Goal: Task Accomplishment & Management: Use online tool/utility

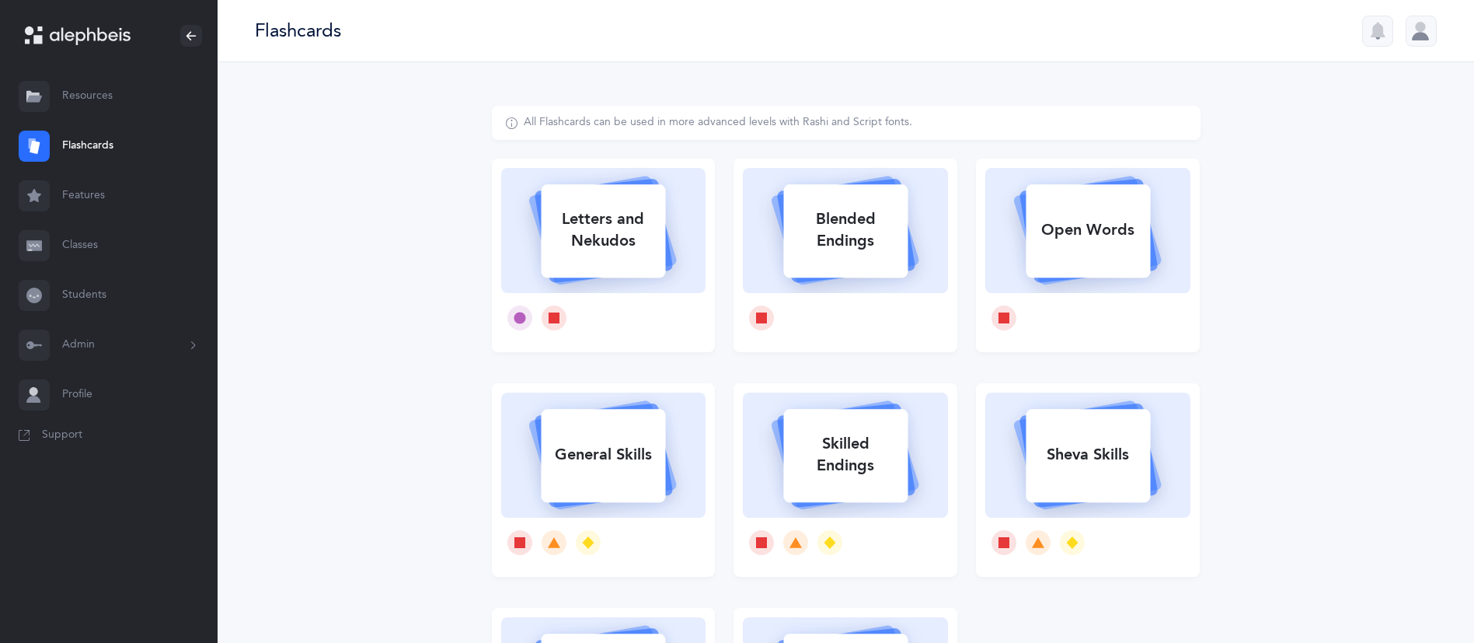
click at [590, 221] on div "Letters and Nekudos" at bounding box center [603, 230] width 124 height 62
select select "4"
select select "27"
select select "single"
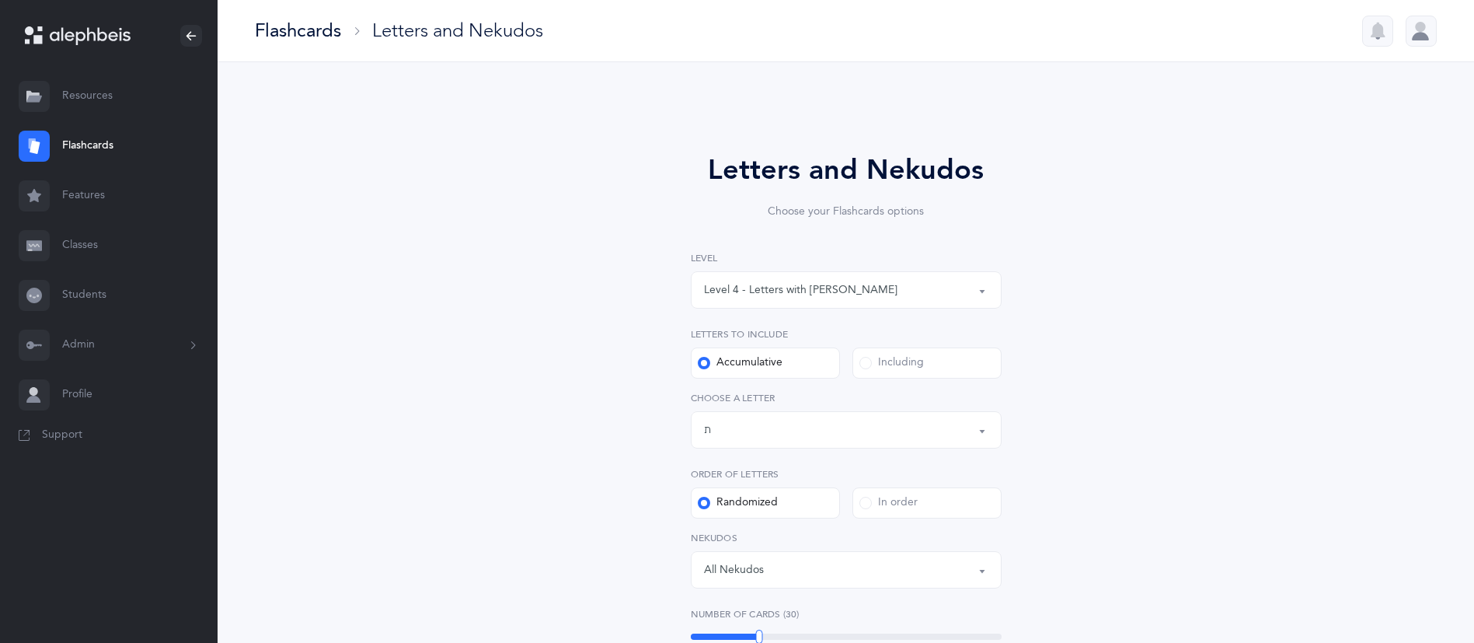
drag, startPoint x: 813, startPoint y: 295, endPoint x: 734, endPoint y: 294, distance: 78.5
click at [734, 294] on div "Level 4 - Letters with [PERSON_NAME]" at bounding box center [800, 290] width 193 height 16
click at [733, 339] on span "Level 1 - Letters only" at bounding box center [766, 336] width 103 height 14
select select "1"
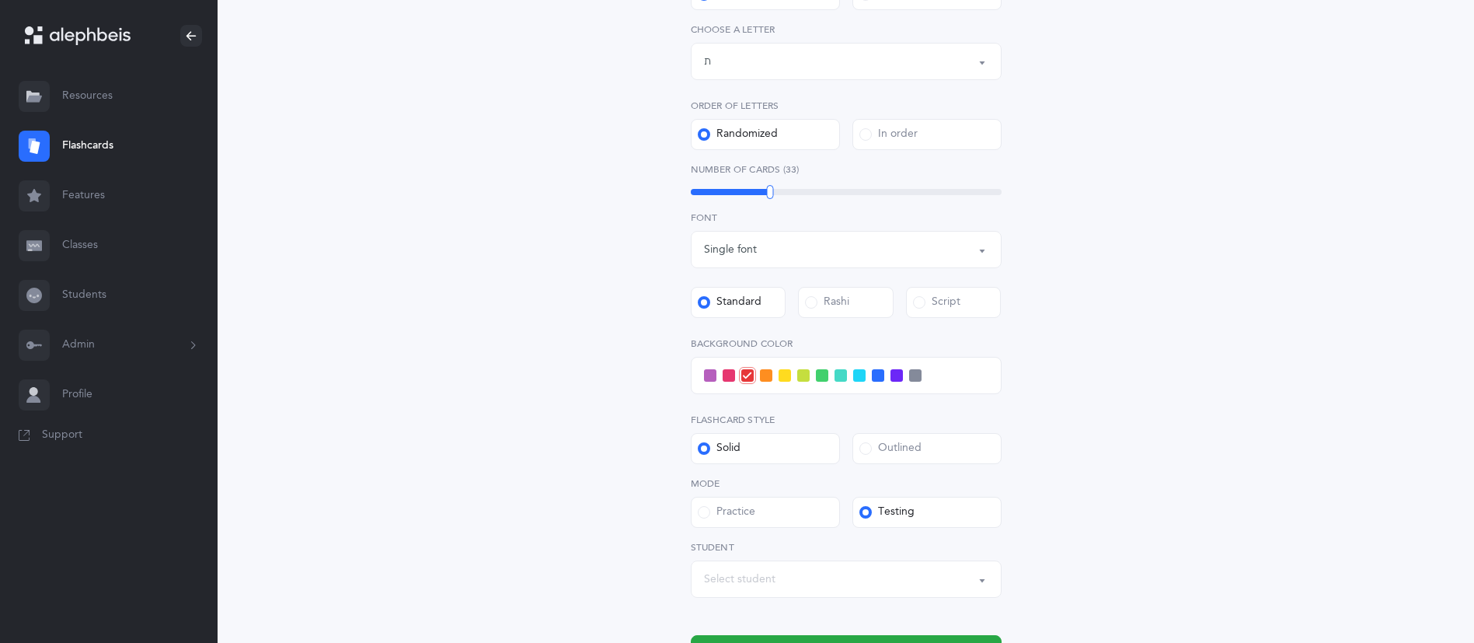
scroll to position [402, 0]
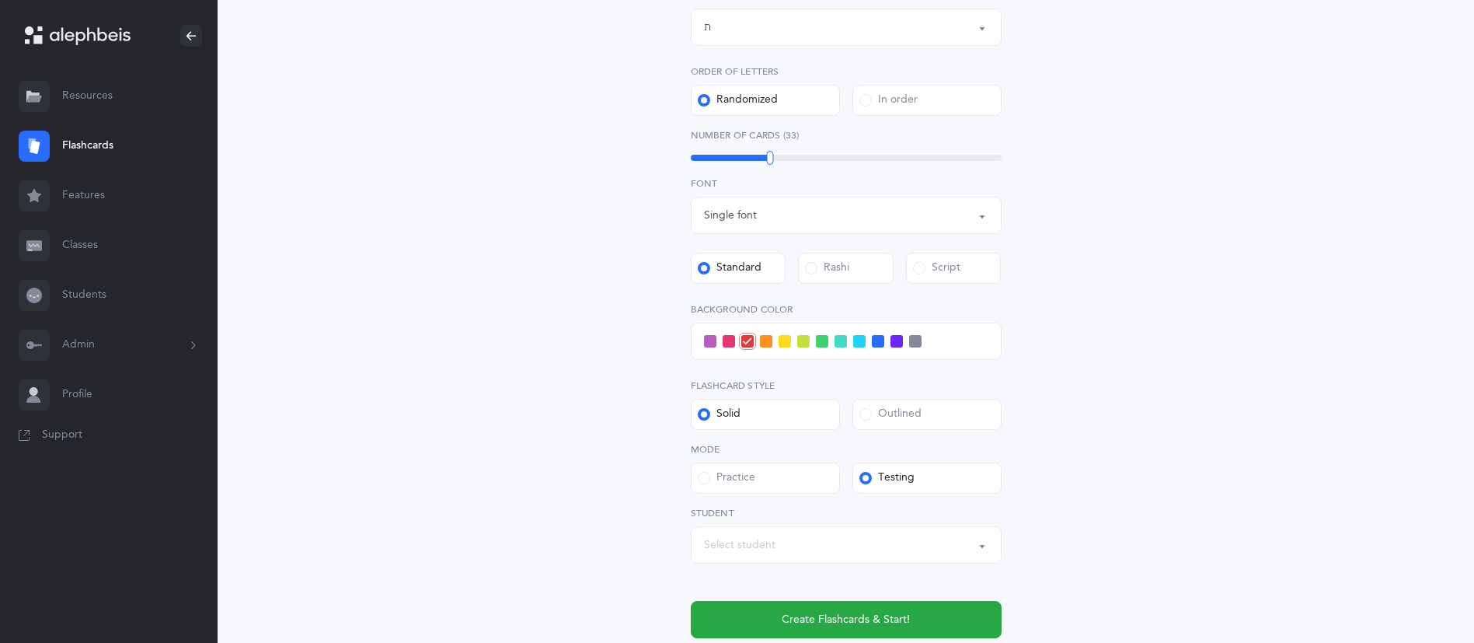
click at [775, 540] on div "Select student" at bounding box center [846, 544] width 284 height 26
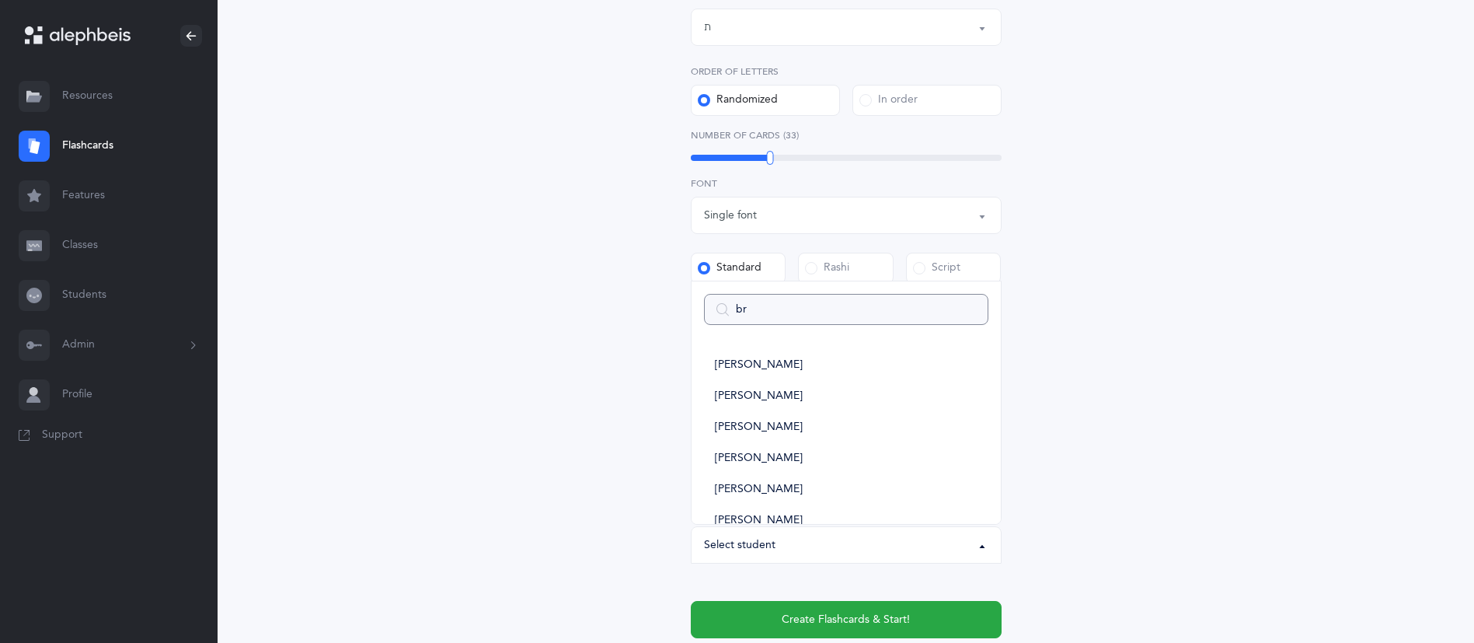
type input "bri"
select select
type input "bri"
click at [758, 486] on span "[PERSON_NAME]" at bounding box center [759, 489] width 88 height 14
select select "14510"
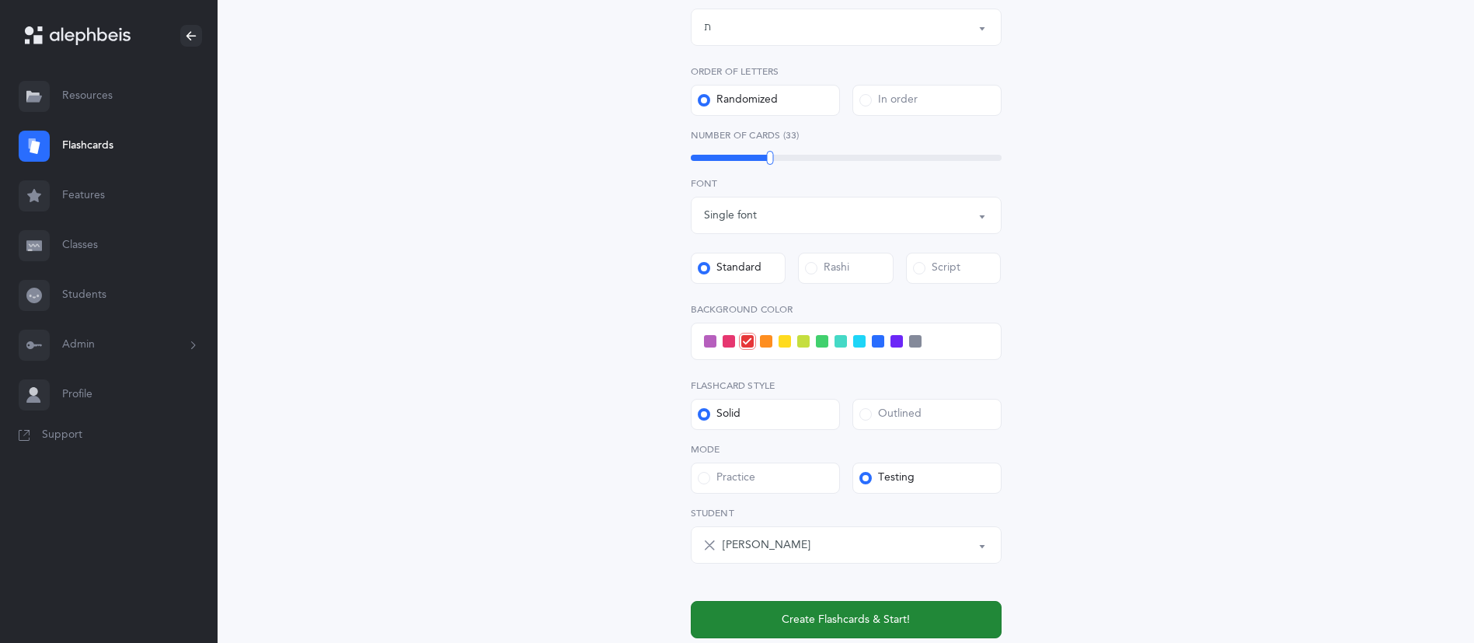
click at [852, 623] on span "Create Flashcards & Start!" at bounding box center [846, 619] width 128 height 16
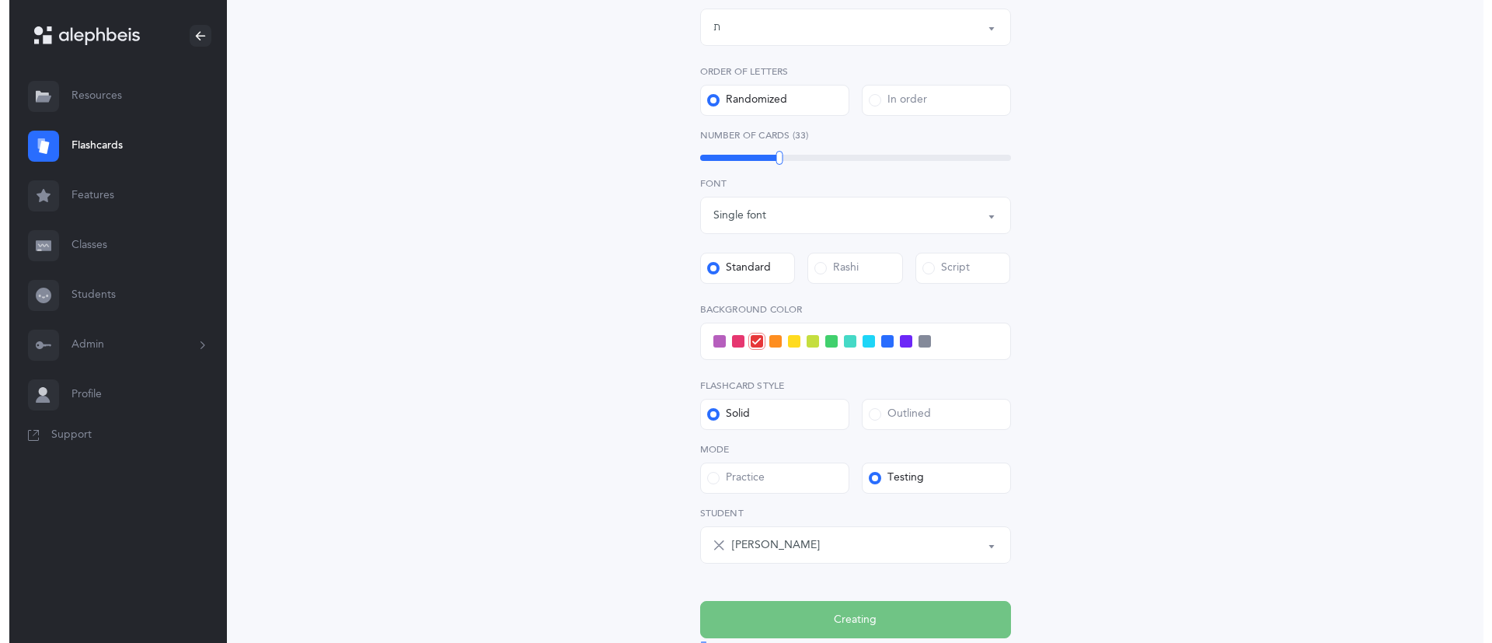
scroll to position [0, 0]
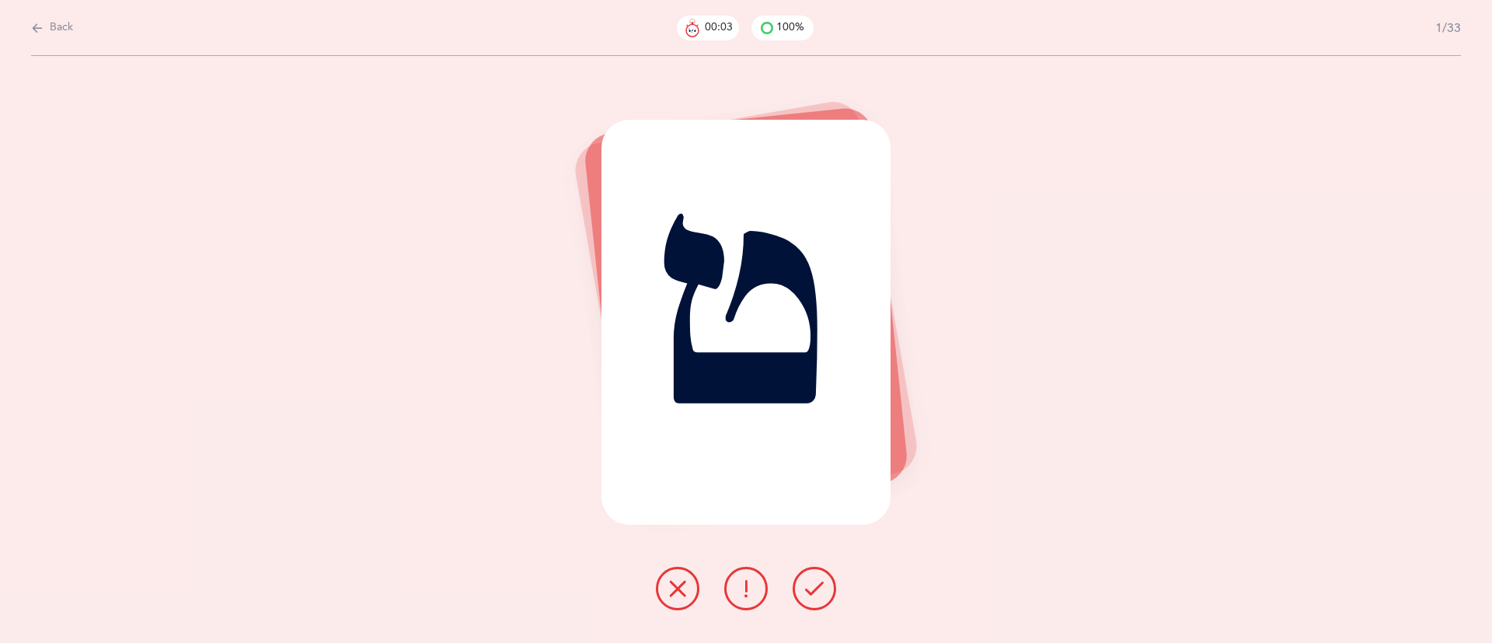
click at [813, 584] on icon at bounding box center [814, 588] width 19 height 19
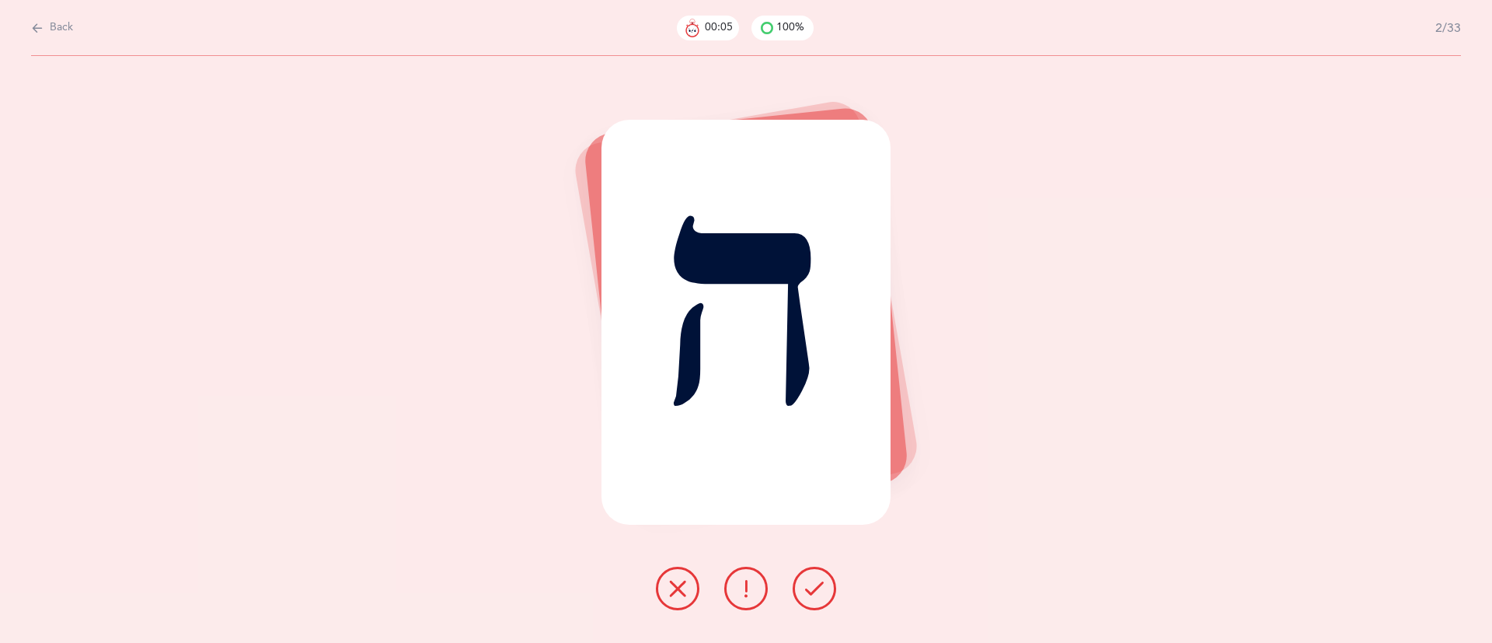
click at [813, 584] on icon at bounding box center [814, 588] width 19 height 19
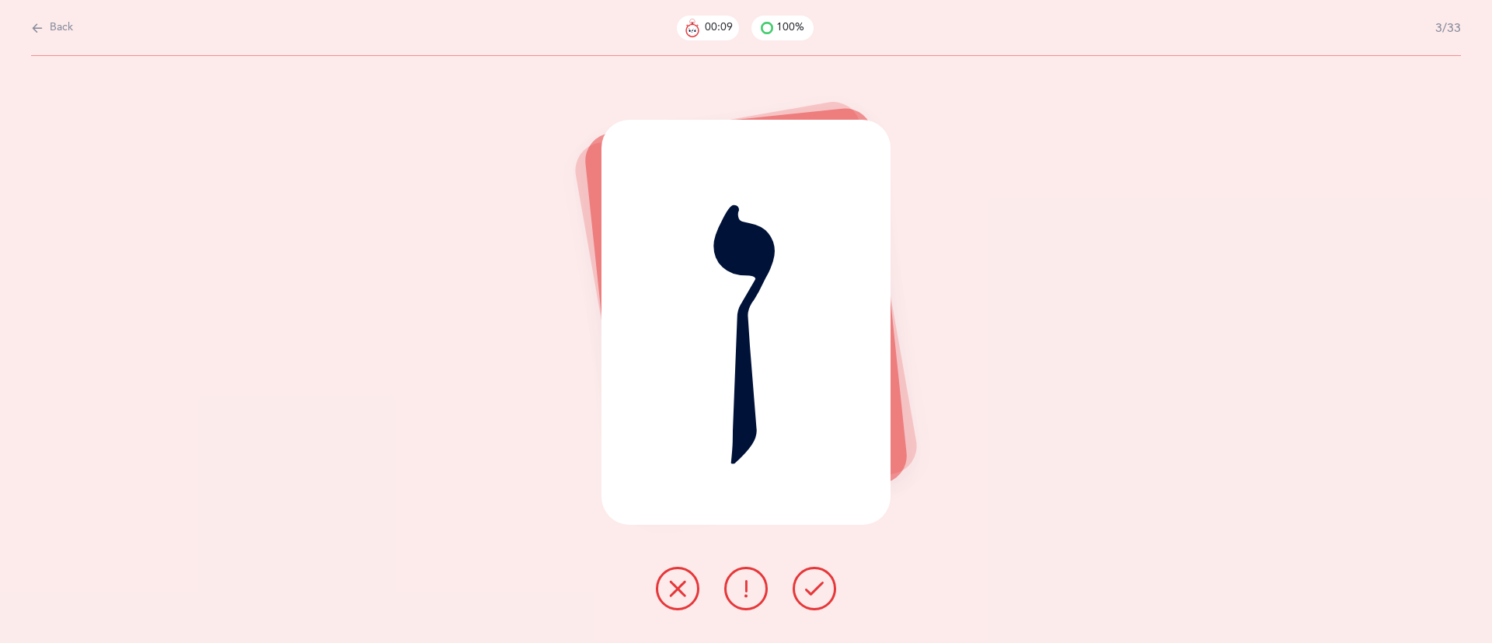
click at [809, 584] on icon at bounding box center [814, 588] width 19 height 19
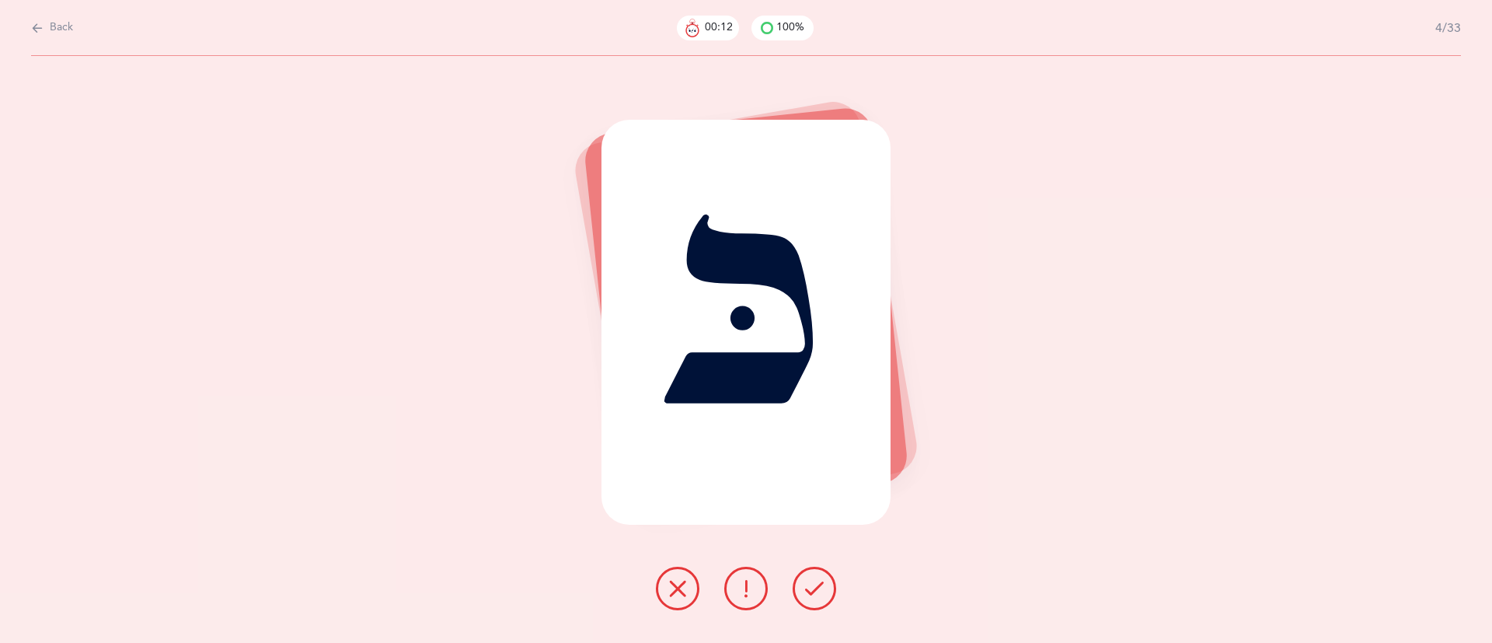
click at [658, 583] on button at bounding box center [678, 588] width 44 height 44
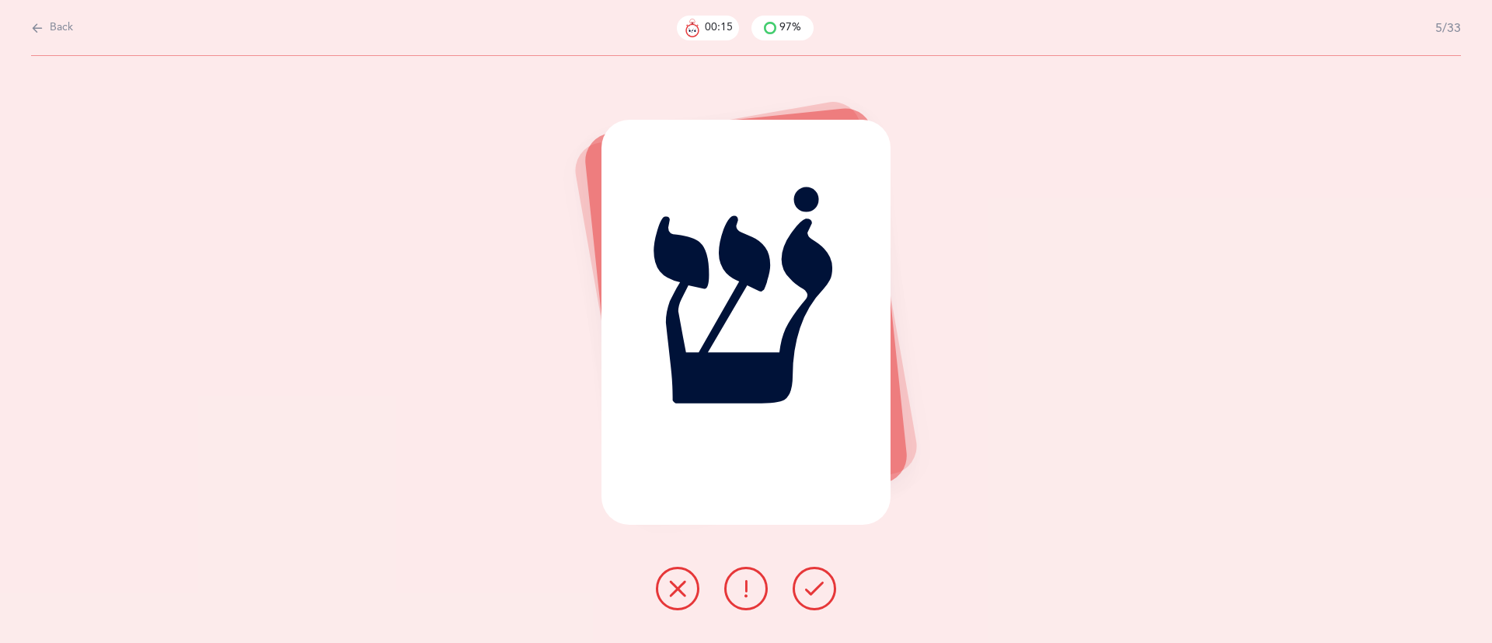
click at [829, 587] on button at bounding box center [814, 588] width 44 height 44
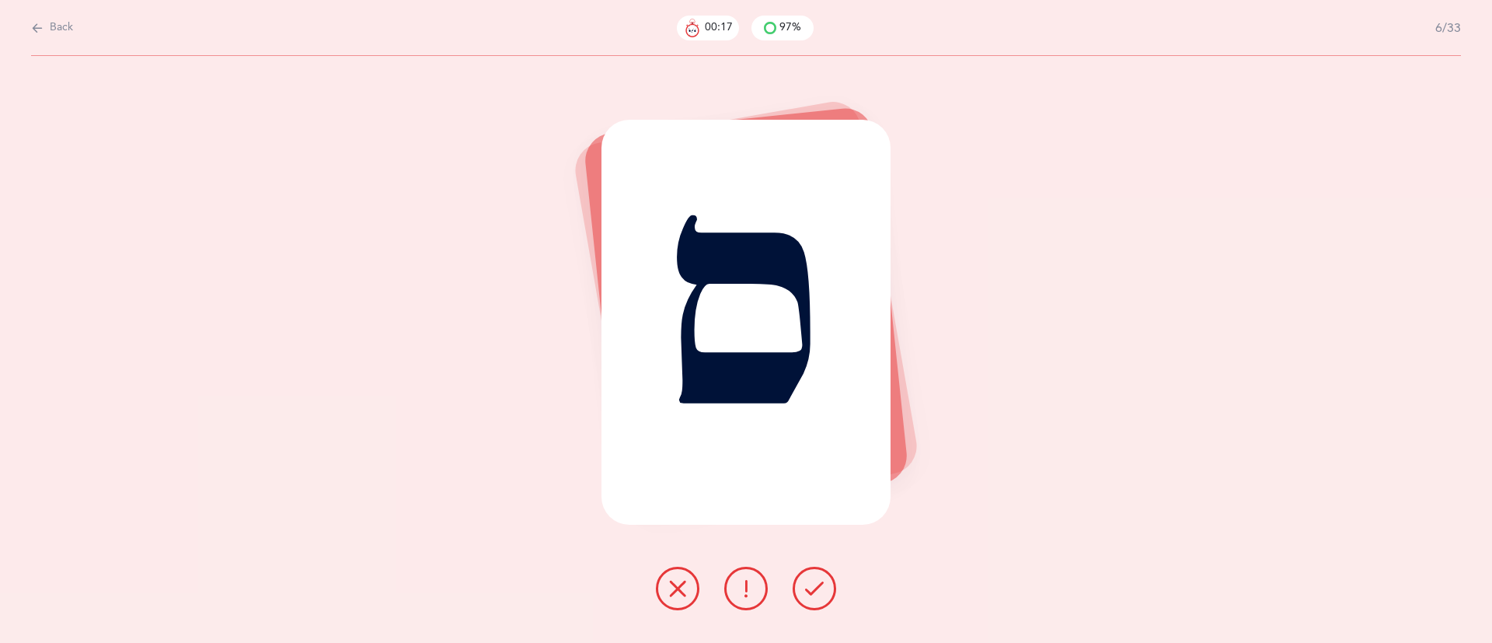
click at [829, 587] on button at bounding box center [814, 588] width 44 height 44
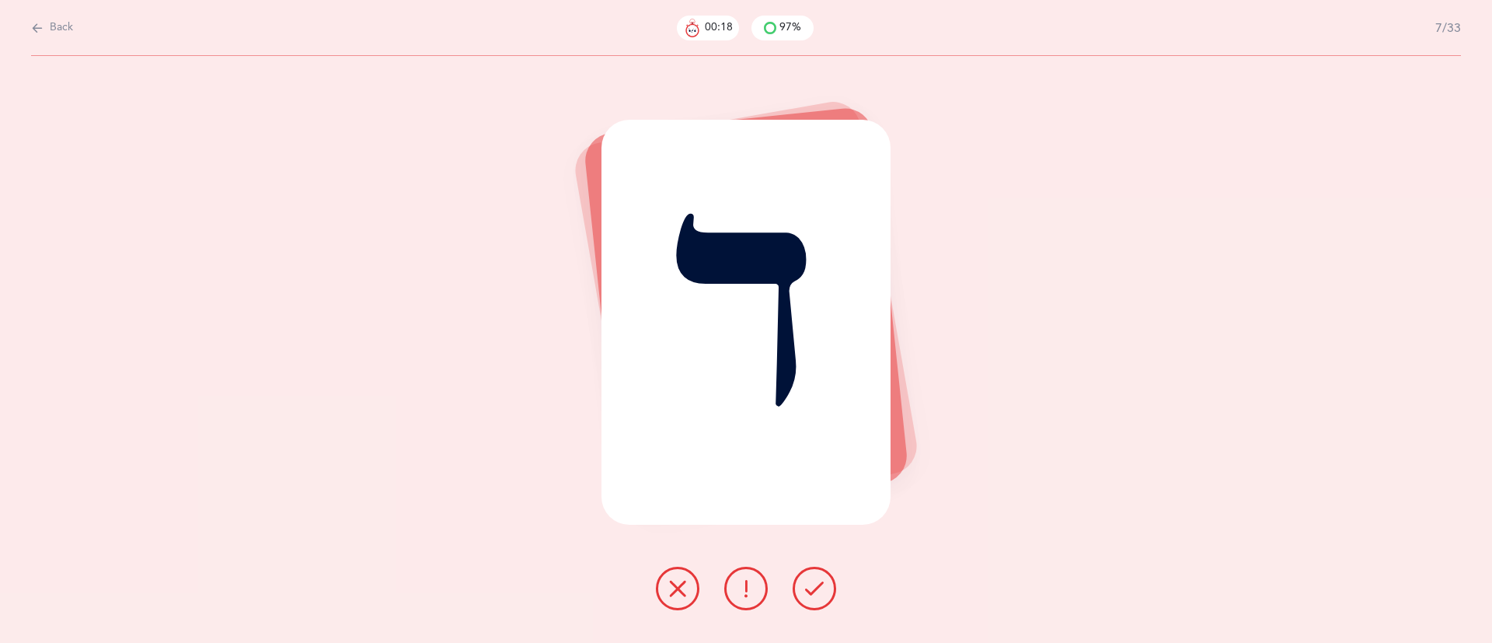
click at [829, 587] on button at bounding box center [814, 588] width 44 height 44
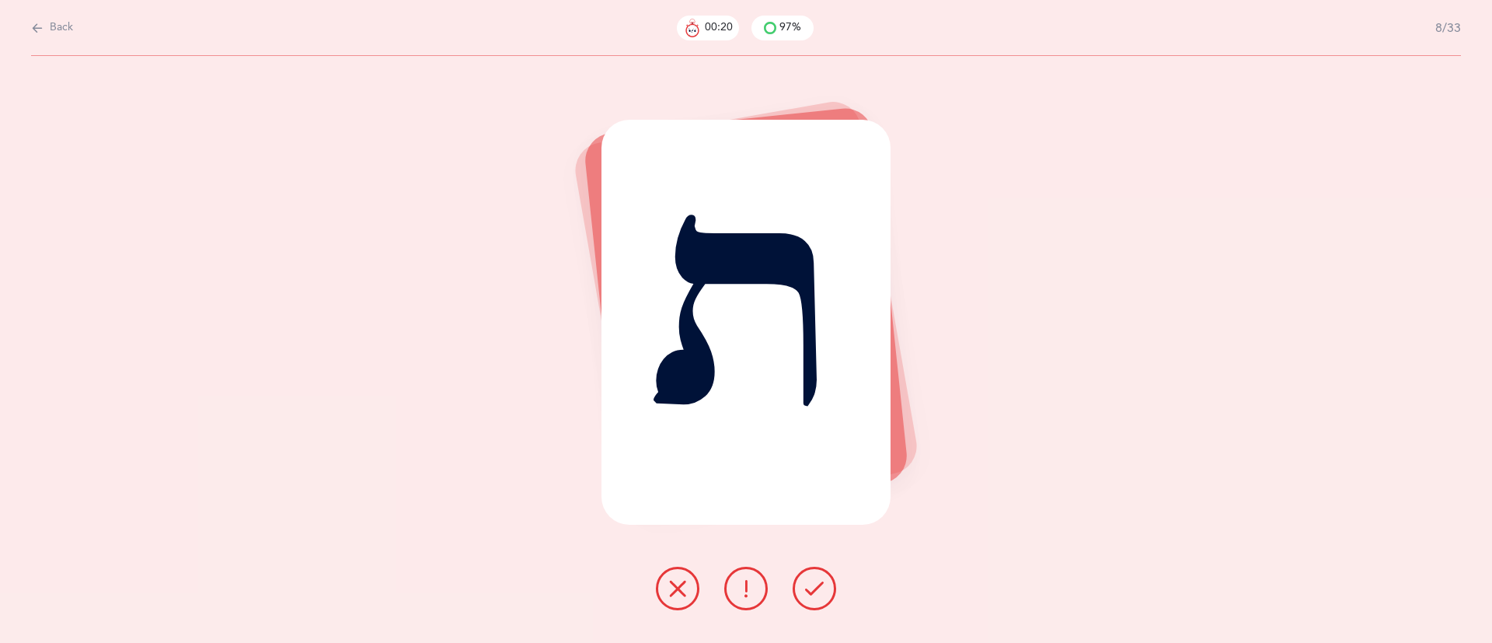
click at [829, 587] on button at bounding box center [814, 588] width 44 height 44
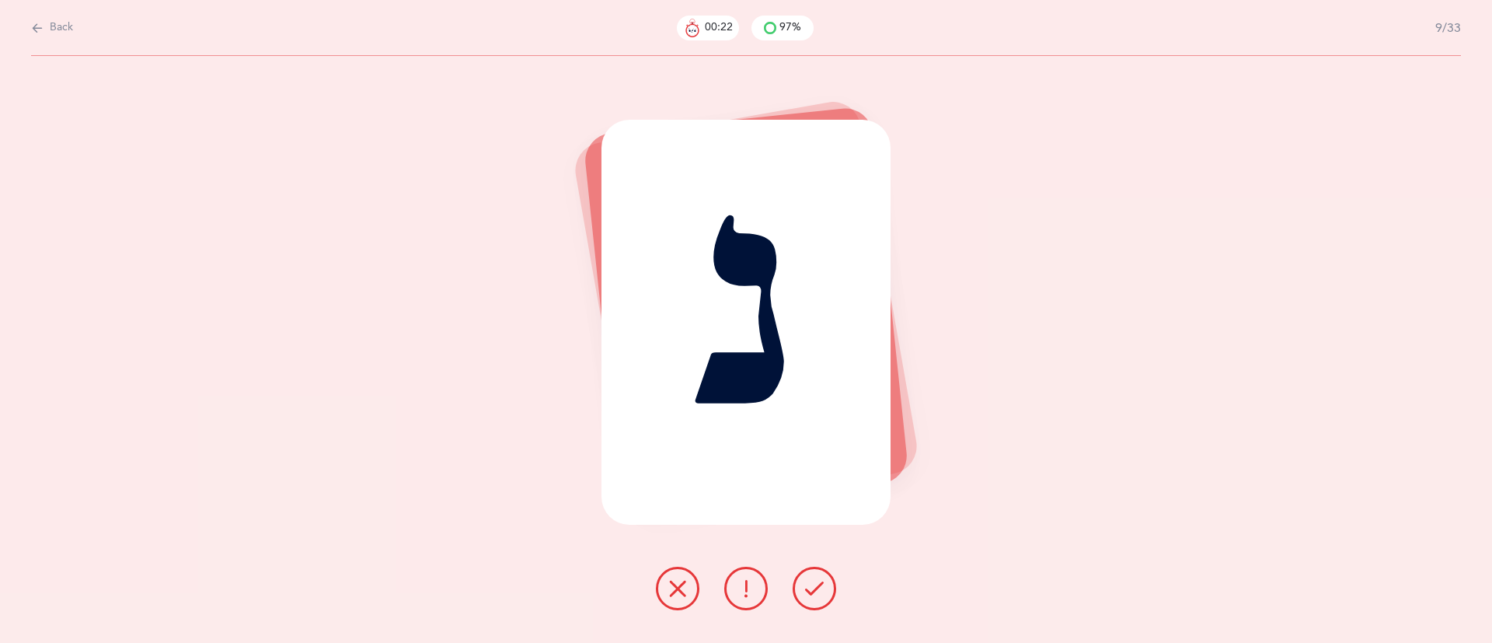
click at [806, 591] on icon at bounding box center [814, 588] width 19 height 19
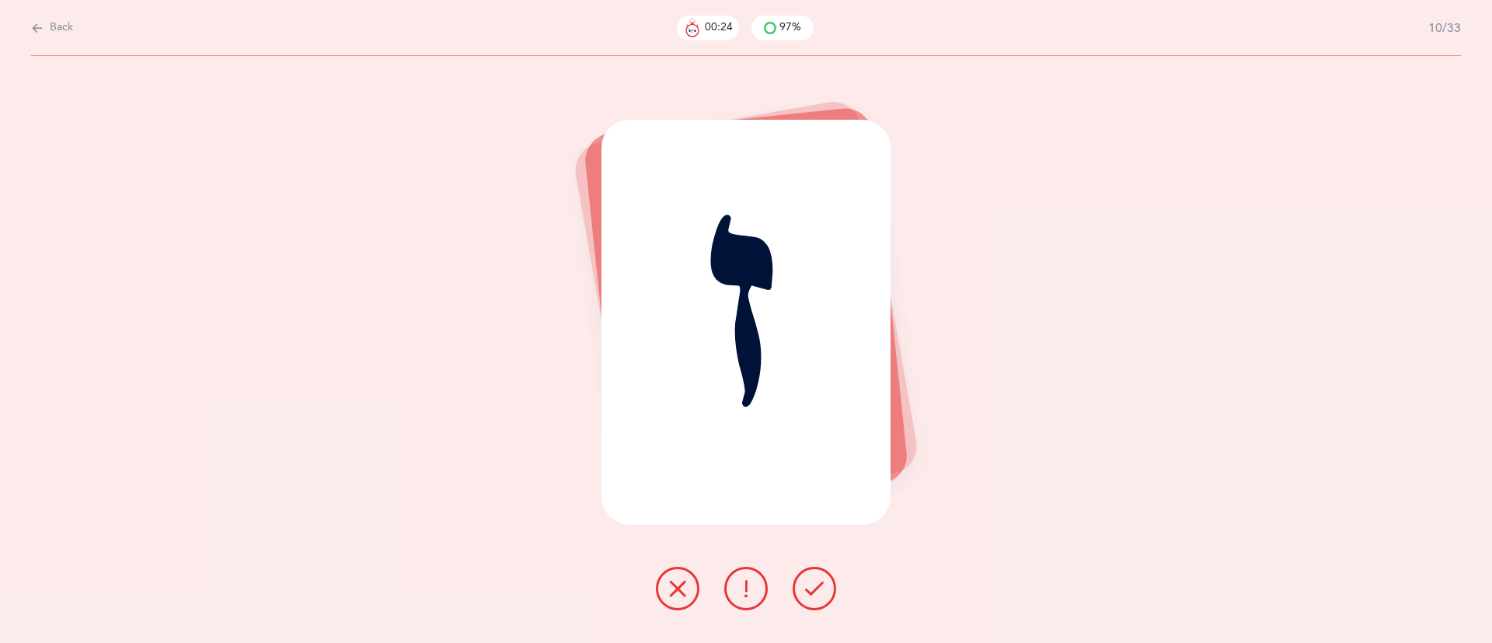
click at [806, 591] on icon at bounding box center [814, 588] width 19 height 19
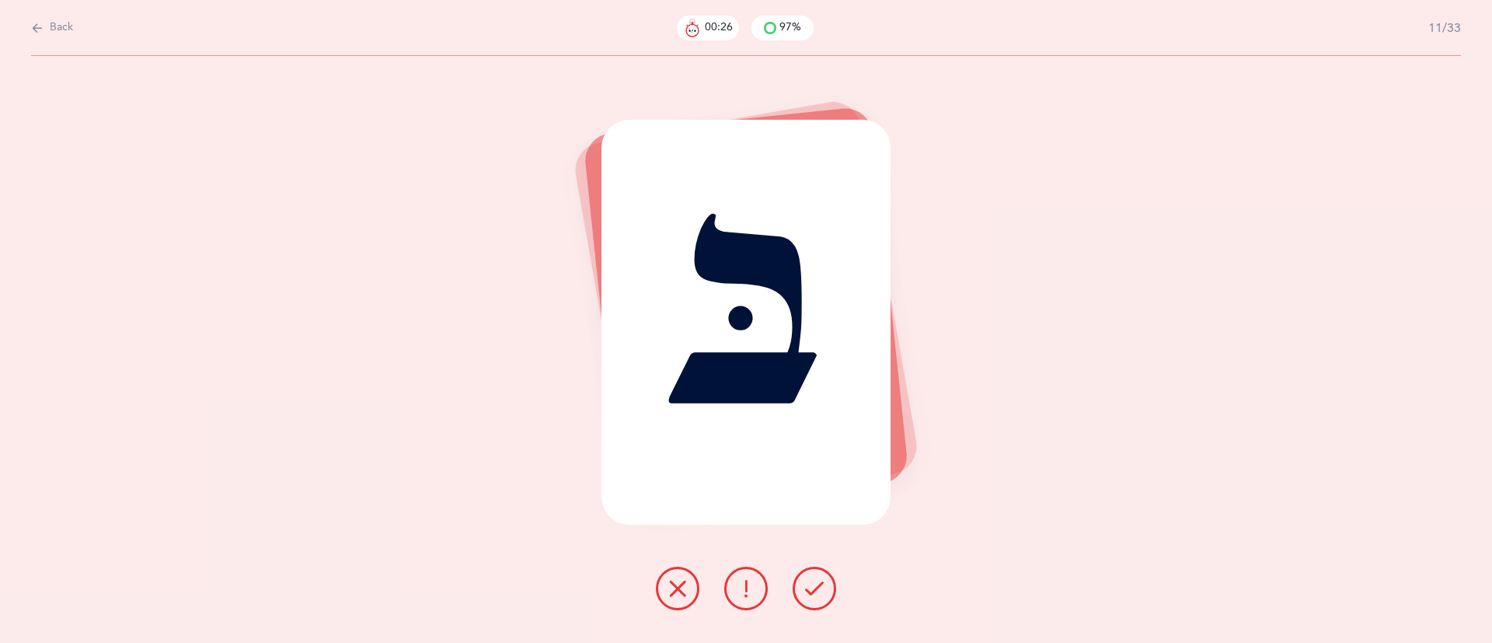
click at [806, 591] on icon at bounding box center [814, 588] width 19 height 19
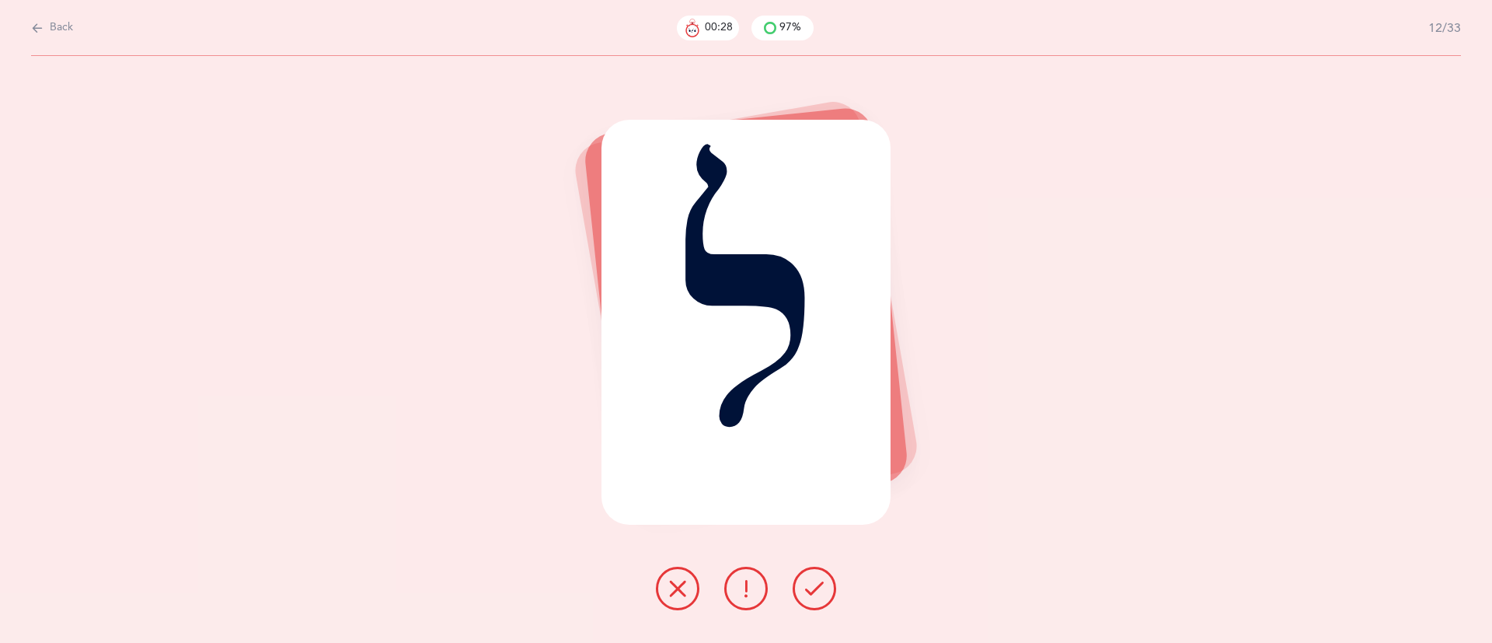
click at [806, 591] on icon at bounding box center [814, 588] width 19 height 19
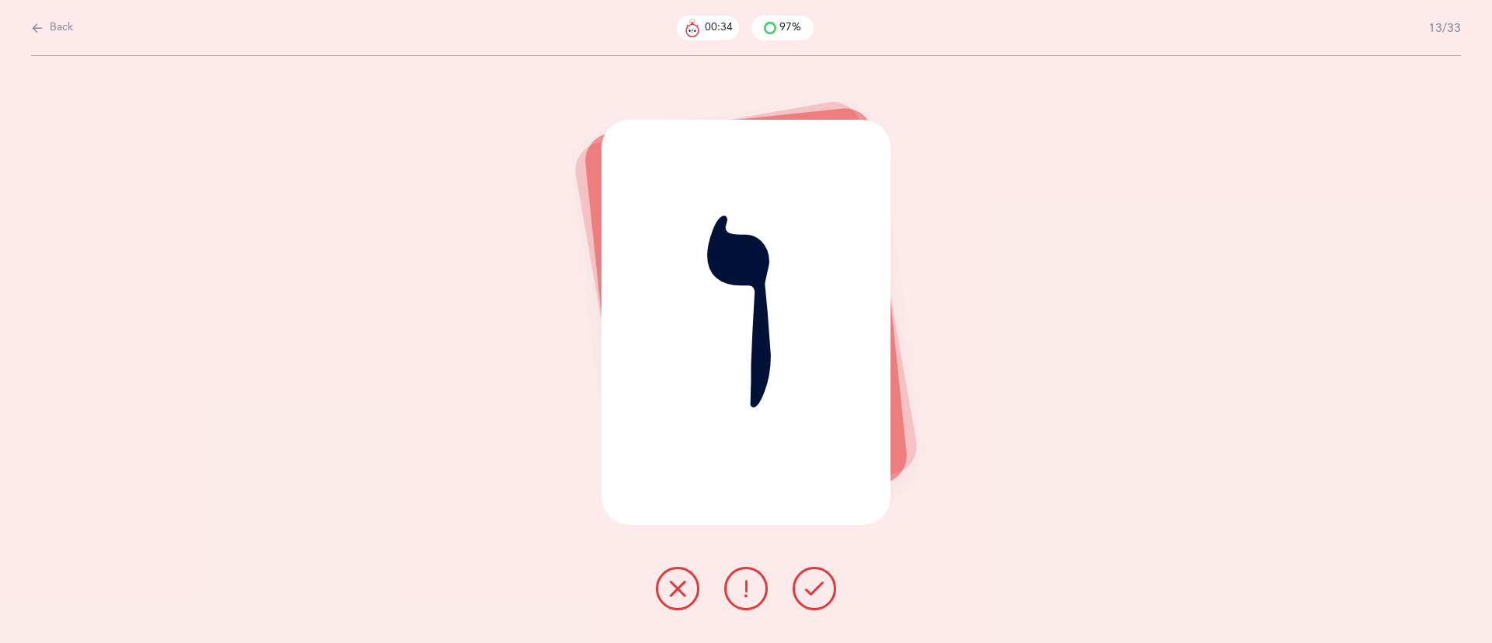
click at [660, 593] on button at bounding box center [678, 588] width 44 height 44
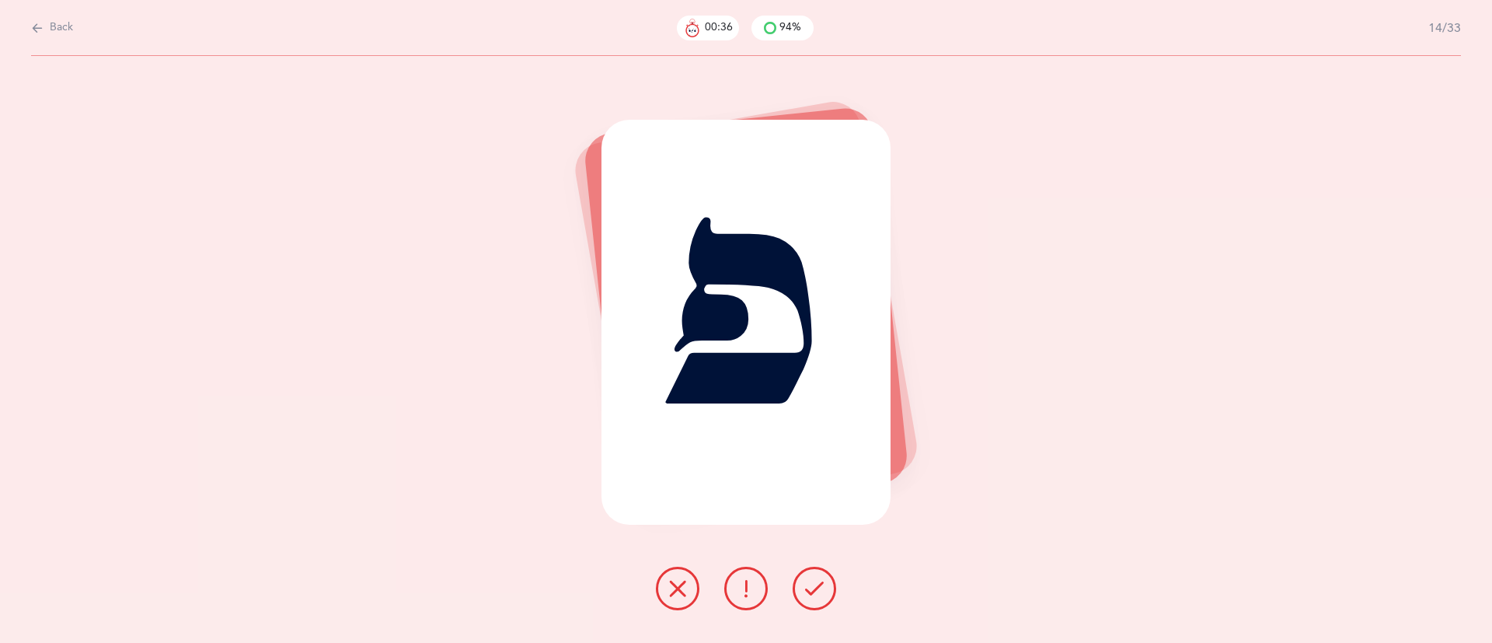
click at [819, 589] on icon at bounding box center [814, 588] width 19 height 19
click at [677, 582] on icon at bounding box center [677, 588] width 19 height 19
click at [806, 589] on icon at bounding box center [814, 588] width 19 height 19
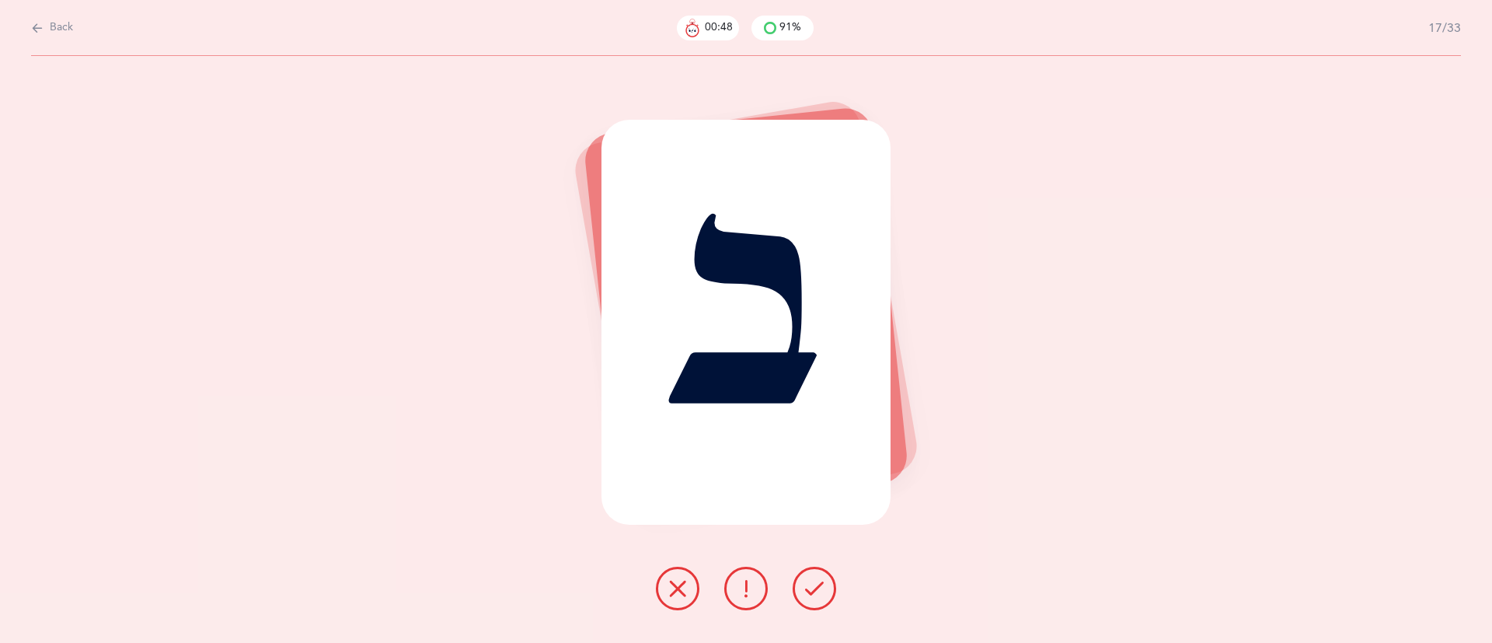
click at [676, 593] on icon at bounding box center [677, 588] width 19 height 19
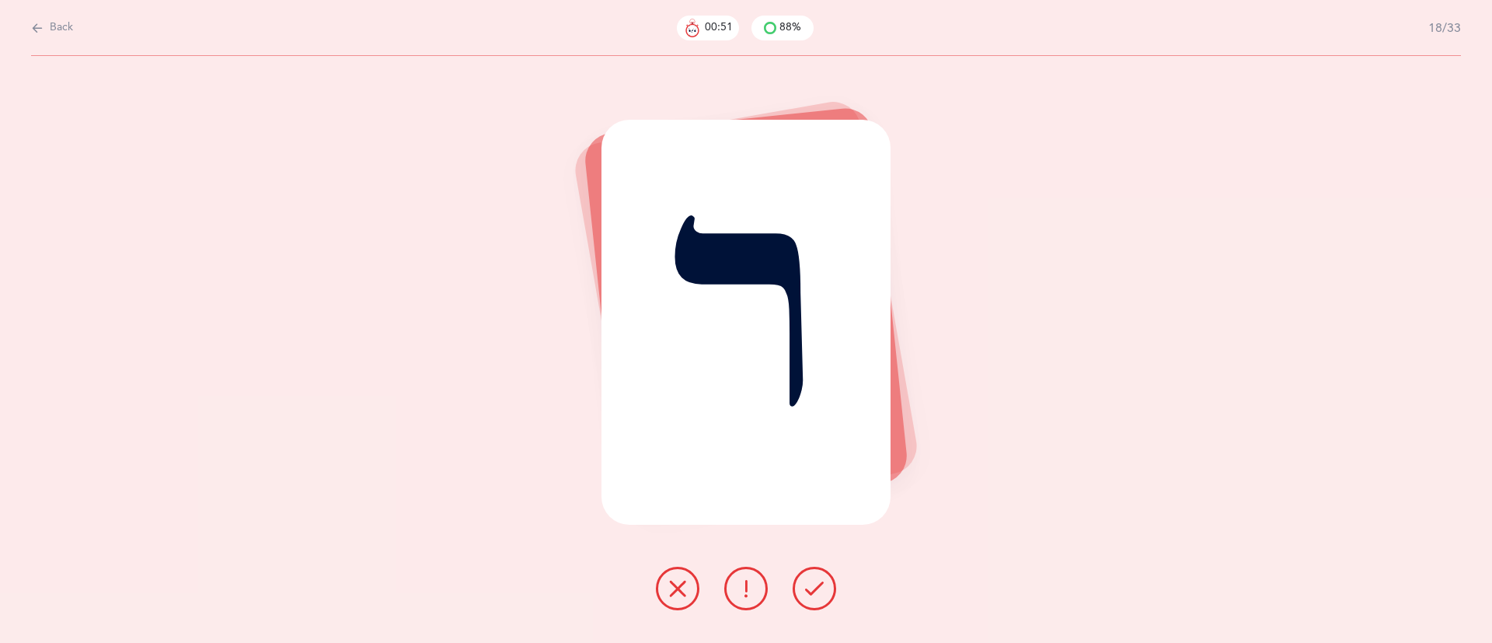
click at [803, 591] on button at bounding box center [814, 588] width 44 height 44
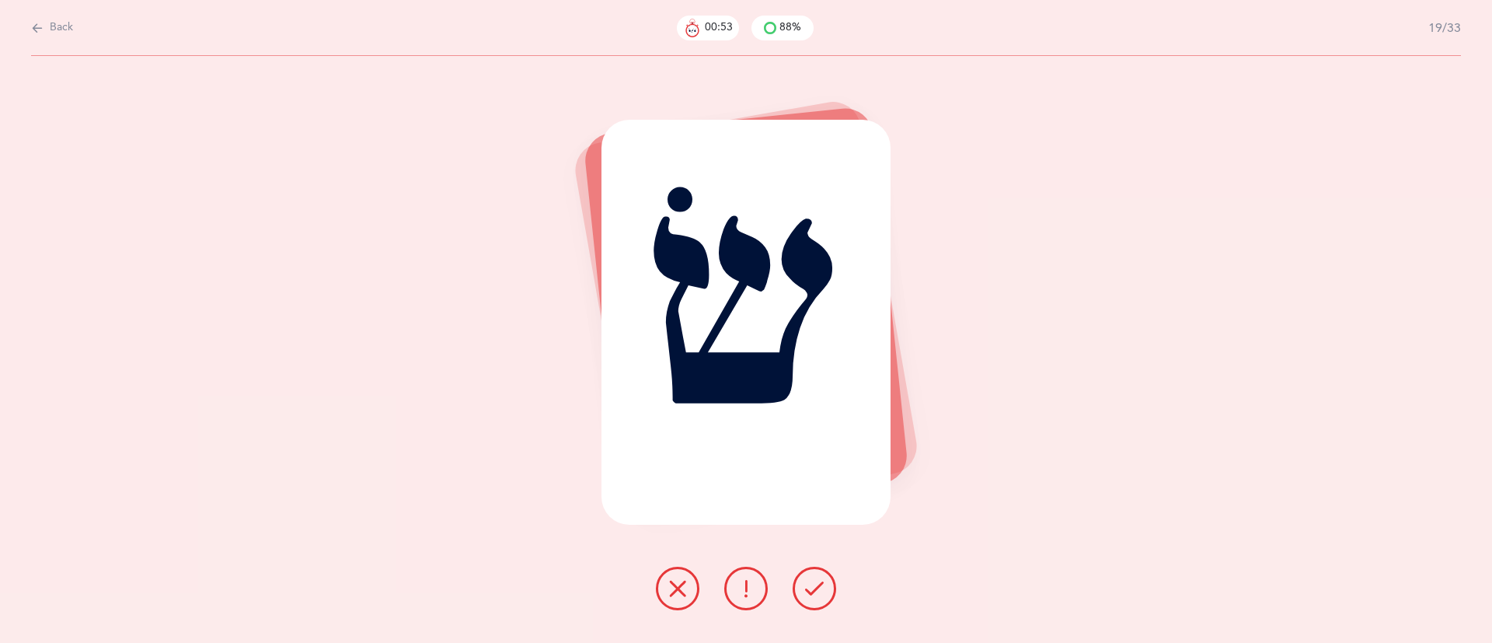
click at [803, 591] on button at bounding box center [814, 588] width 44 height 44
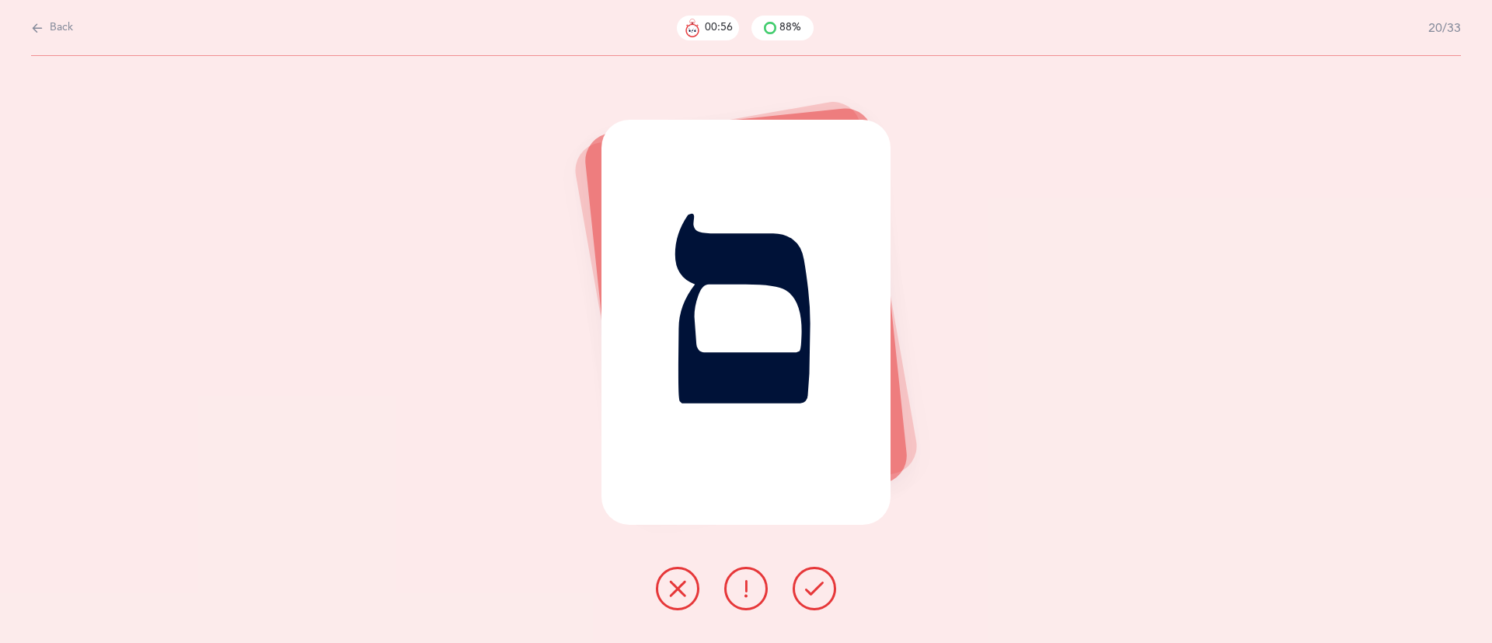
click at [663, 575] on button at bounding box center [678, 588] width 44 height 44
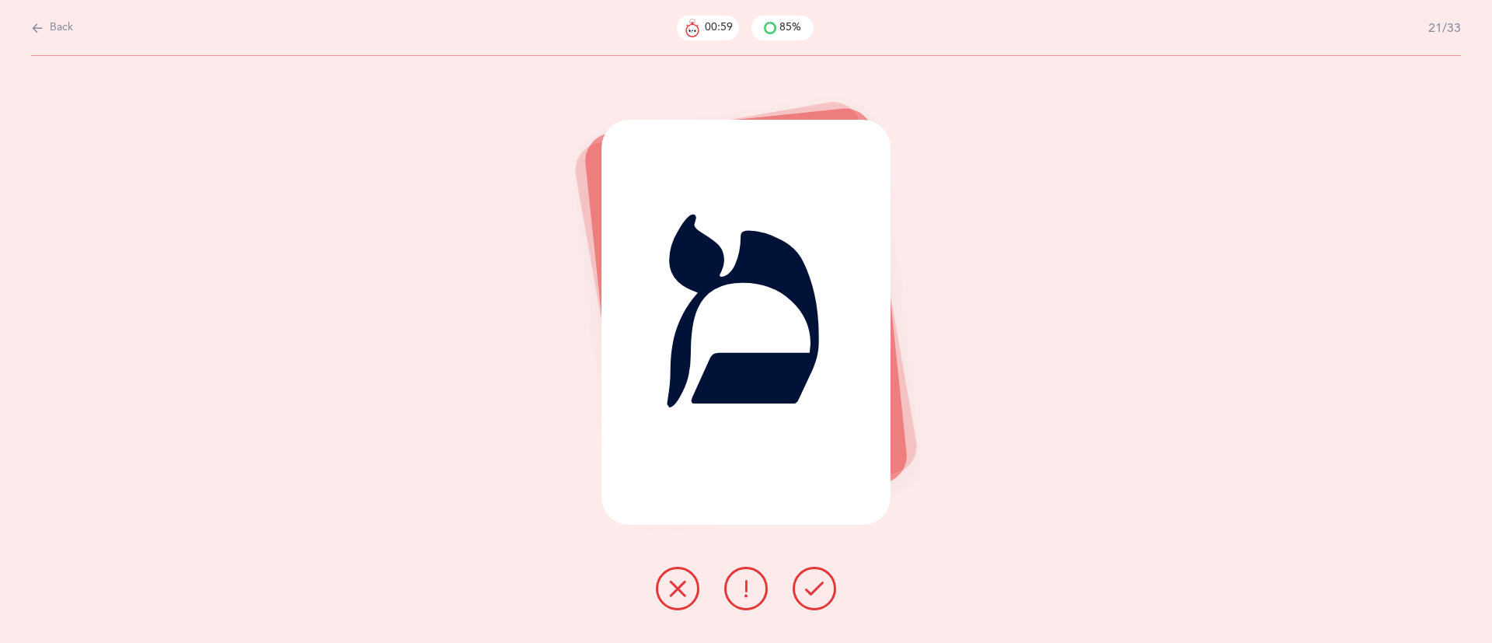
click at [824, 598] on button at bounding box center [814, 588] width 44 height 44
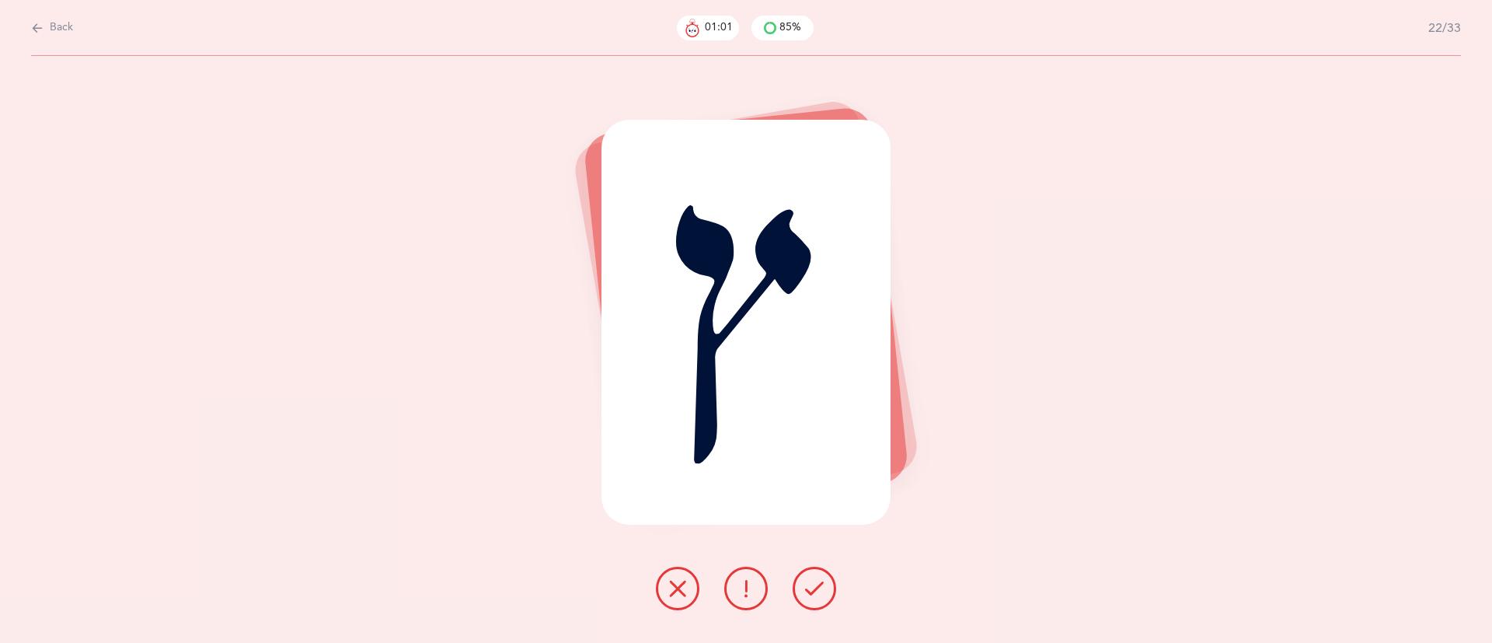
click at [813, 594] on icon at bounding box center [814, 588] width 19 height 19
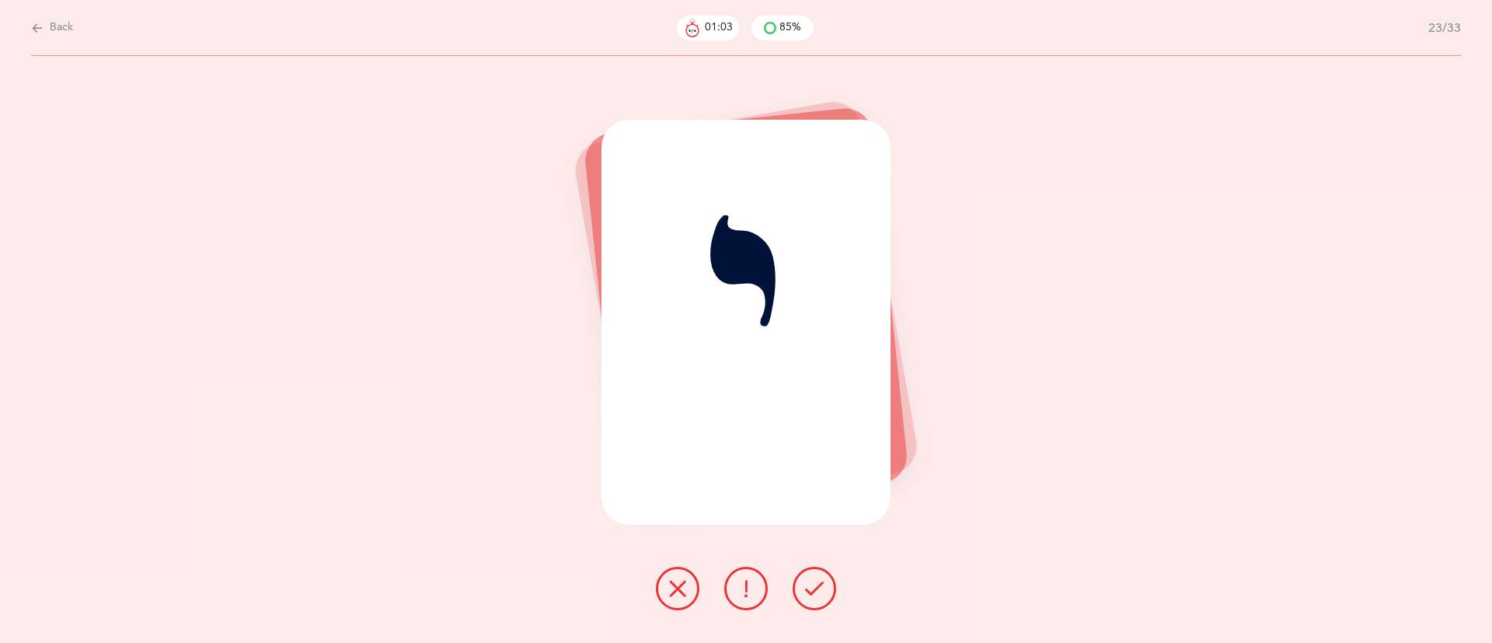
click at [813, 594] on icon at bounding box center [814, 588] width 19 height 19
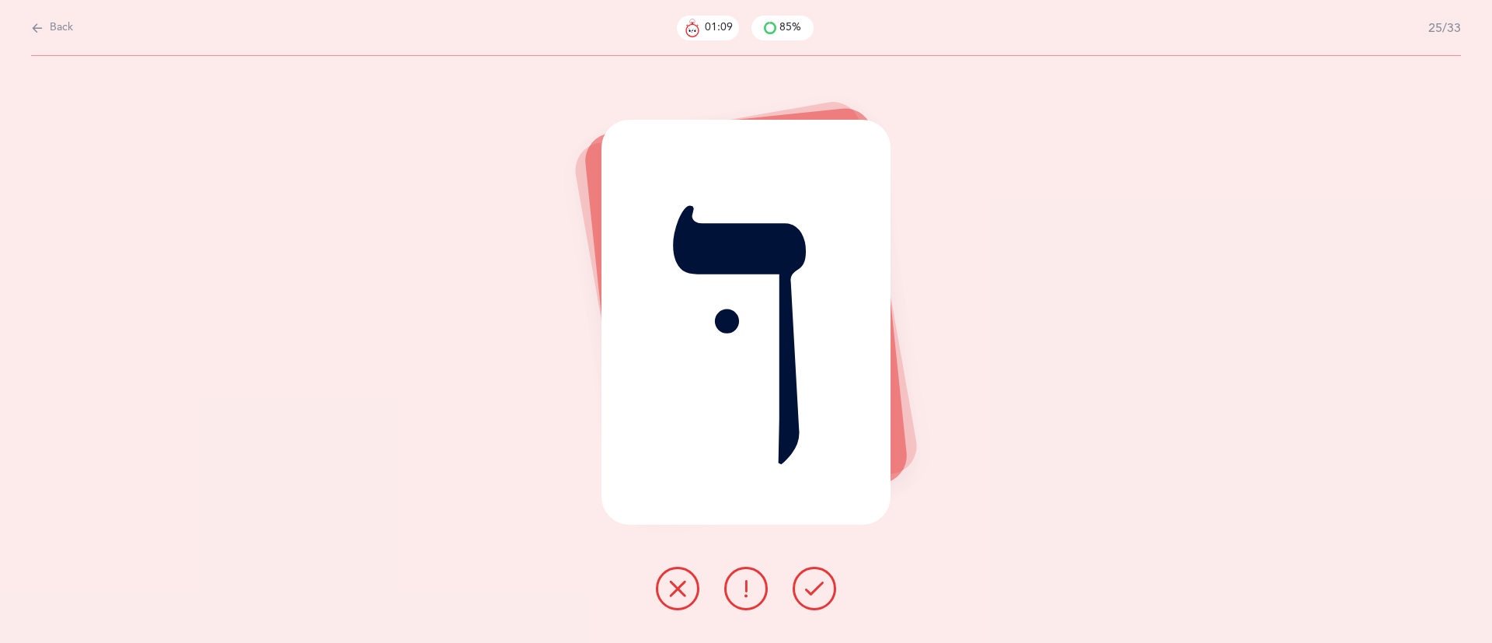
click at [662, 590] on button at bounding box center [678, 588] width 44 height 44
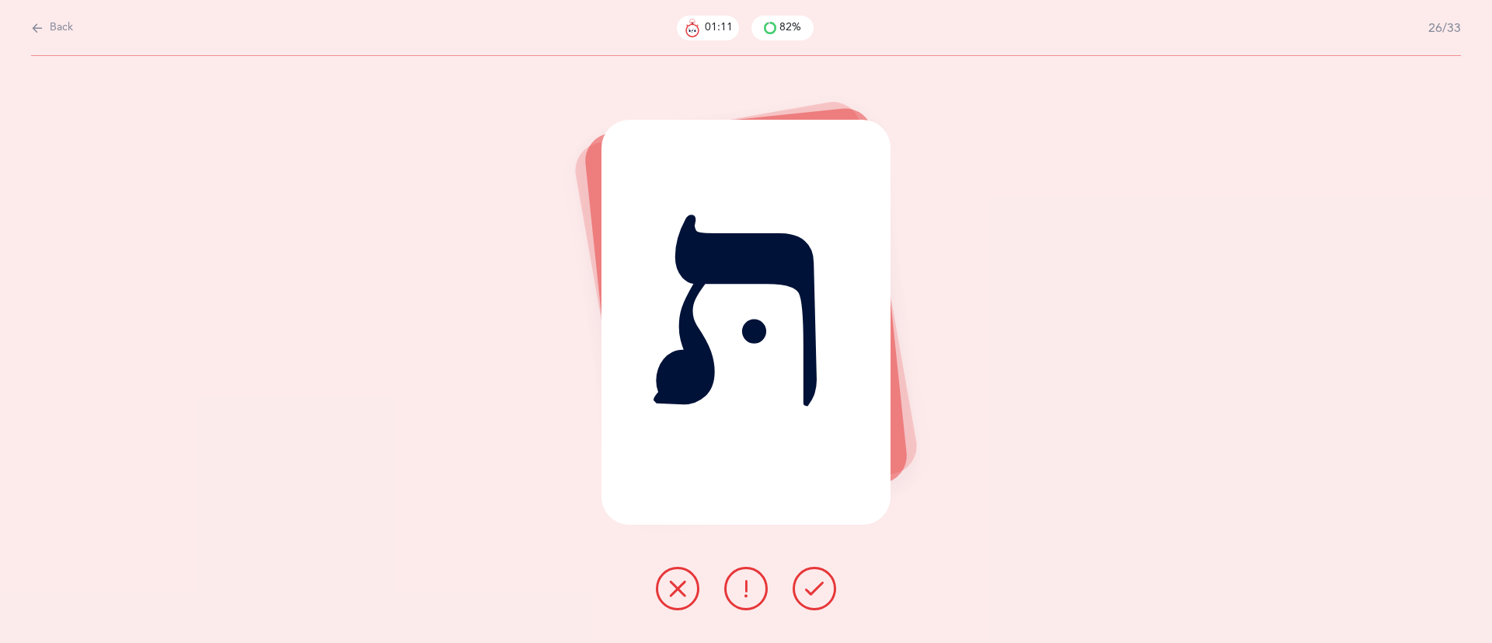
click at [677, 582] on icon at bounding box center [677, 588] width 19 height 19
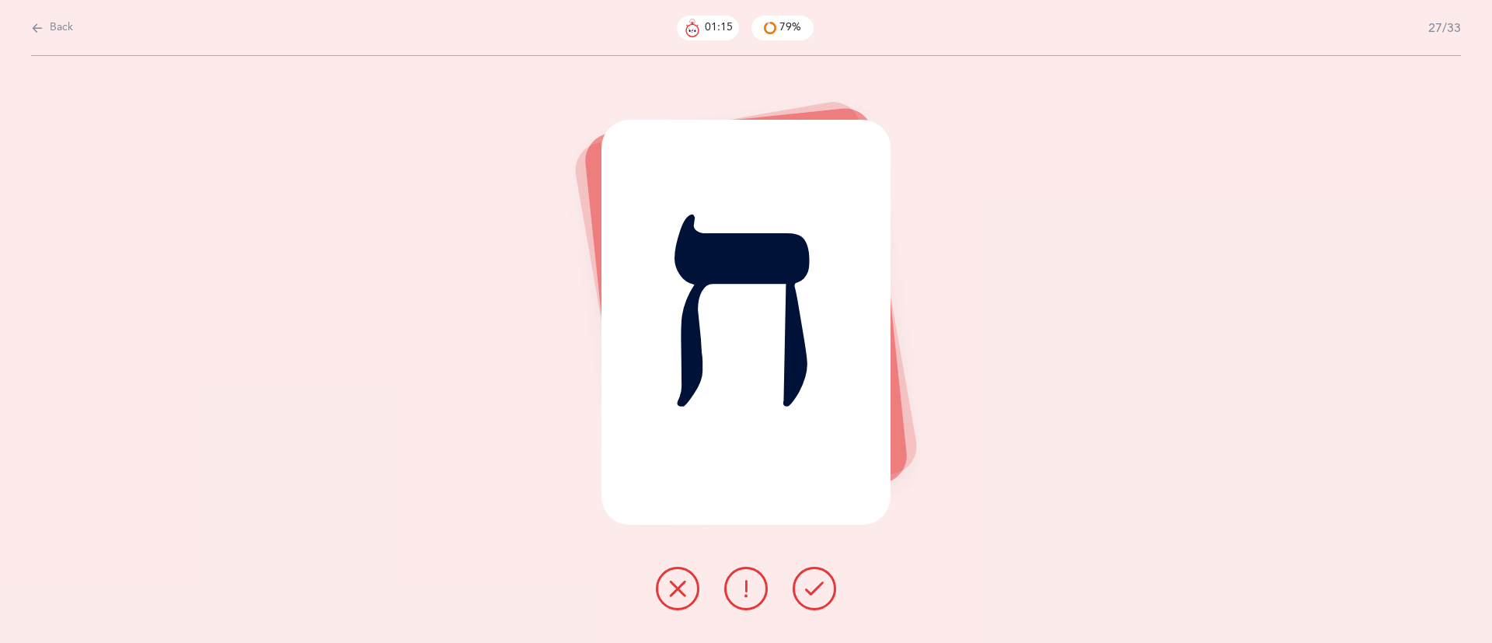
click at [821, 584] on icon at bounding box center [814, 588] width 19 height 19
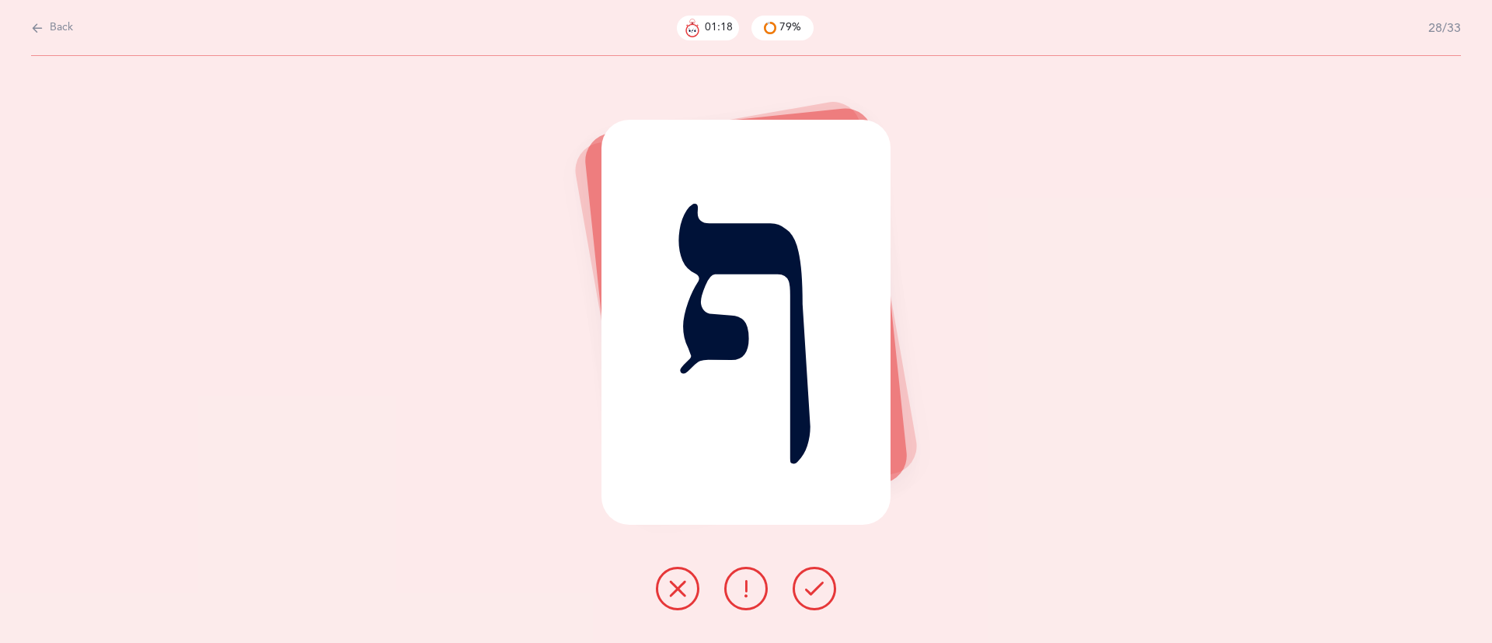
click at [684, 586] on icon at bounding box center [677, 588] width 19 height 19
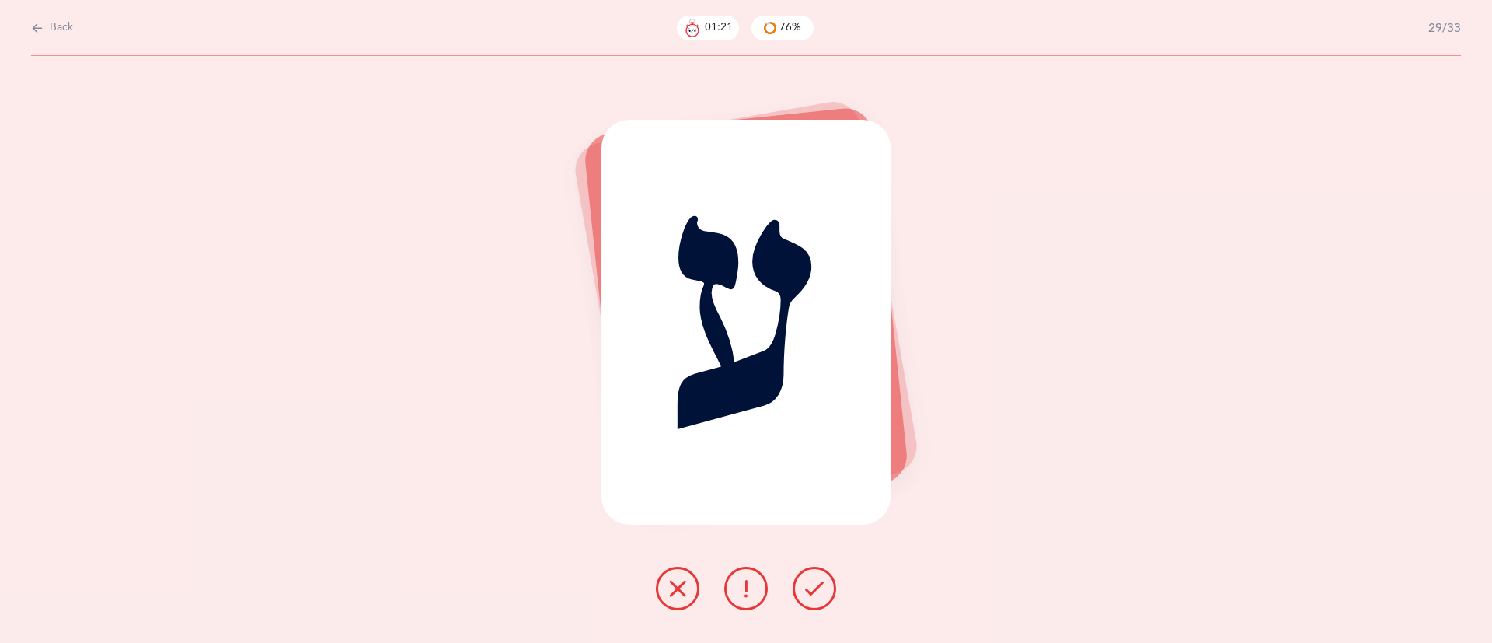
click at [819, 593] on icon at bounding box center [814, 588] width 19 height 19
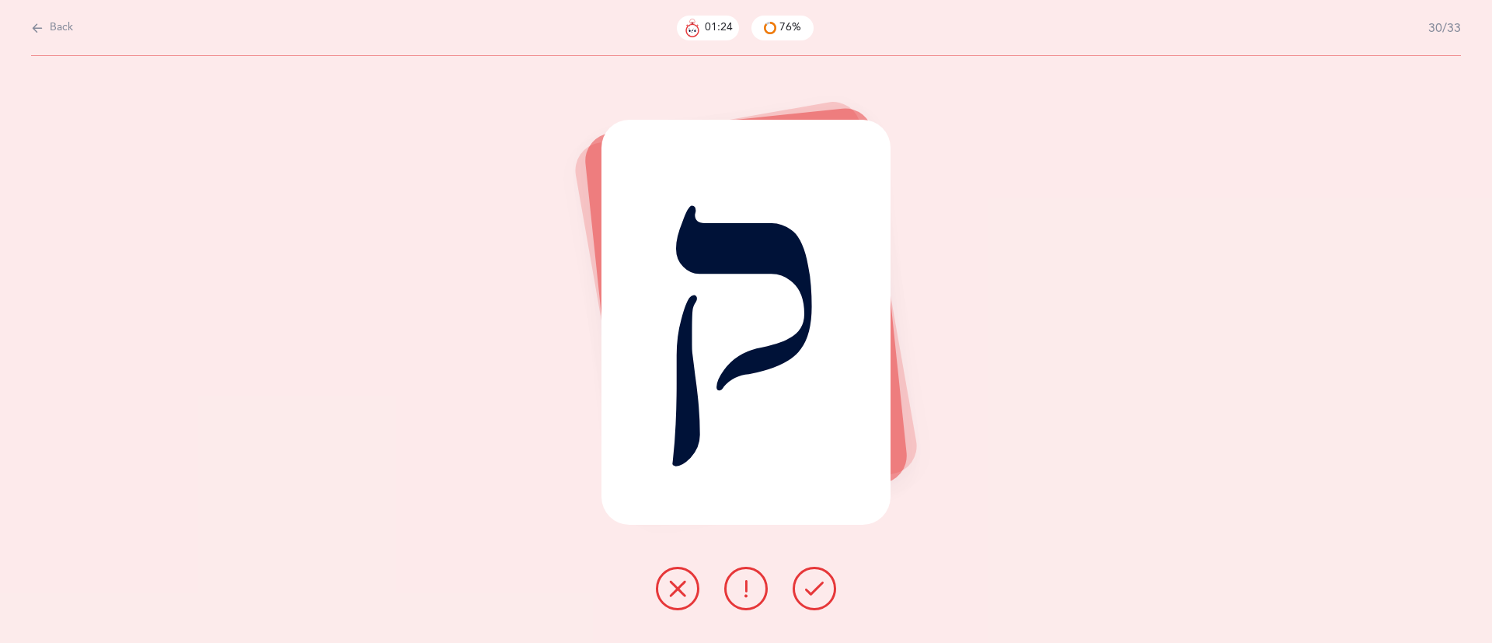
click at [819, 593] on icon at bounding box center [814, 588] width 19 height 19
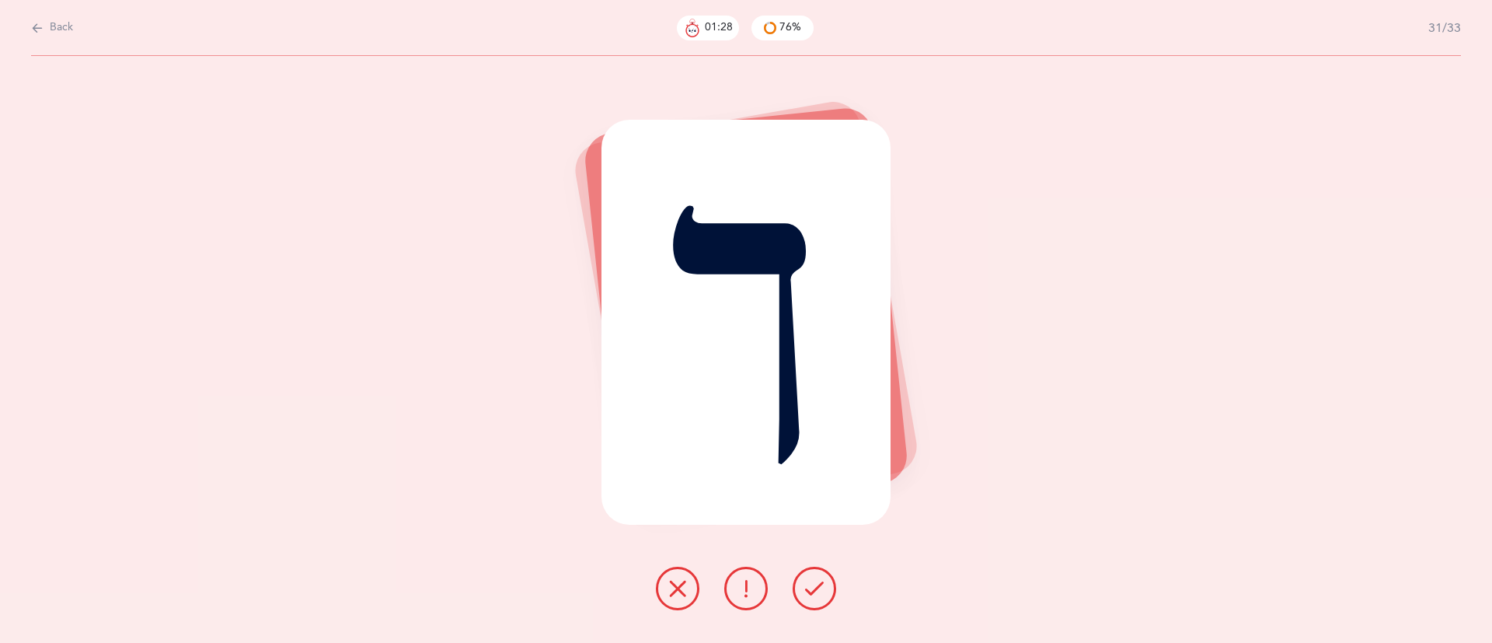
click at [652, 587] on div at bounding box center [745, 588] width 205 height 44
click at [663, 590] on button at bounding box center [678, 588] width 44 height 44
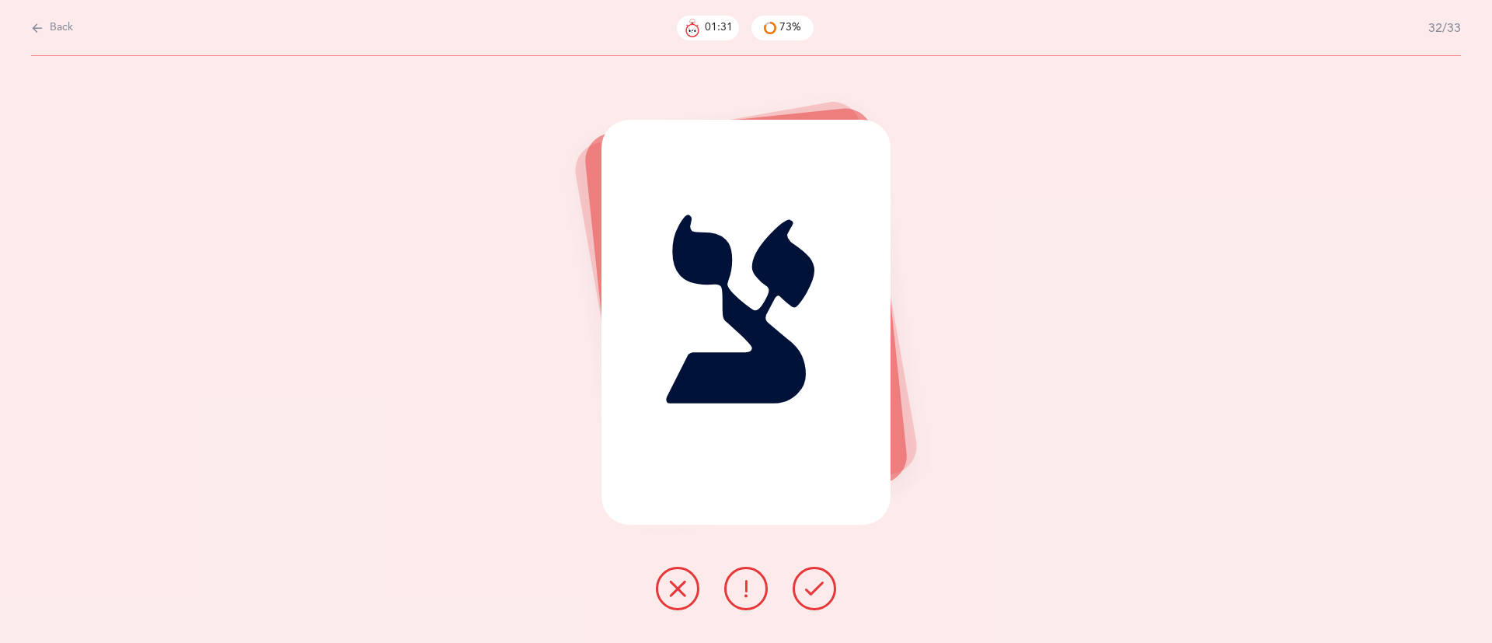
click at [807, 595] on icon at bounding box center [814, 588] width 19 height 19
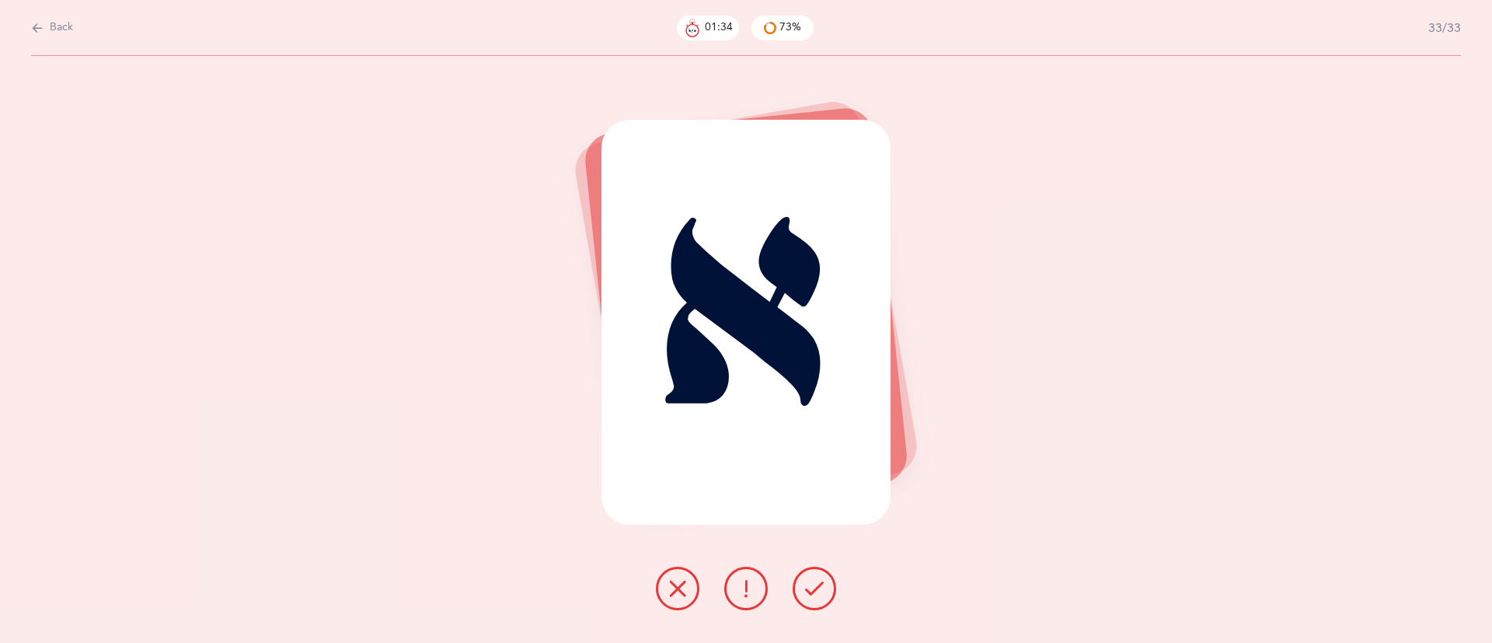
click at [807, 595] on icon at bounding box center [814, 588] width 19 height 19
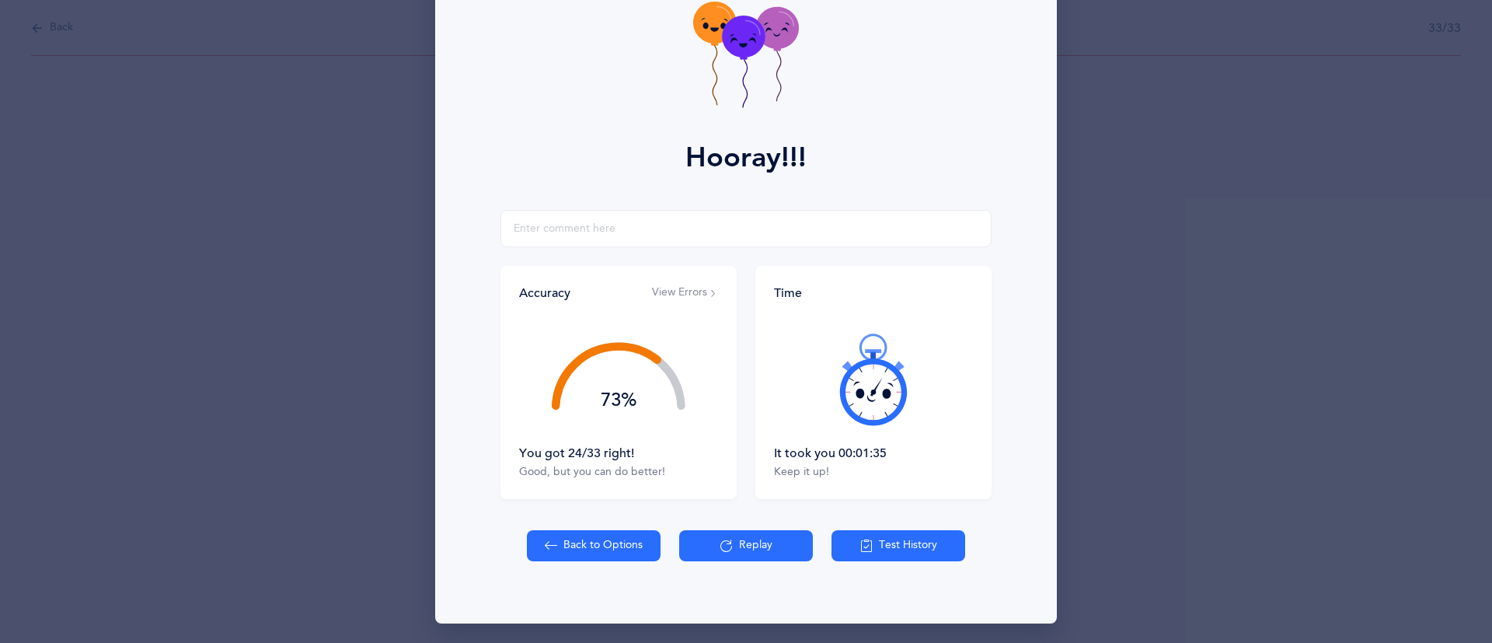
scroll to position [96, 0]
click at [737, 548] on button "Replay" at bounding box center [746, 544] width 134 height 31
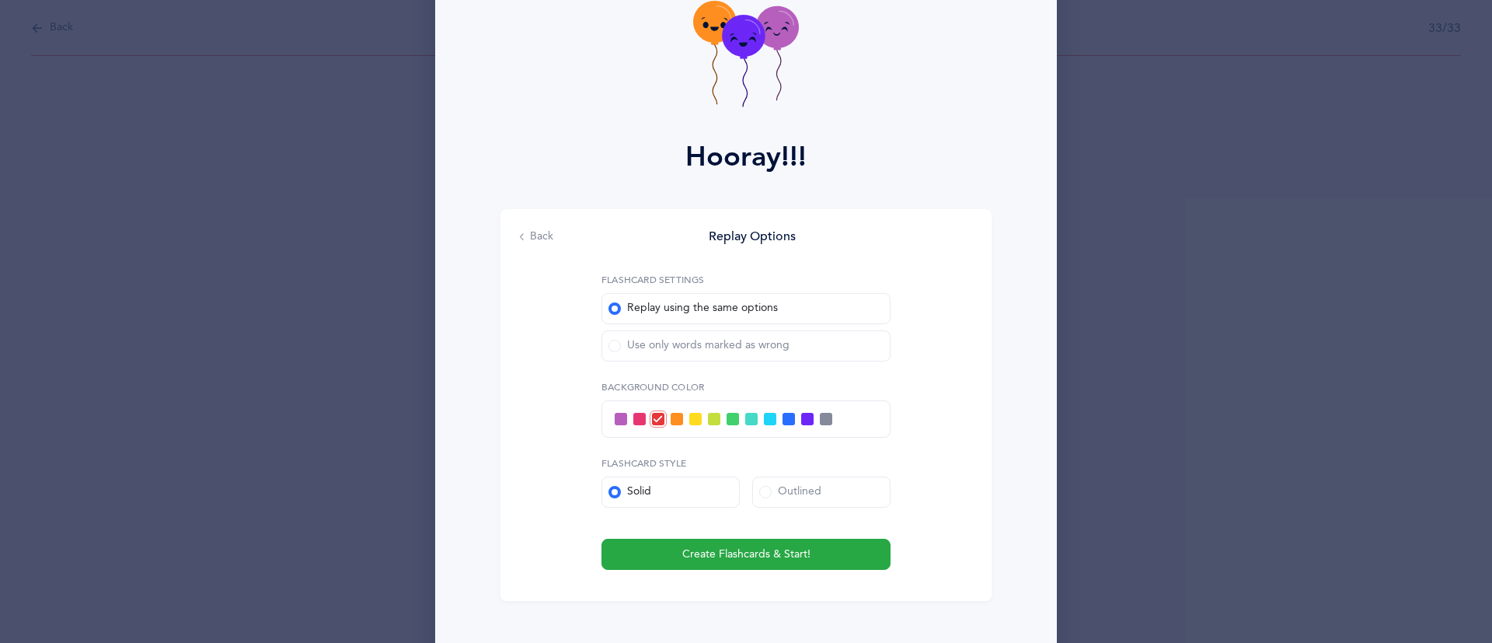
click at [725, 338] on div "Use only words marked as wrong" at bounding box center [698, 346] width 181 height 16
click at [0, 0] on input "Use only words marked as wrong" at bounding box center [0, 0] width 0 height 0
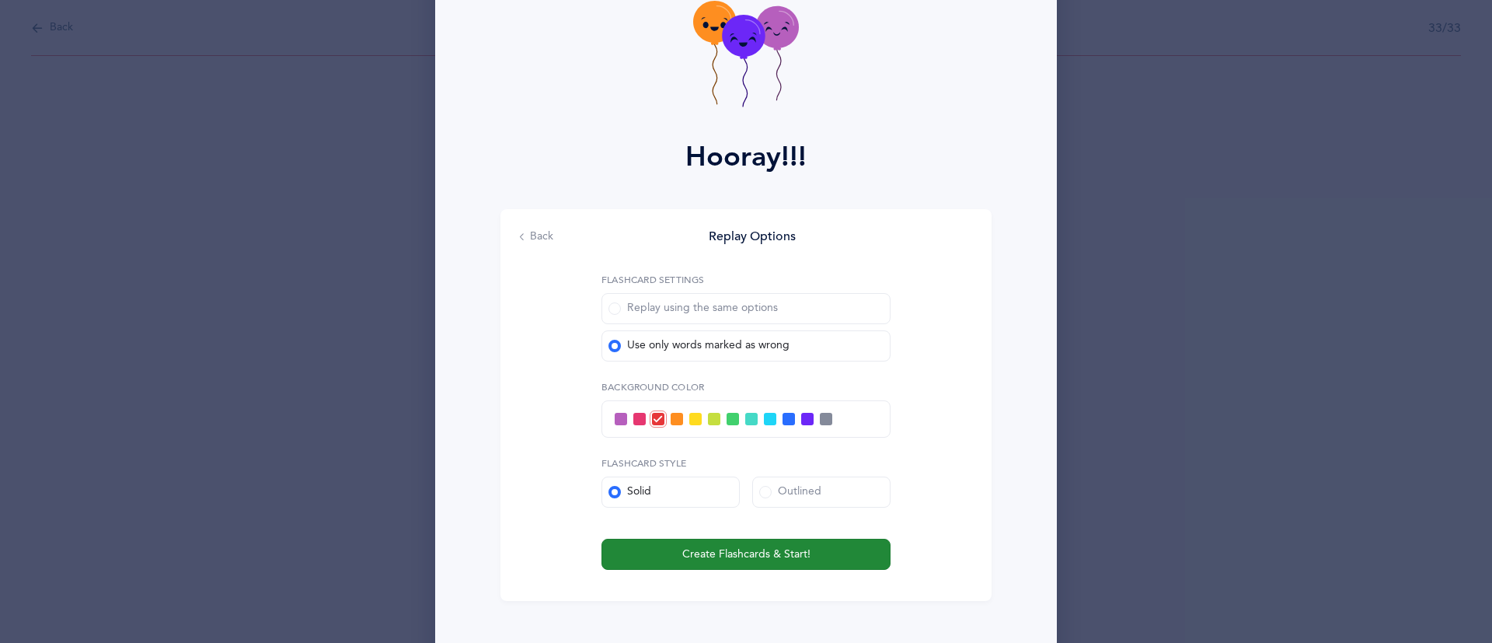
click at [715, 551] on span "Create Flashcards & Start!" at bounding box center [746, 554] width 128 height 16
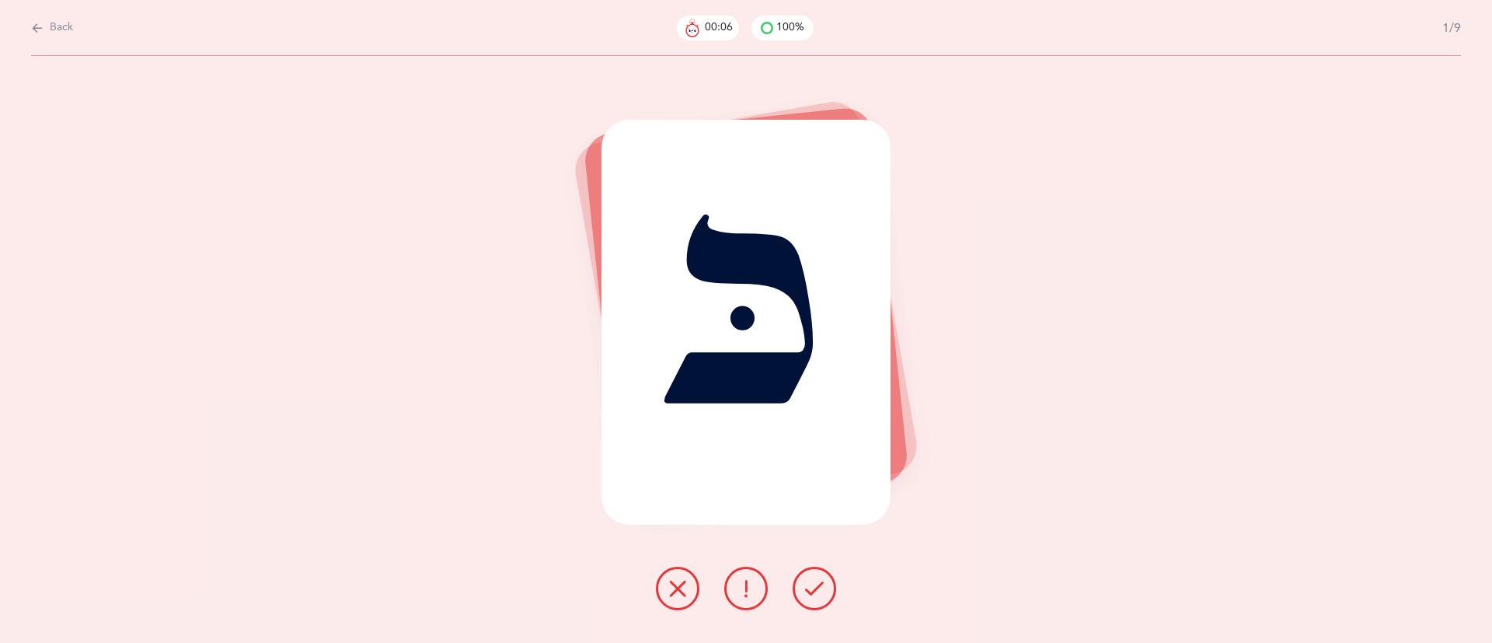
click at [681, 594] on icon at bounding box center [677, 588] width 19 height 19
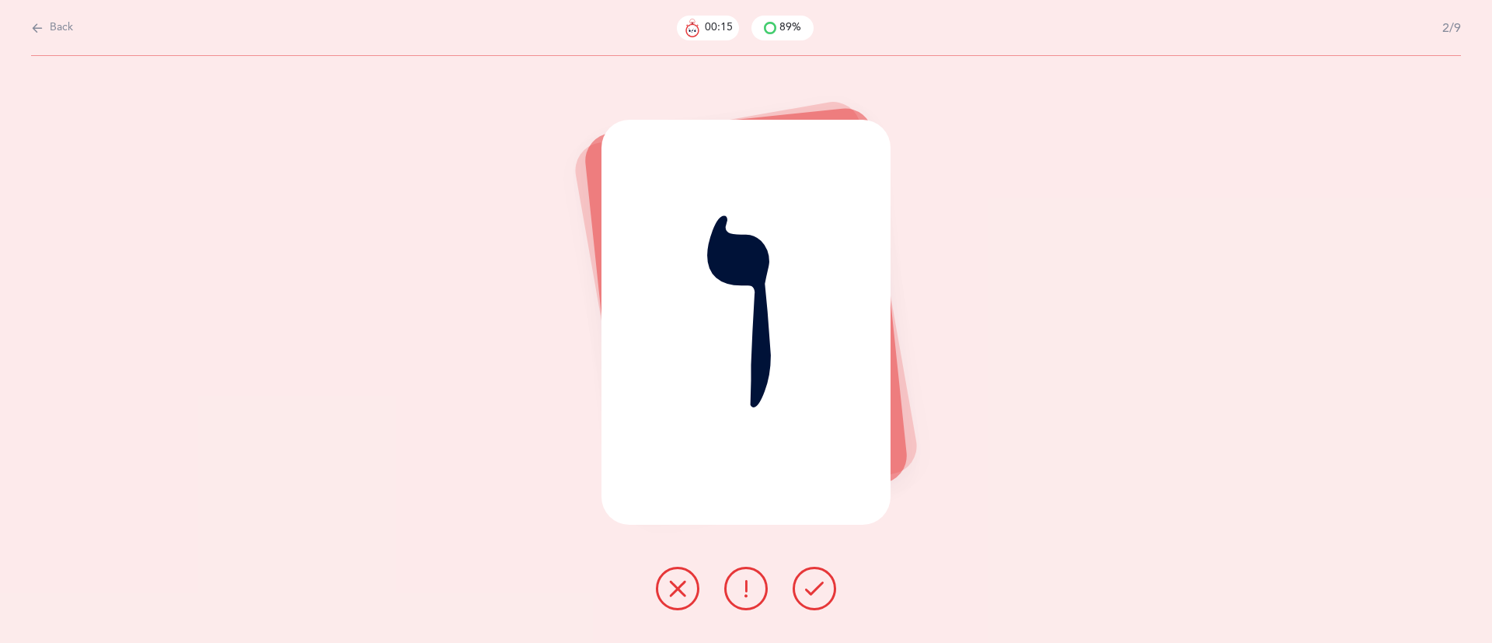
click at [671, 595] on icon at bounding box center [677, 588] width 19 height 19
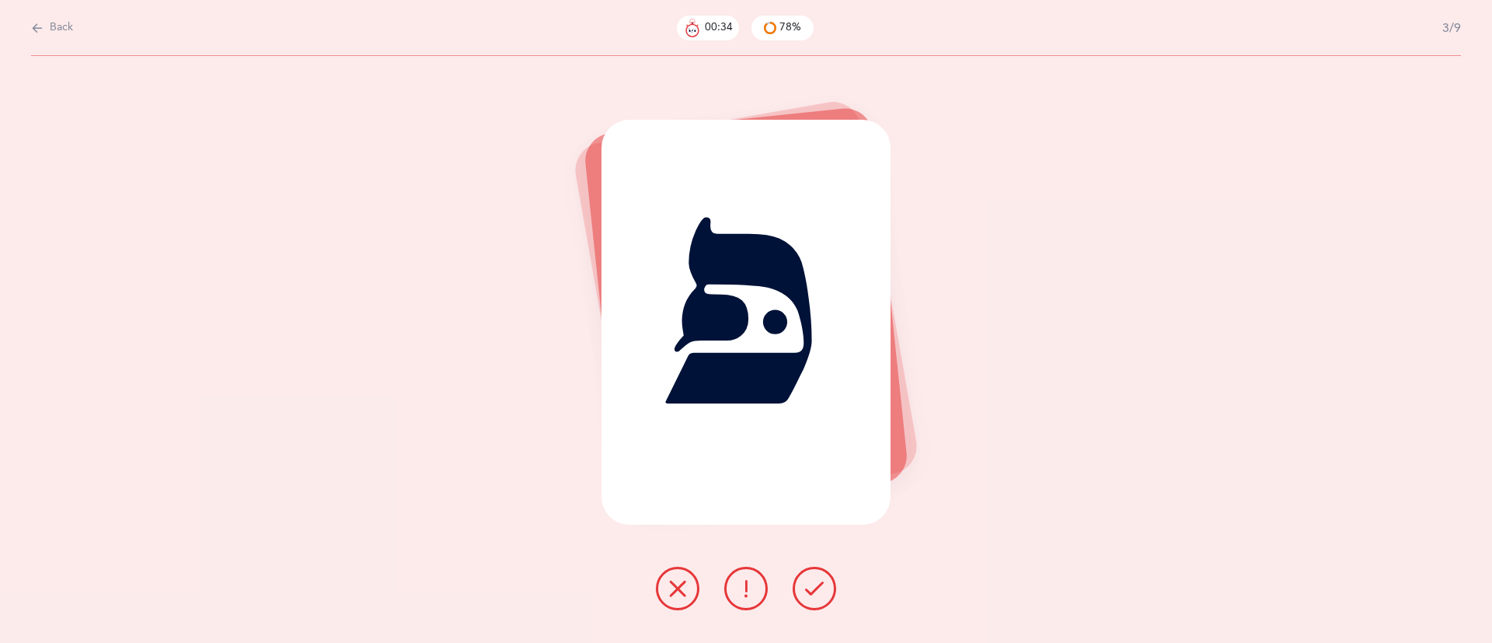
click at [682, 579] on icon at bounding box center [677, 588] width 19 height 19
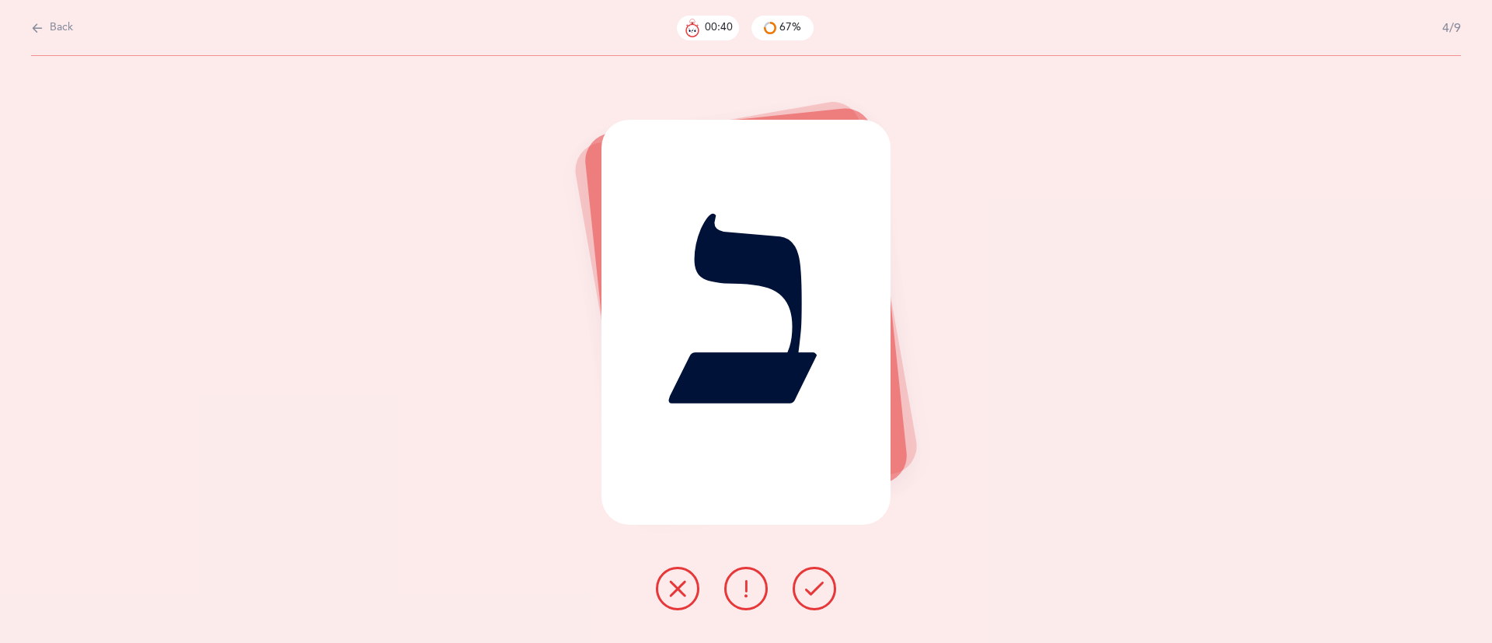
click at [667, 599] on button at bounding box center [678, 588] width 44 height 44
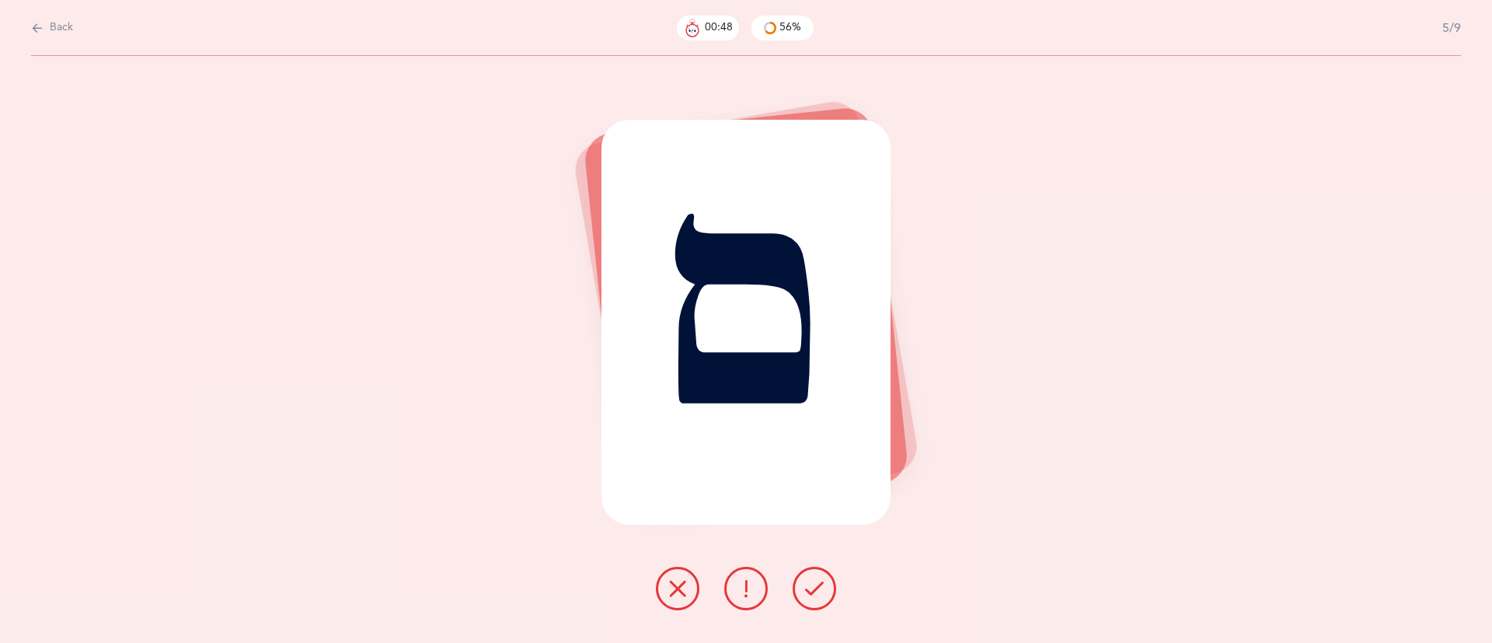
click at [681, 579] on icon at bounding box center [677, 588] width 19 height 19
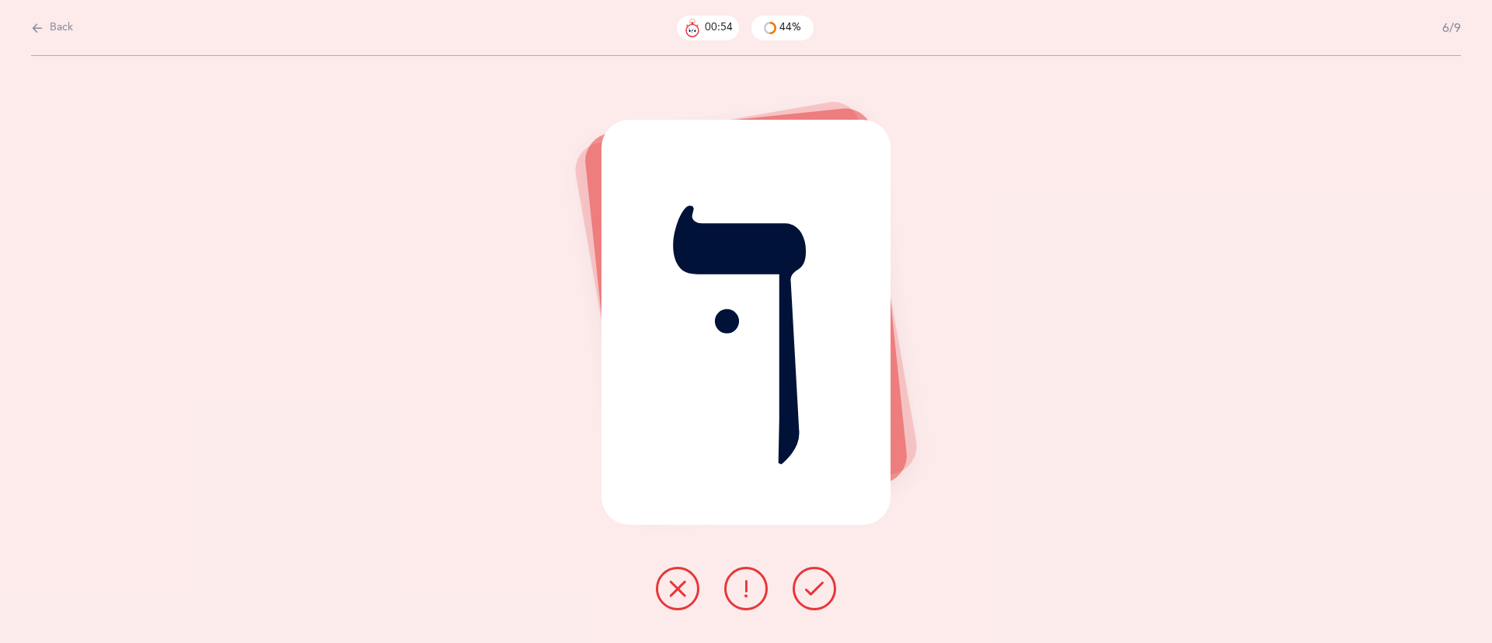
click at [664, 594] on button at bounding box center [678, 588] width 44 height 44
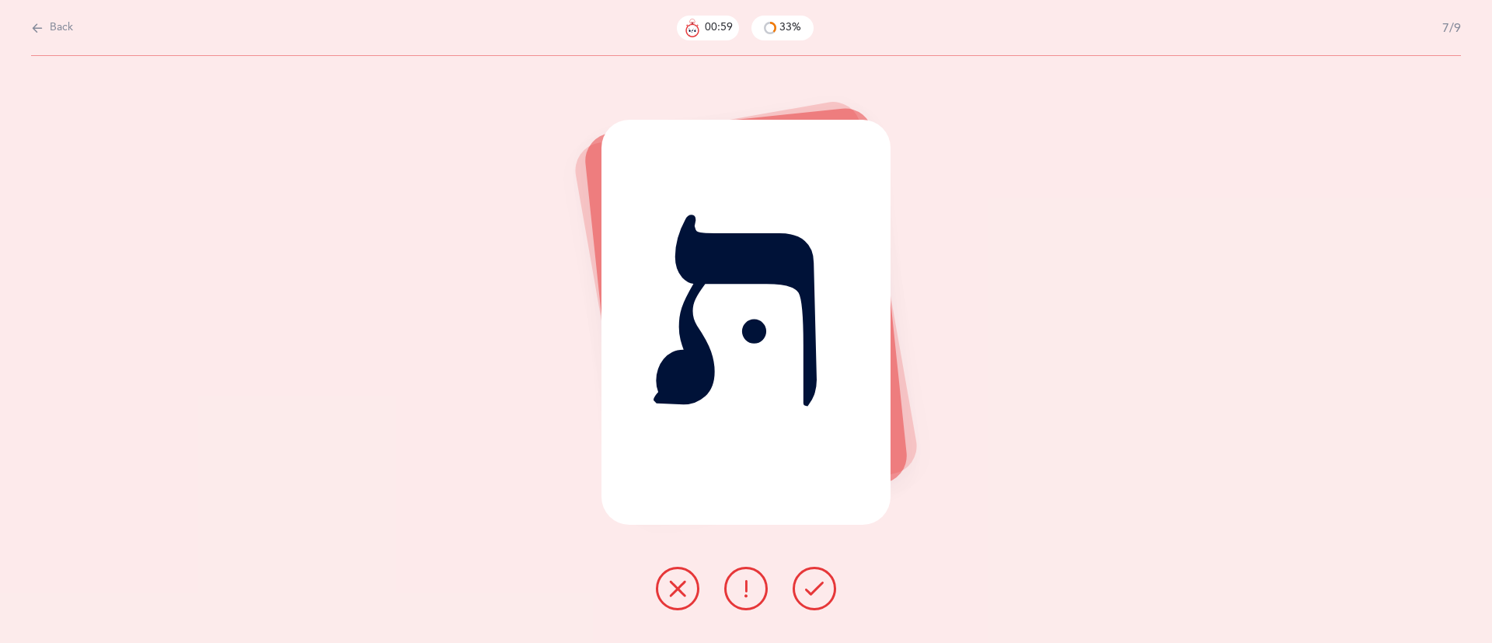
click at [670, 589] on icon at bounding box center [677, 588] width 19 height 19
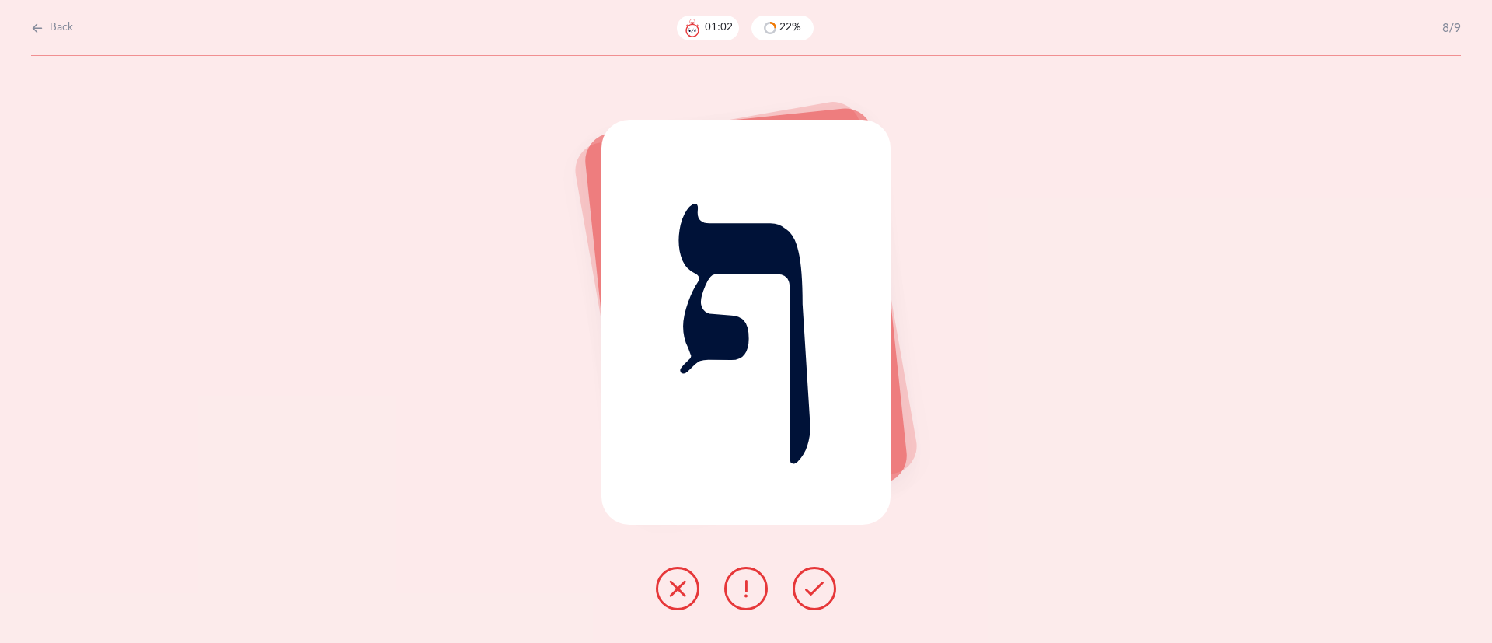
click at [809, 589] on icon at bounding box center [814, 588] width 19 height 19
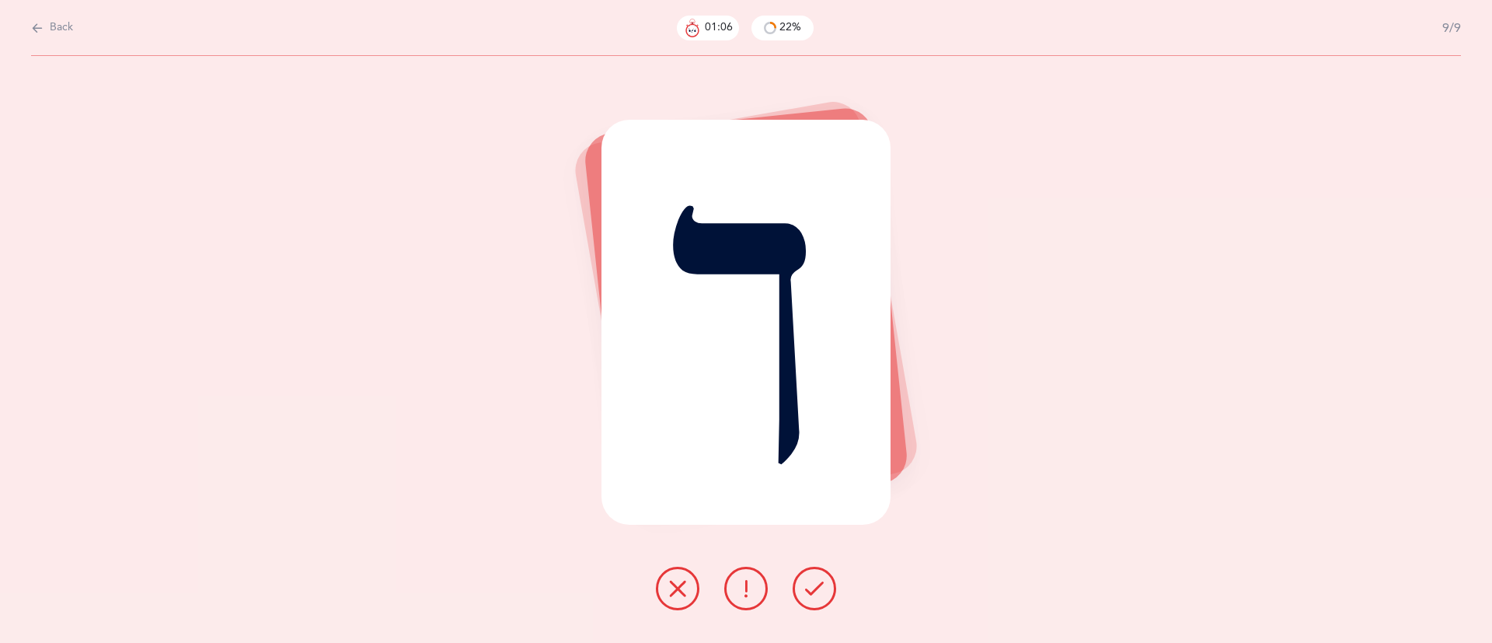
click at [809, 589] on icon at bounding box center [814, 588] width 19 height 19
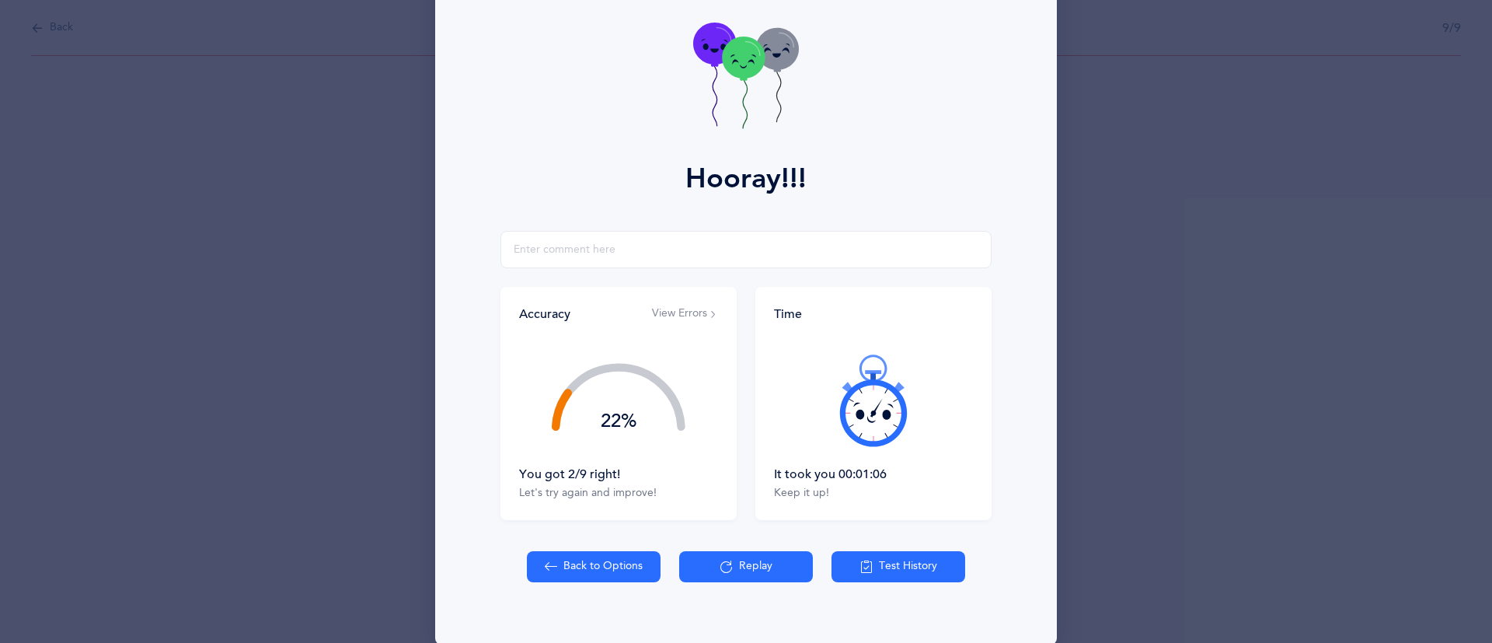
scroll to position [89, 0]
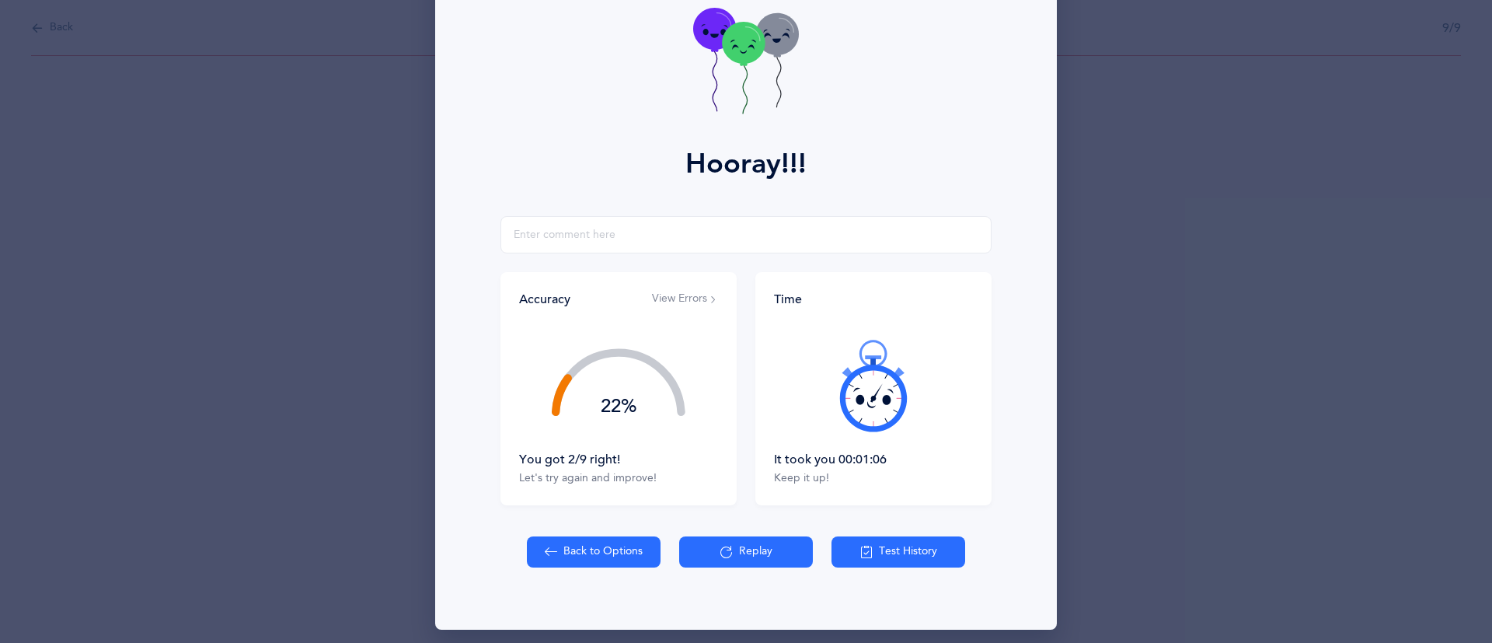
click at [720, 549] on icon at bounding box center [726, 551] width 12 height 17
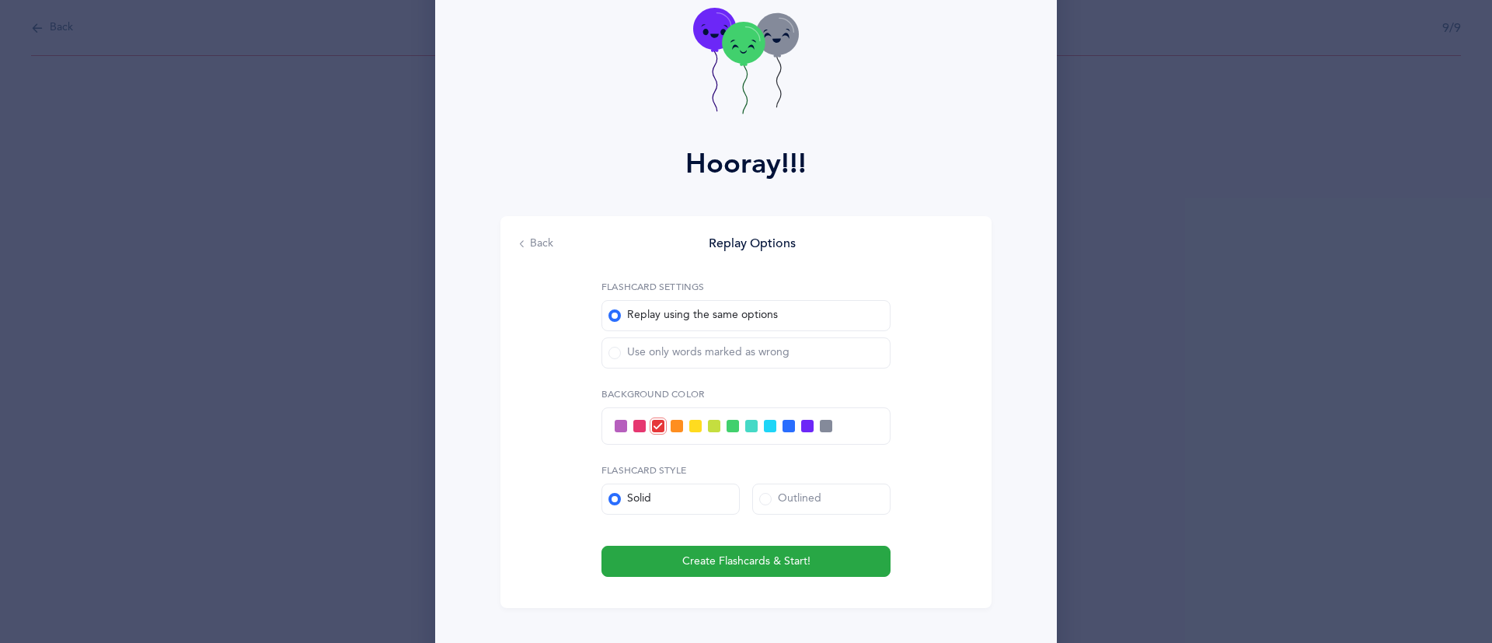
click at [701, 351] on div "Use only words marked as wrong" at bounding box center [698, 353] width 181 height 16
click at [0, 0] on input "Use only words marked as wrong" at bounding box center [0, 0] width 0 height 0
click at [708, 559] on span "Create Flashcards & Start!" at bounding box center [746, 561] width 128 height 16
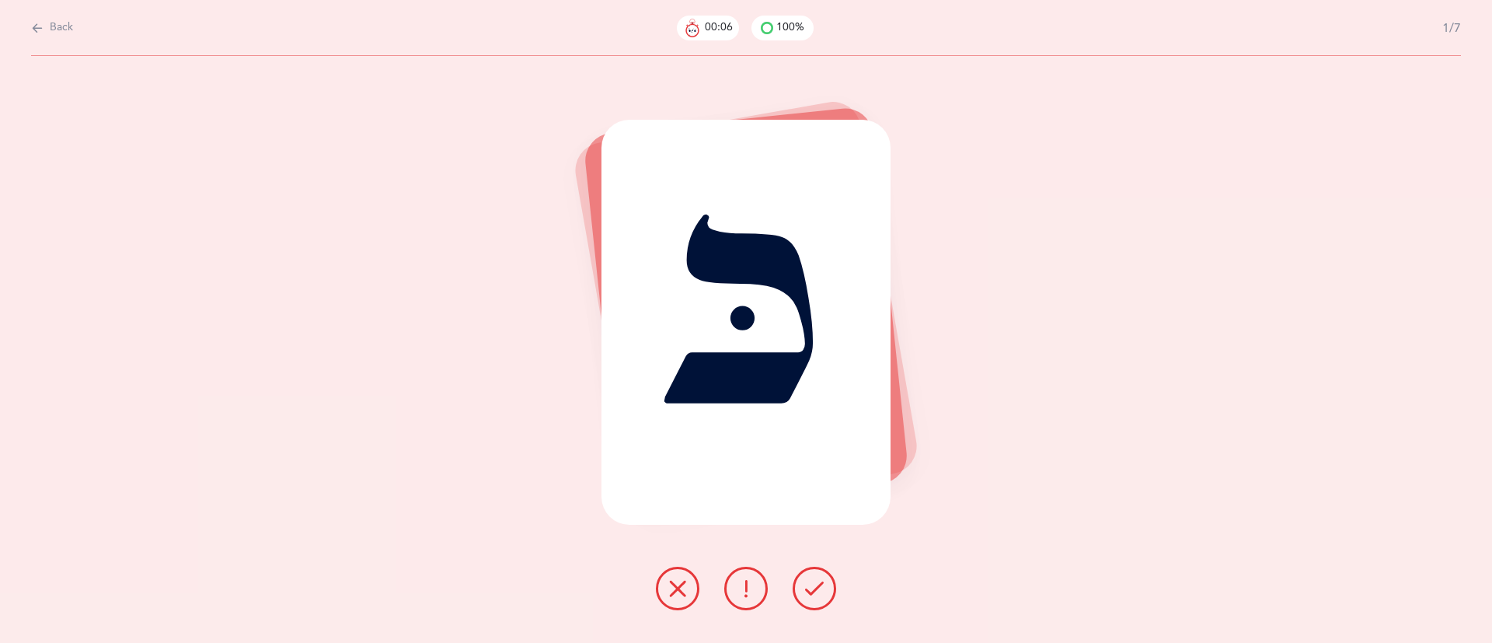
click at [803, 568] on button at bounding box center [814, 588] width 44 height 44
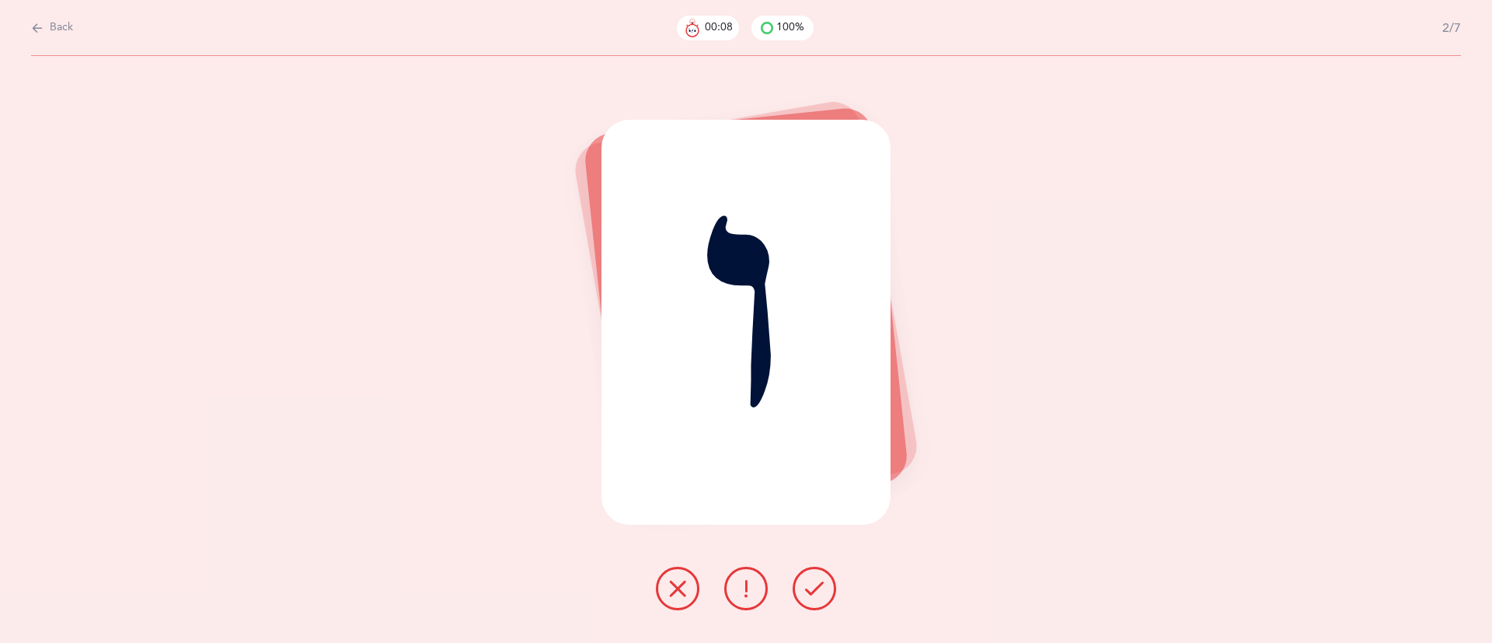
click at [803, 568] on button at bounding box center [814, 588] width 44 height 44
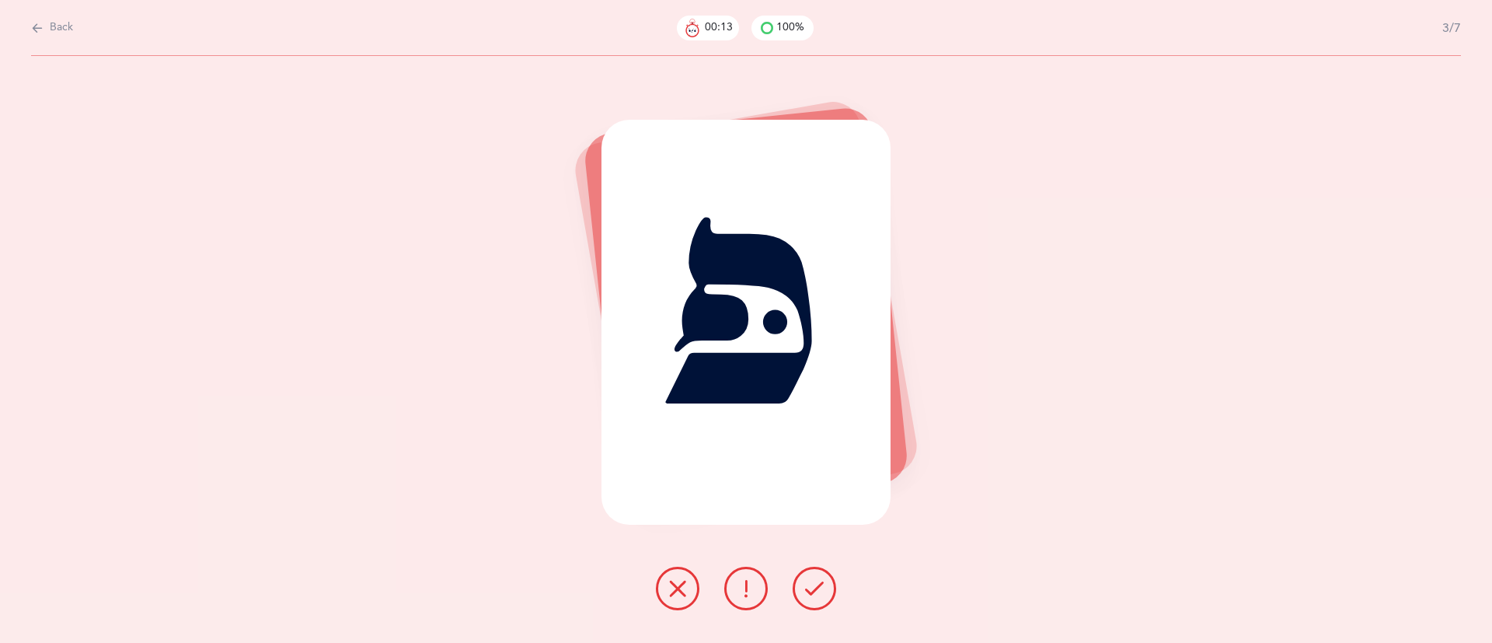
click at [665, 587] on button at bounding box center [678, 588] width 44 height 44
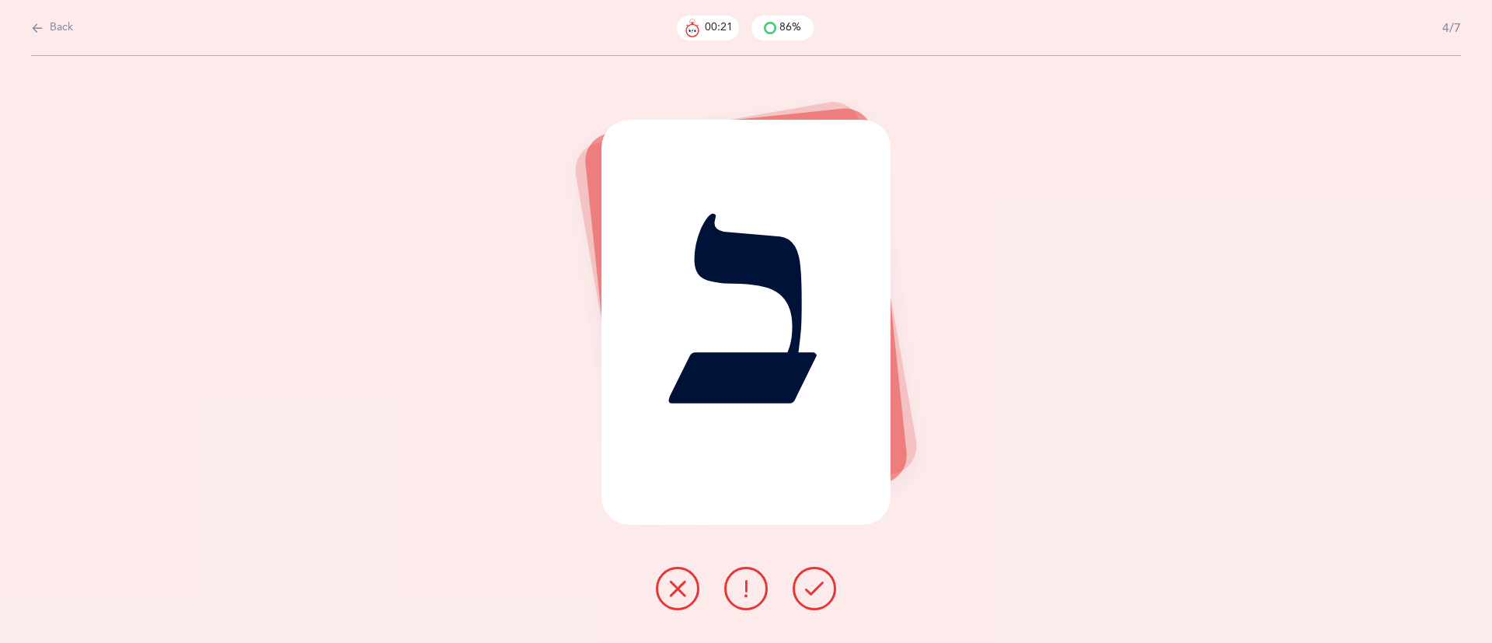
click at [676, 588] on icon at bounding box center [677, 588] width 19 height 19
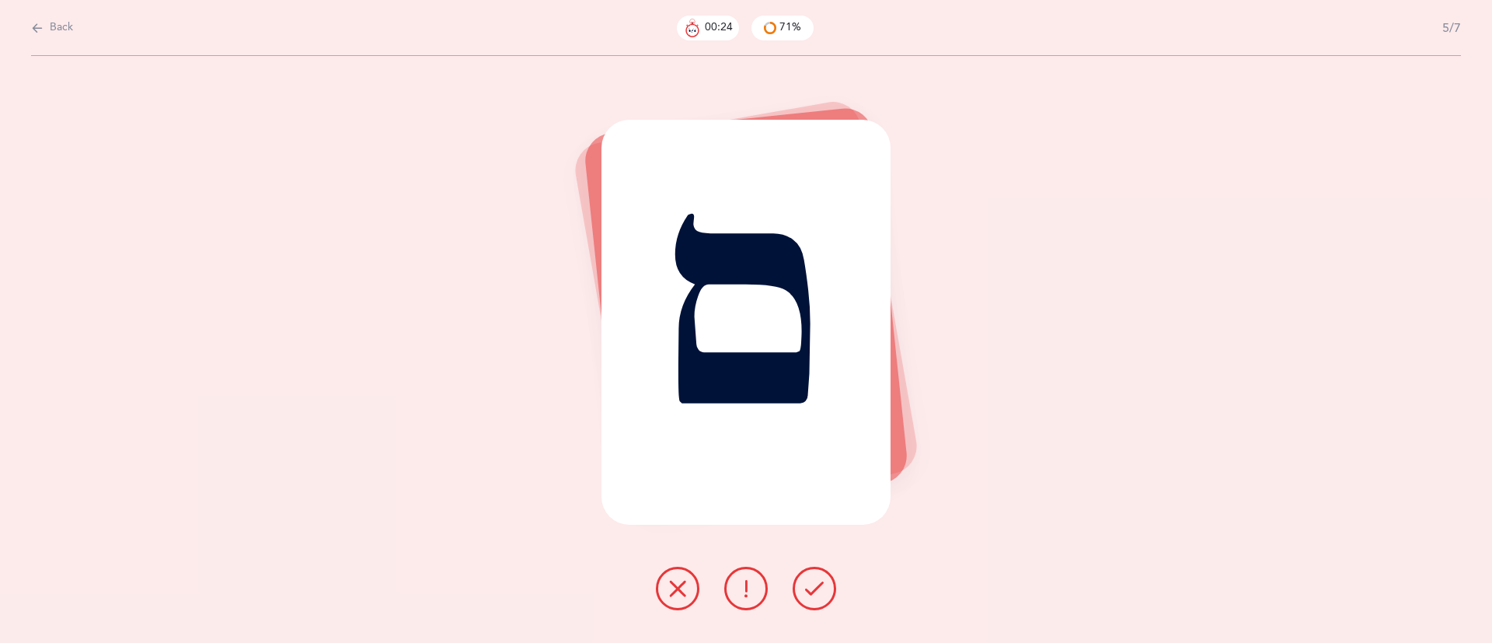
click at [814, 575] on button at bounding box center [814, 588] width 44 height 44
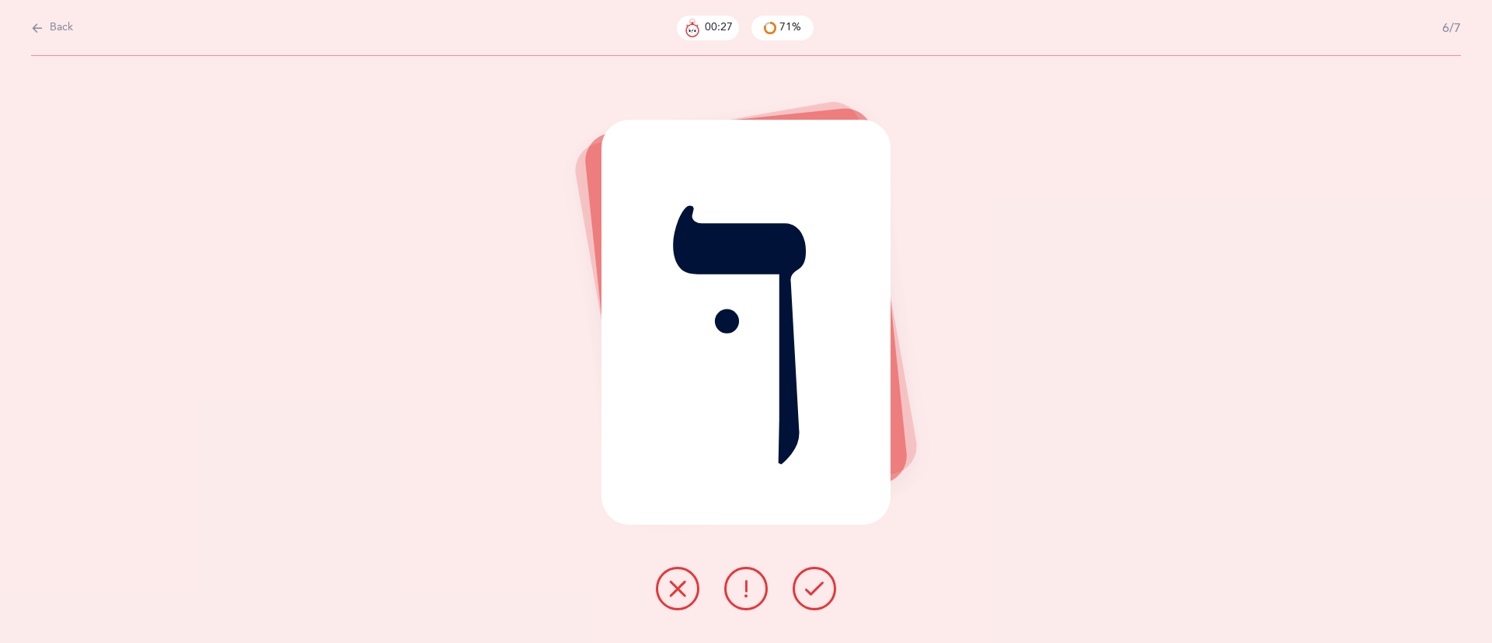
click at [662, 575] on button at bounding box center [678, 588] width 44 height 44
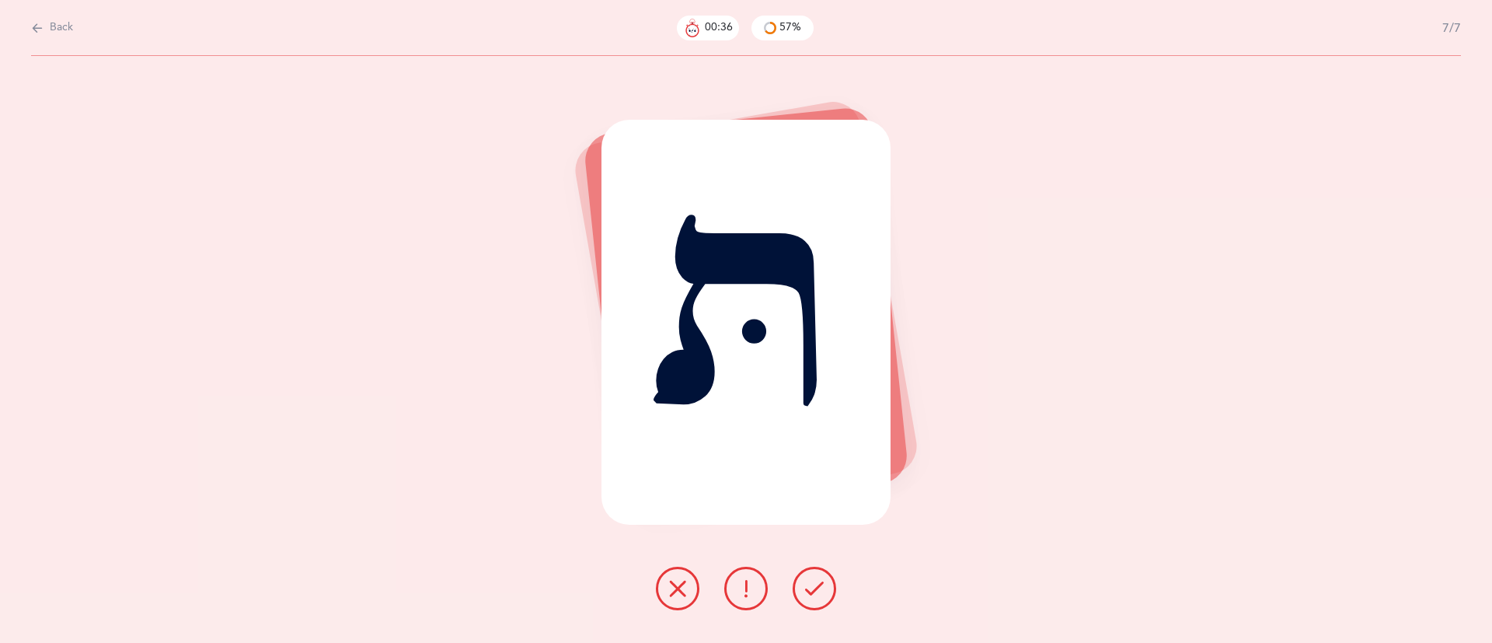
click at [808, 587] on icon at bounding box center [814, 588] width 19 height 19
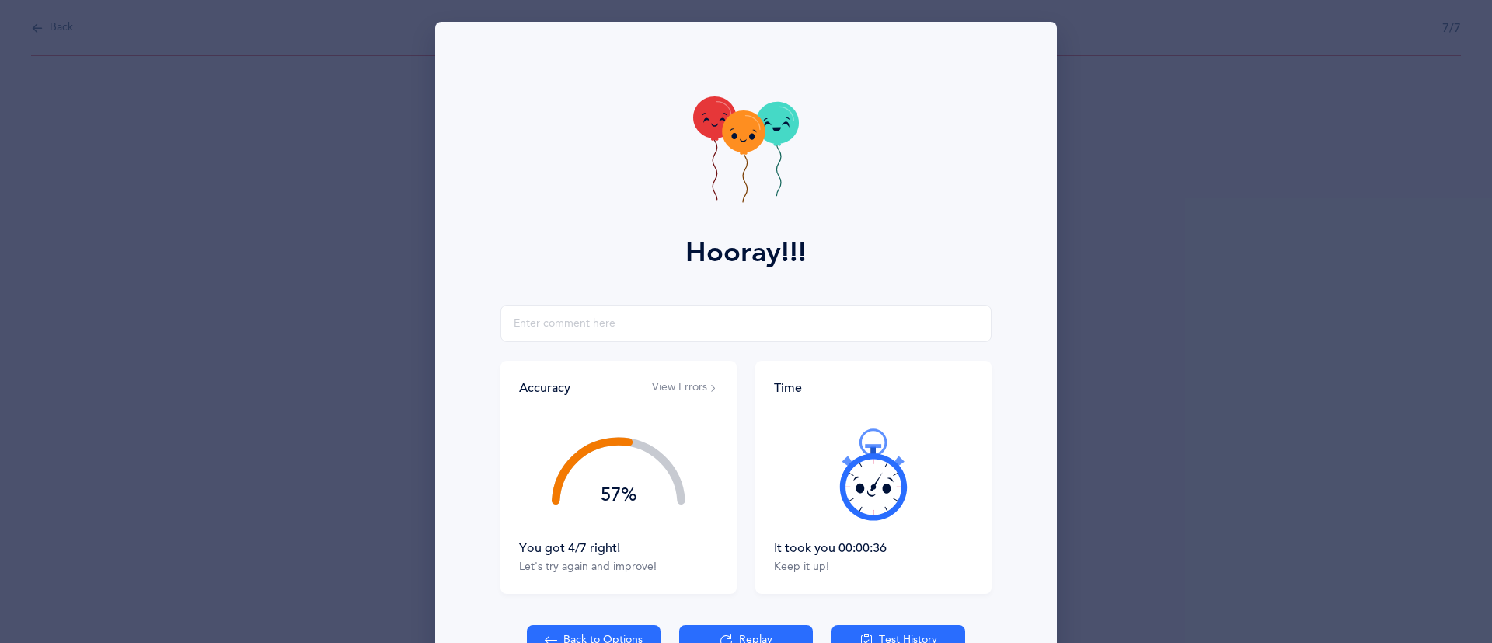
click at [620, 499] on div "57%" at bounding box center [619, 495] width 134 height 19
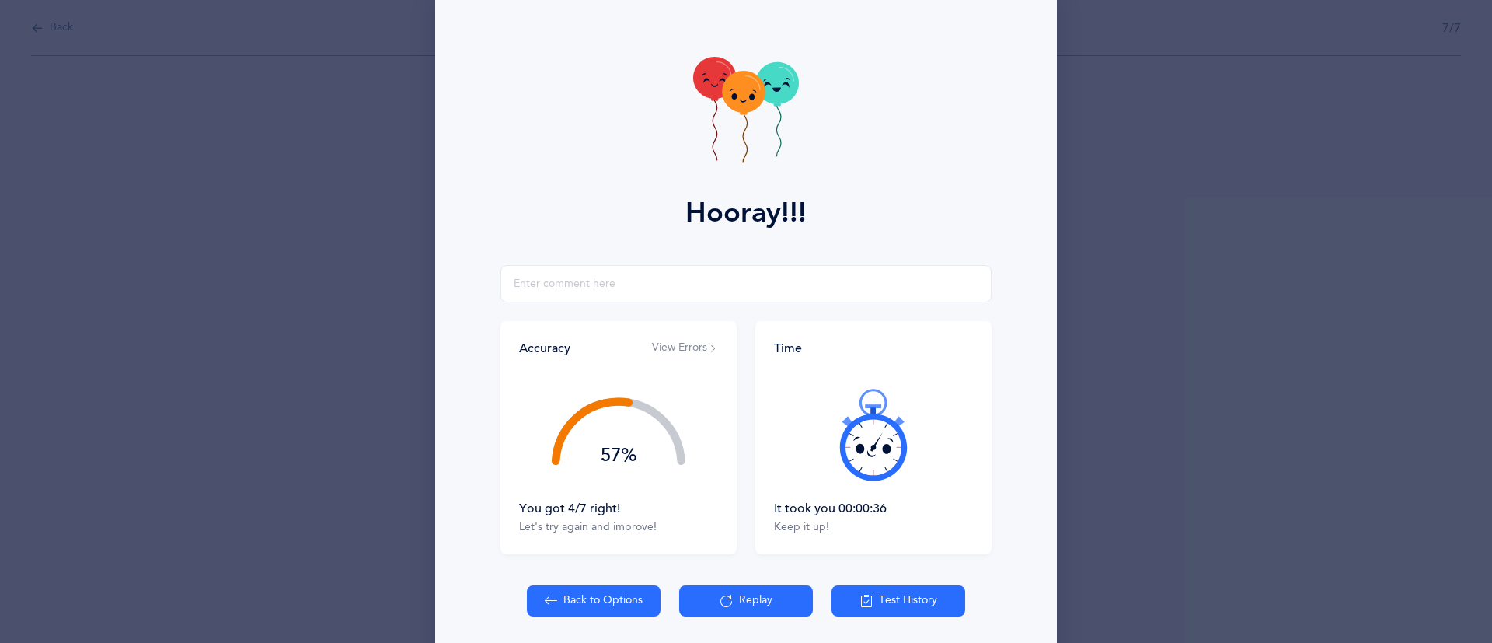
scroll to position [42, 0]
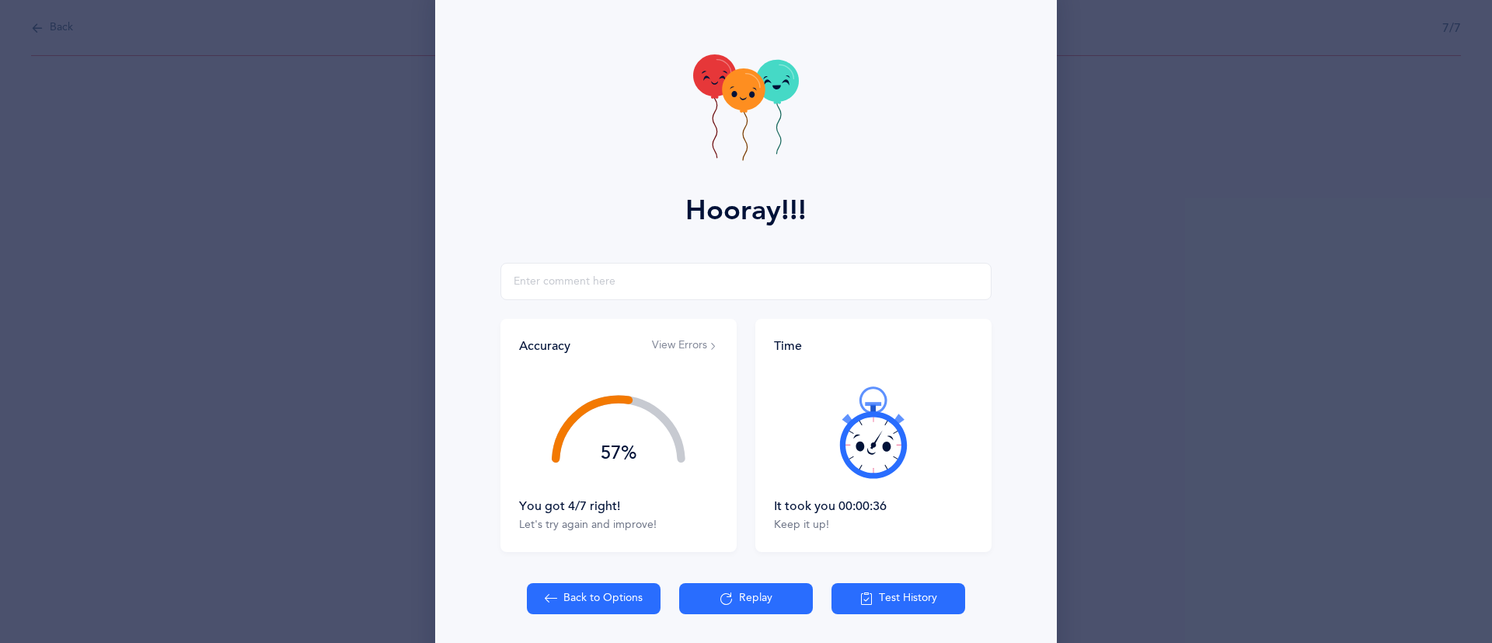
click at [543, 513] on div "You got 4/7 right!" at bounding box center [618, 505] width 199 height 17
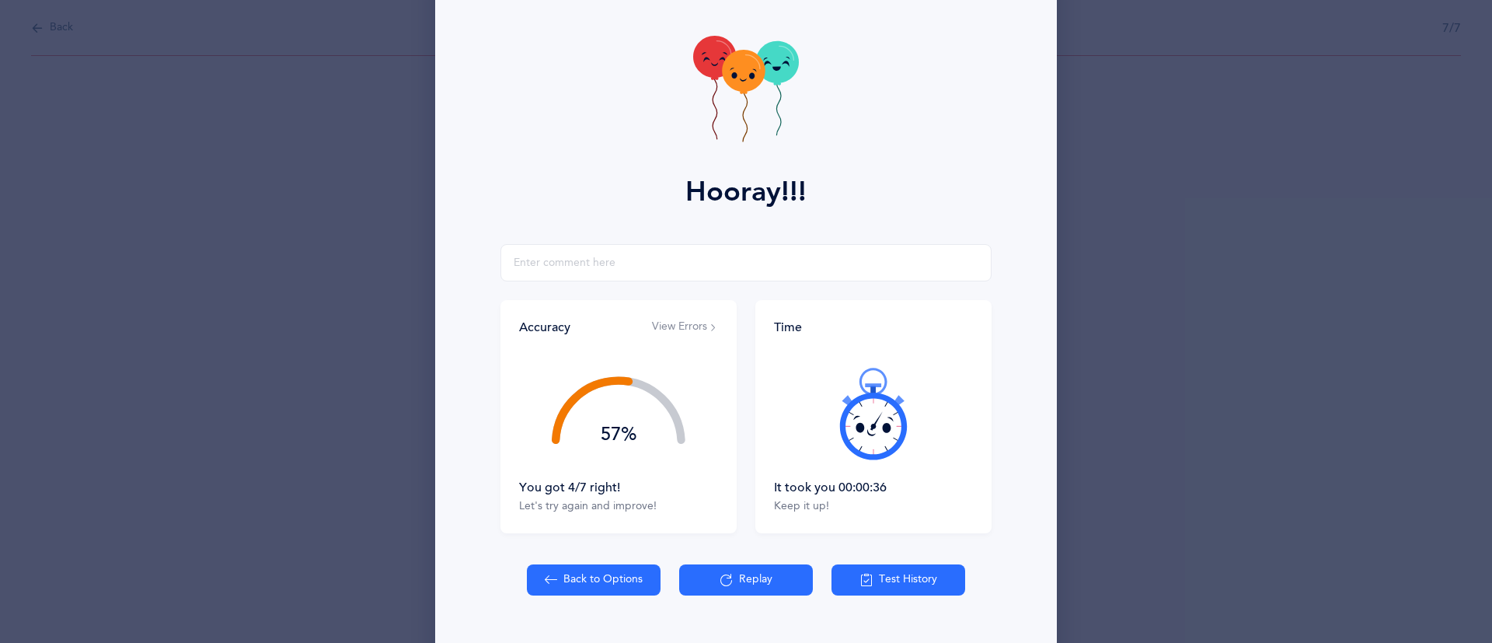
scroll to position [63, 0]
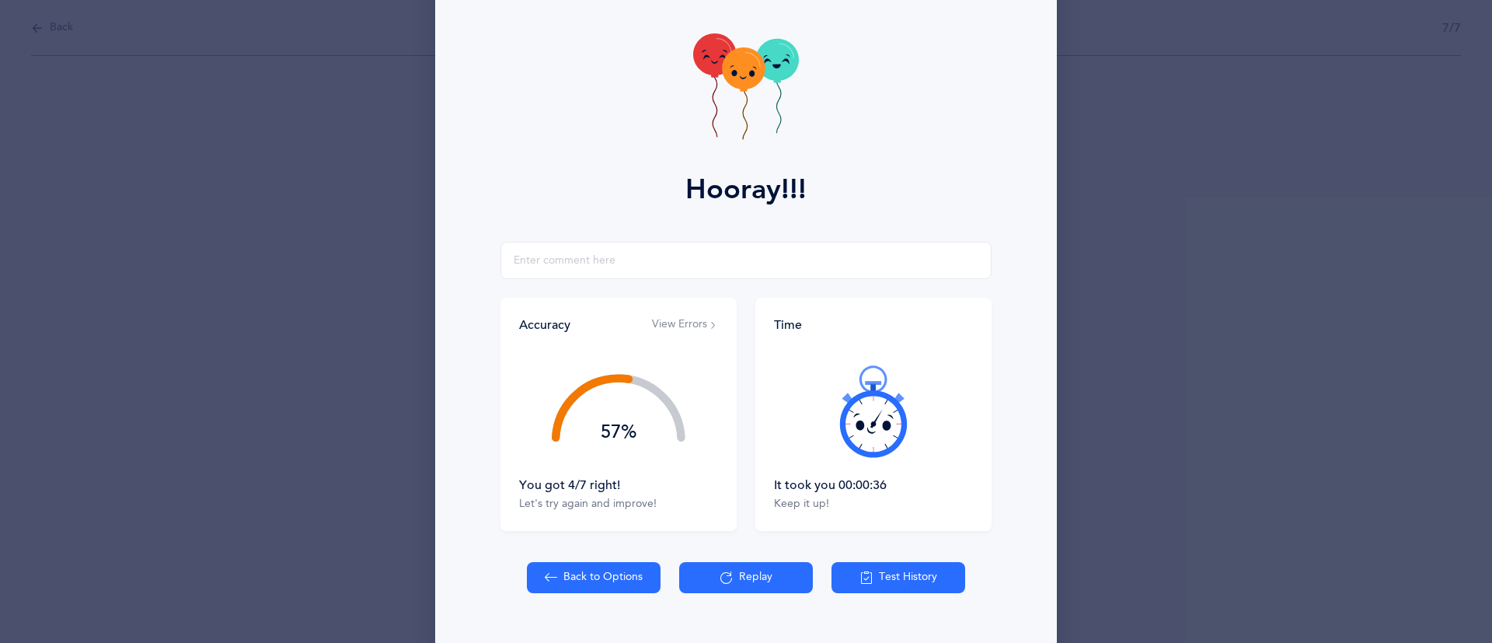
click at [886, 573] on button "Test History" at bounding box center [898, 577] width 134 height 31
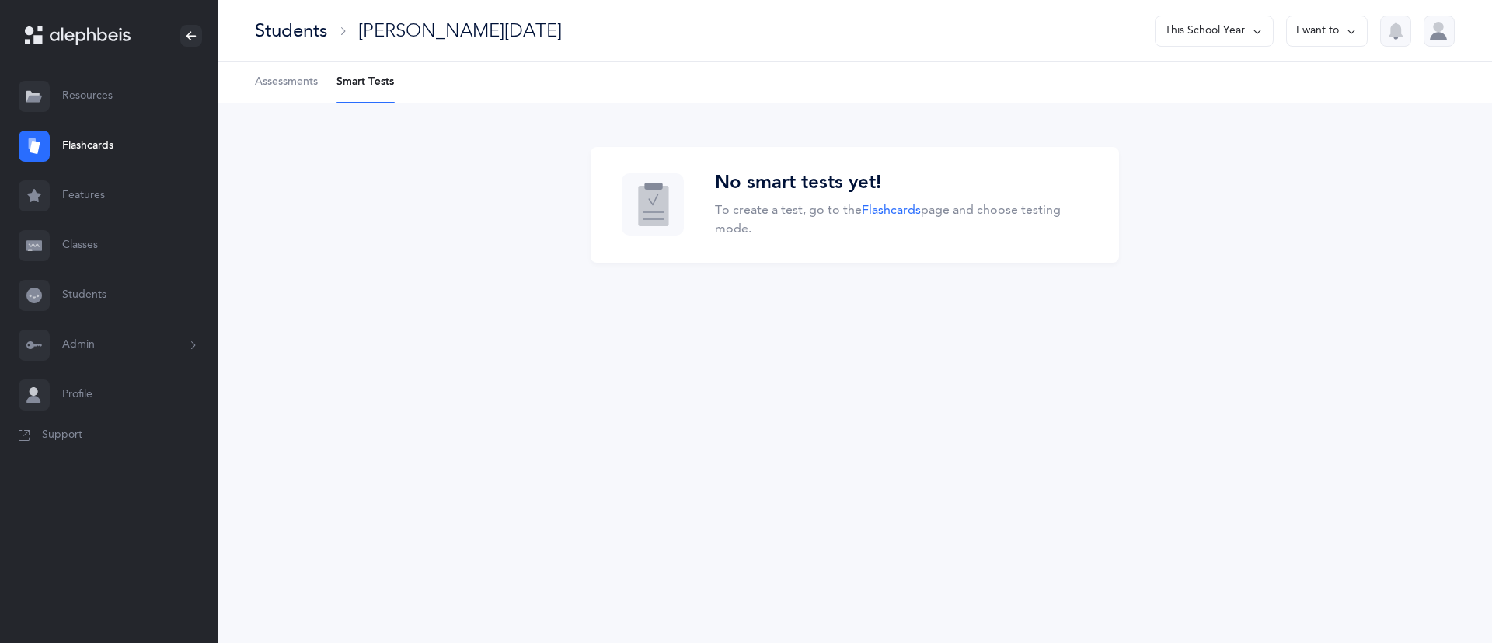
click at [90, 148] on link "Flashcards" at bounding box center [109, 146] width 218 height 50
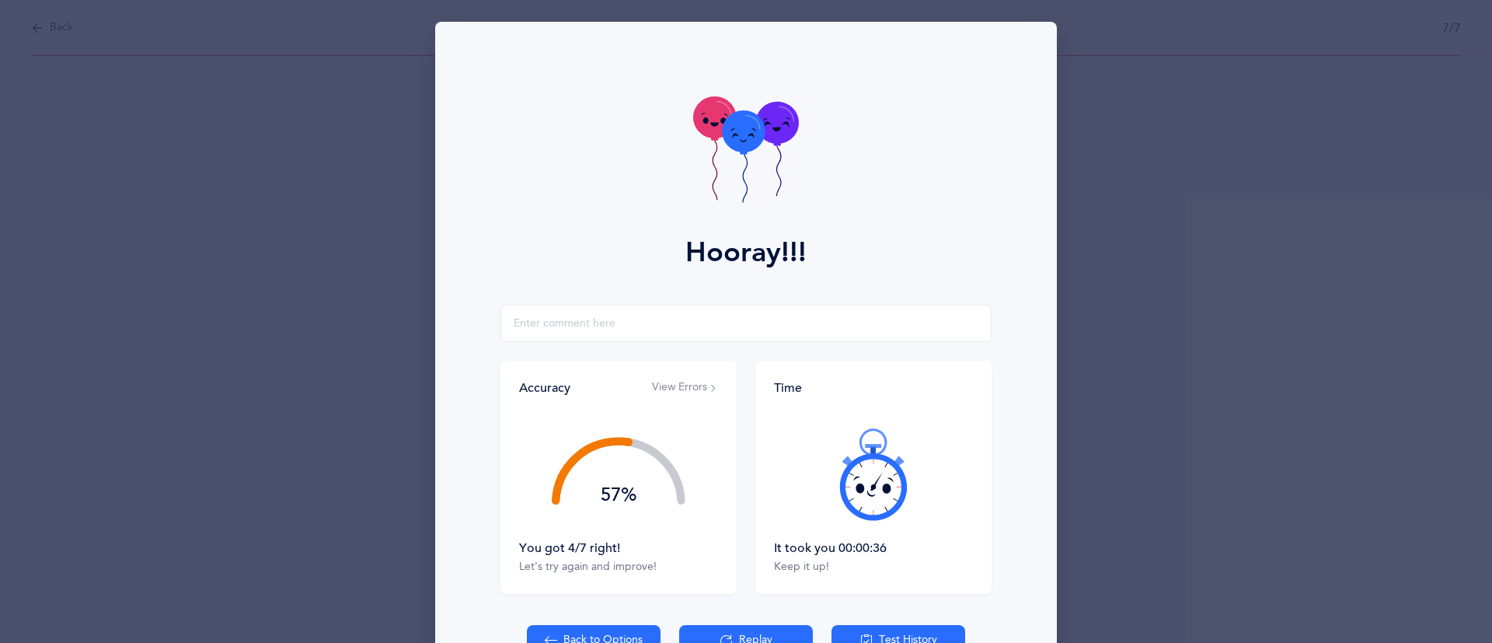
scroll to position [97, 0]
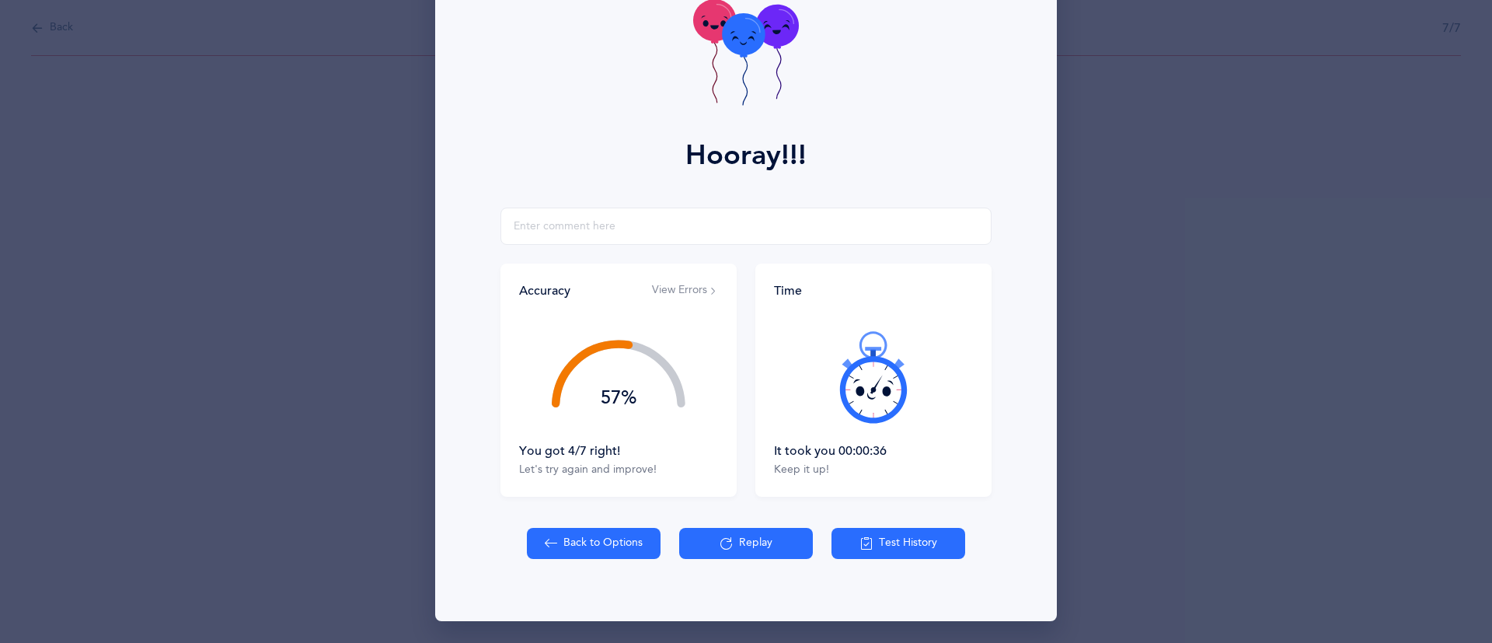
click at [709, 544] on button "Replay" at bounding box center [746, 543] width 134 height 31
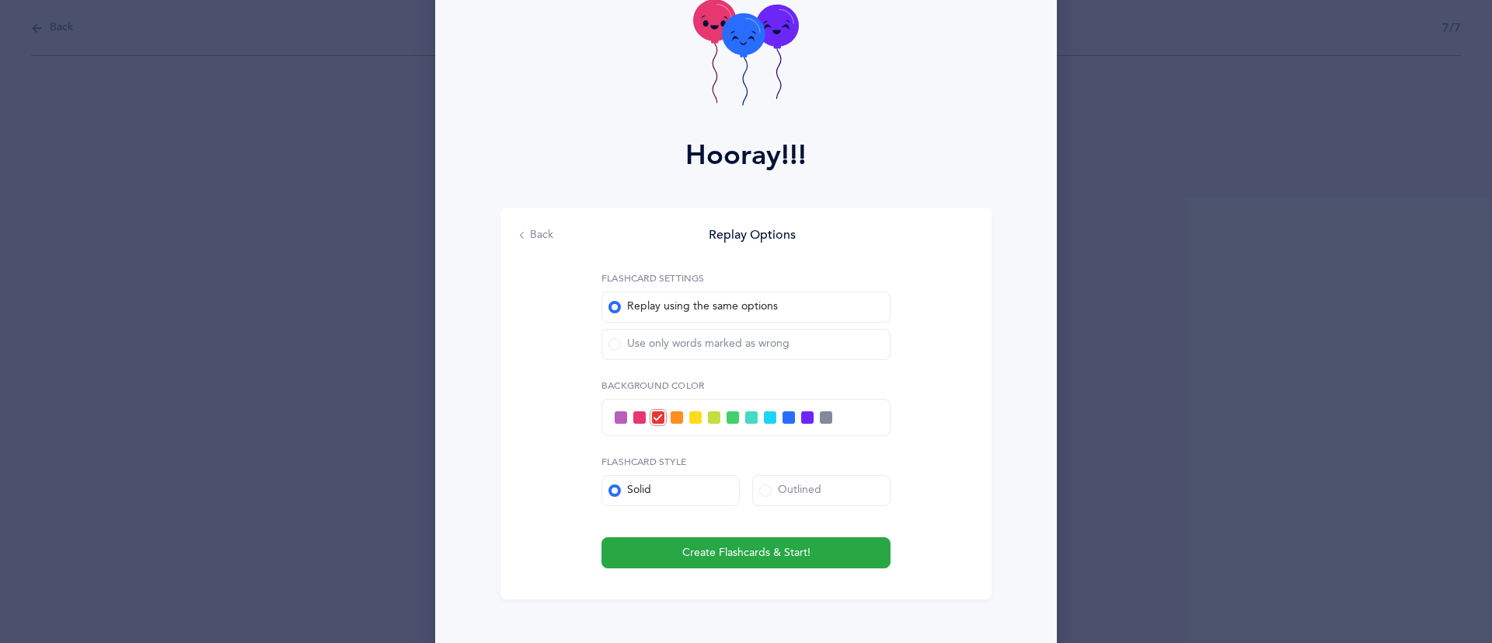
click at [700, 342] on div "Use only words marked as wrong" at bounding box center [698, 344] width 181 height 16
click at [0, 0] on input "Use only words marked as wrong" at bounding box center [0, 0] width 0 height 0
click at [718, 552] on span "Create Flashcards & Start!" at bounding box center [746, 553] width 128 height 16
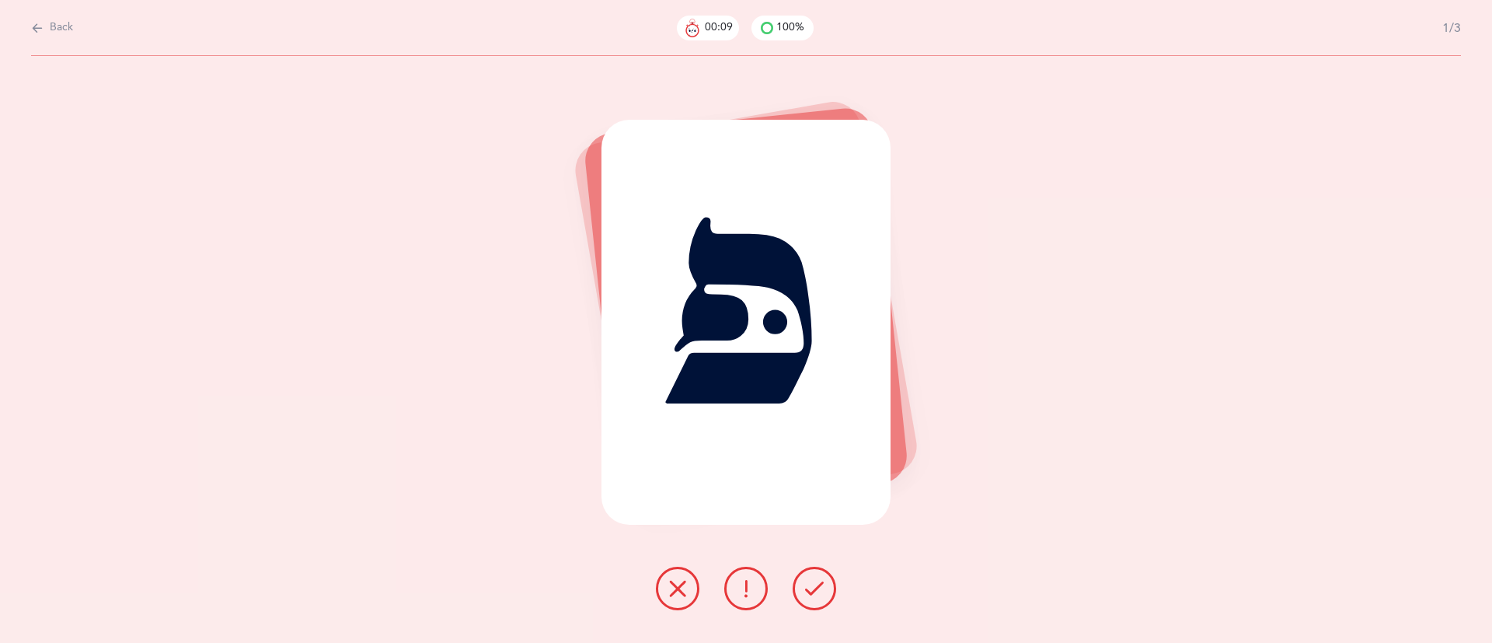
click at [677, 589] on icon at bounding box center [677, 588] width 19 height 19
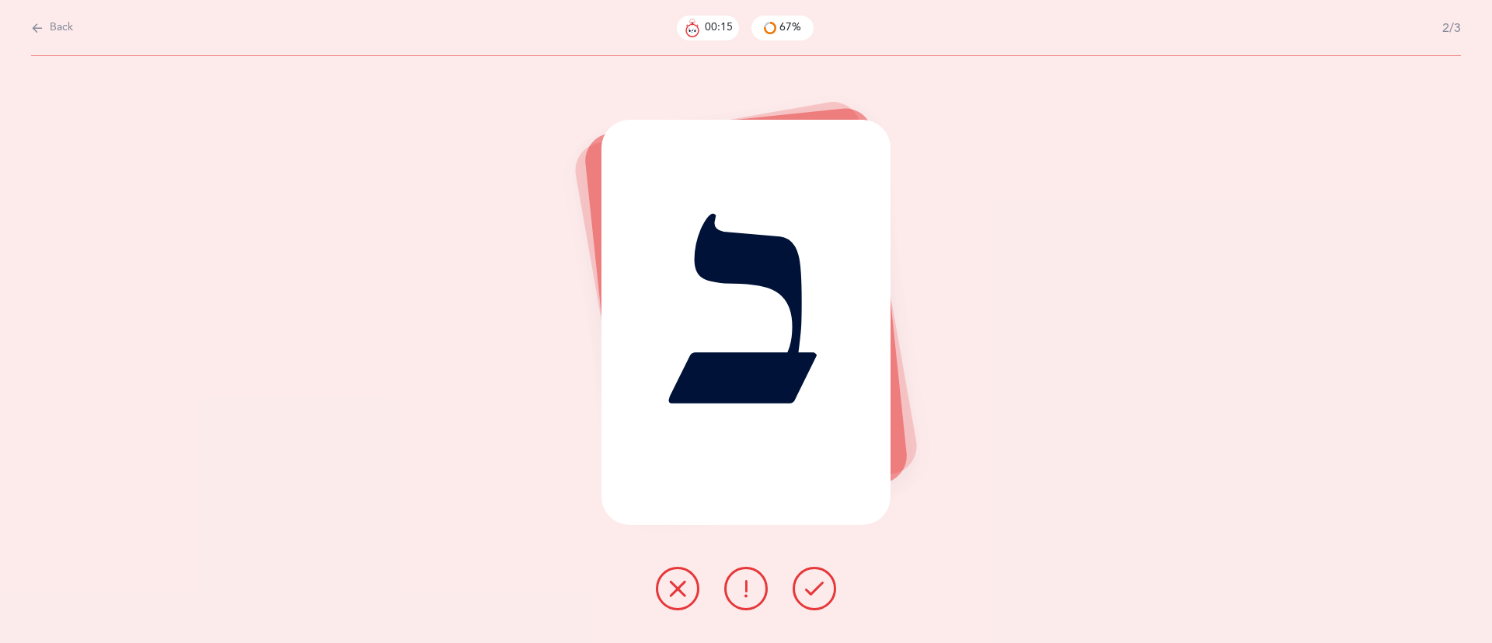
click at [677, 589] on icon at bounding box center [677, 588] width 19 height 19
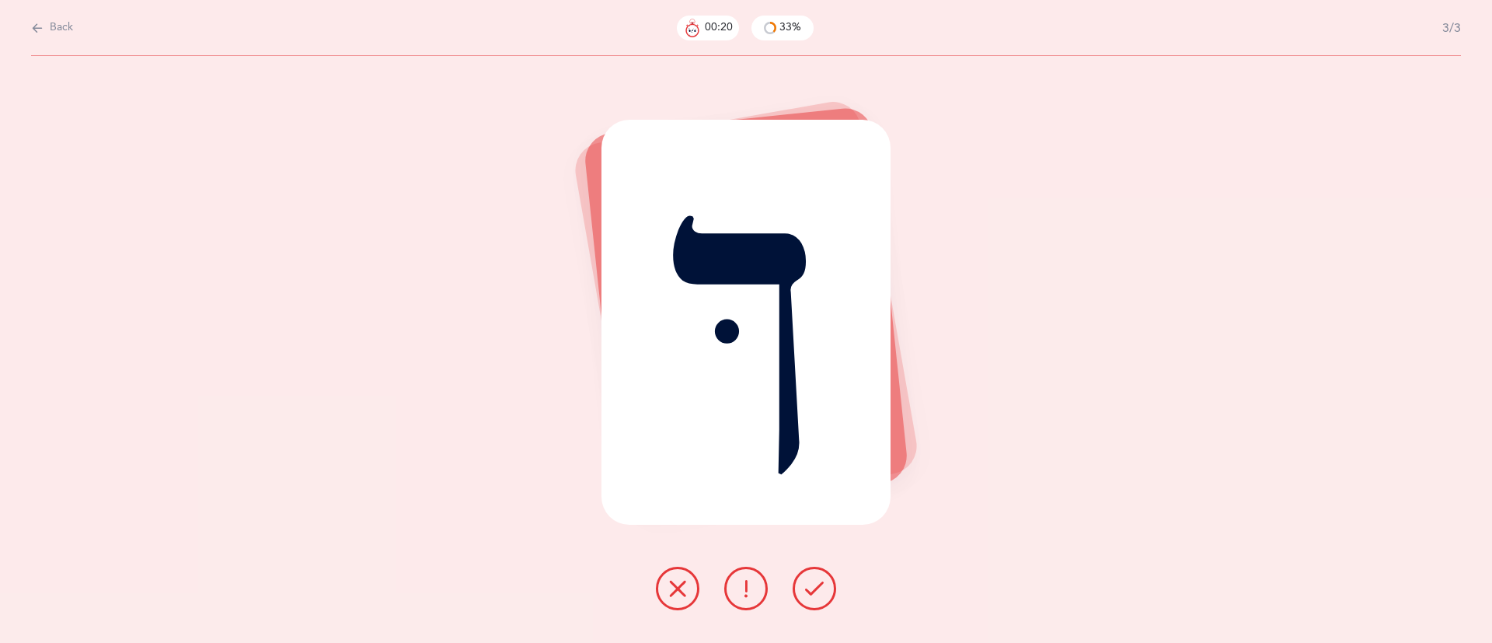
click at [671, 588] on icon at bounding box center [677, 588] width 19 height 19
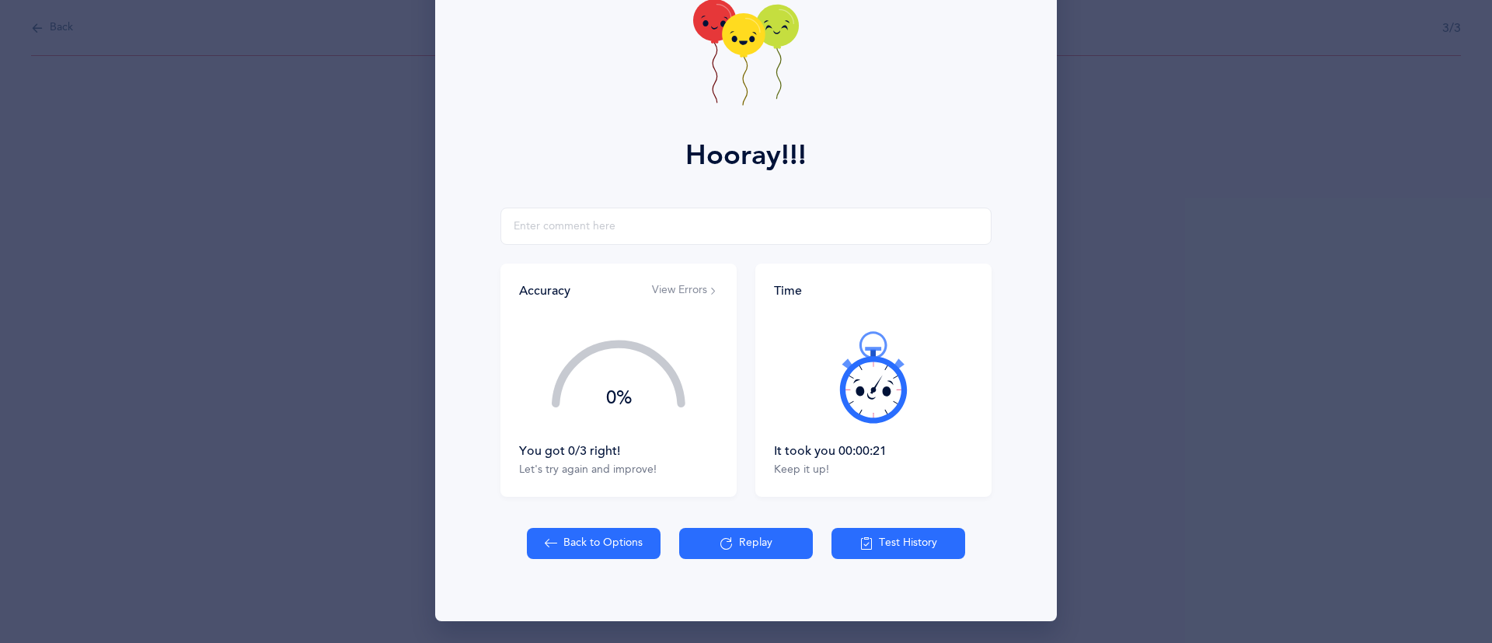
click at [595, 547] on button "Back to Options" at bounding box center [594, 543] width 134 height 31
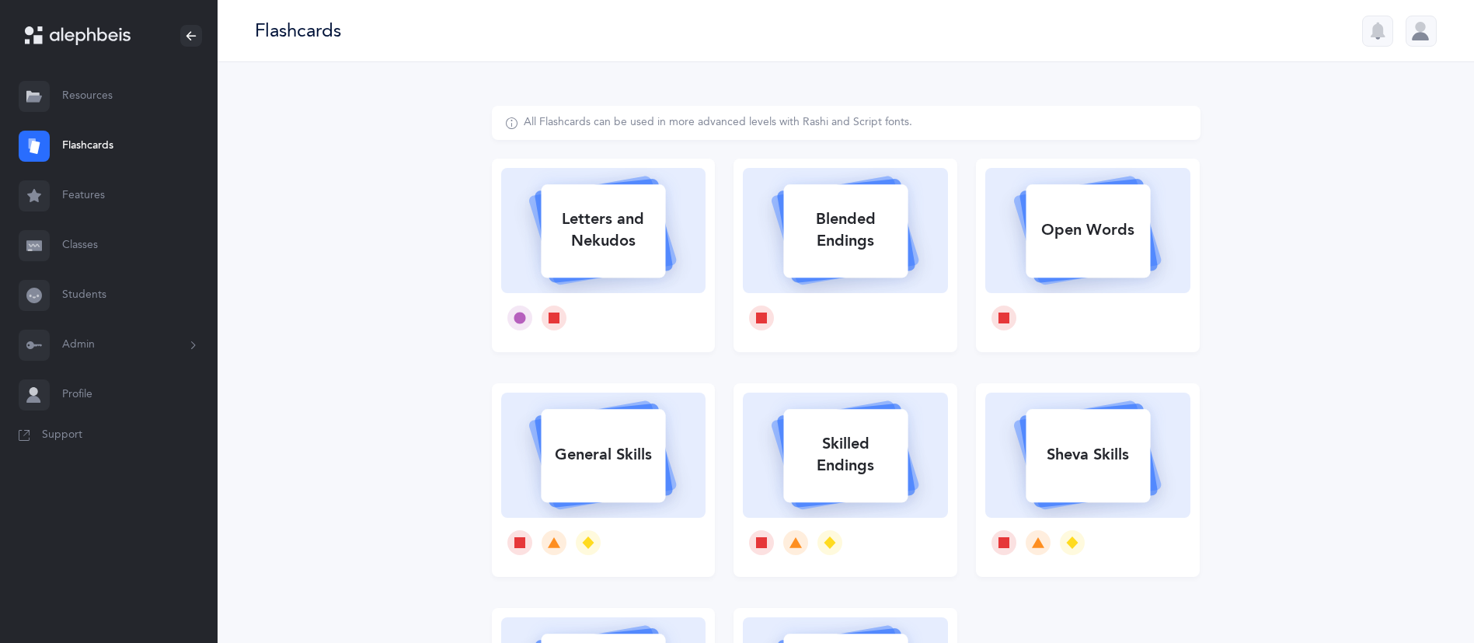
click at [608, 212] on div "Letters and Nekudos" at bounding box center [603, 230] width 124 height 62
select select "27"
select select "single"
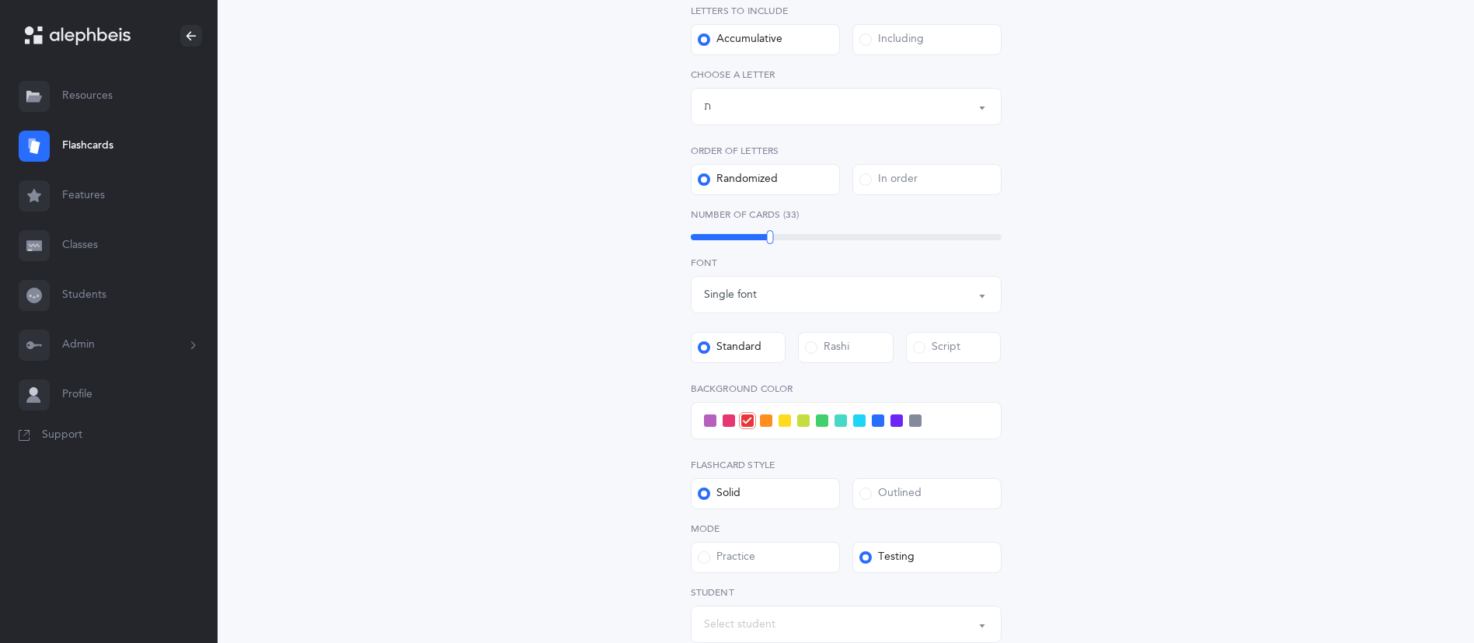
scroll to position [134, 0]
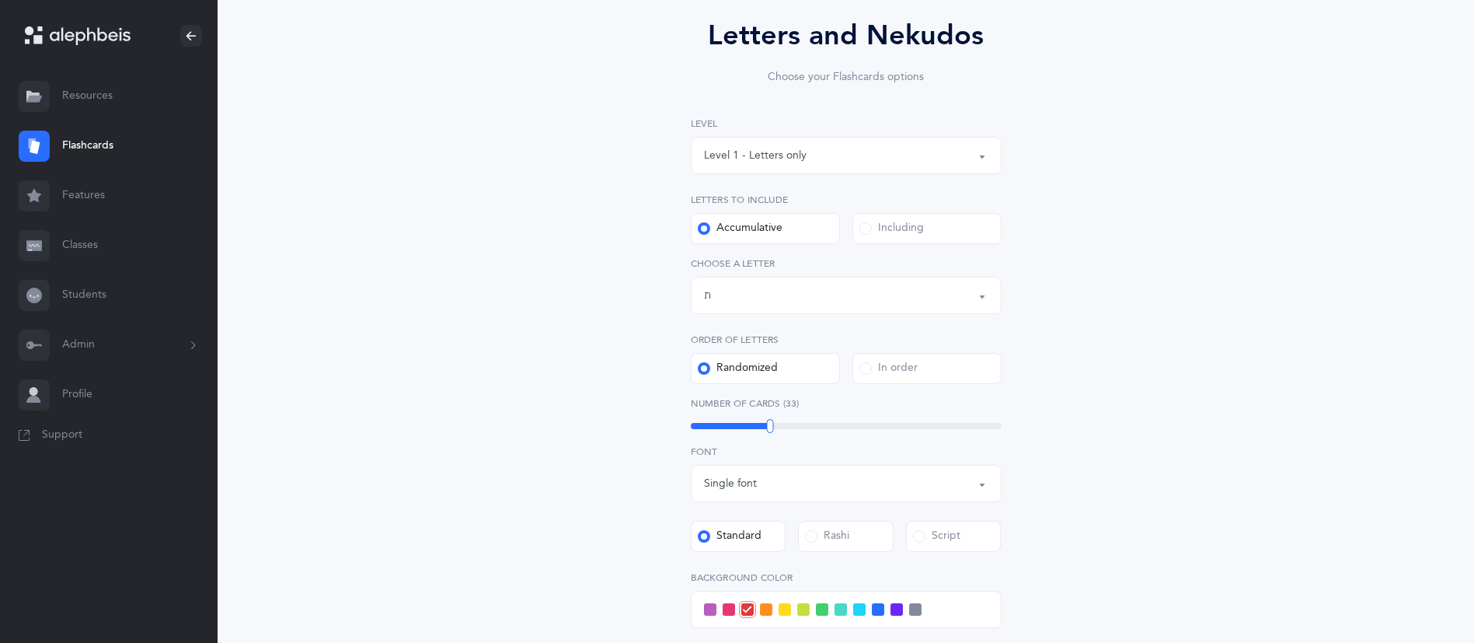
click at [862, 148] on div "Level 1 - Letters only" at bounding box center [846, 155] width 284 height 26
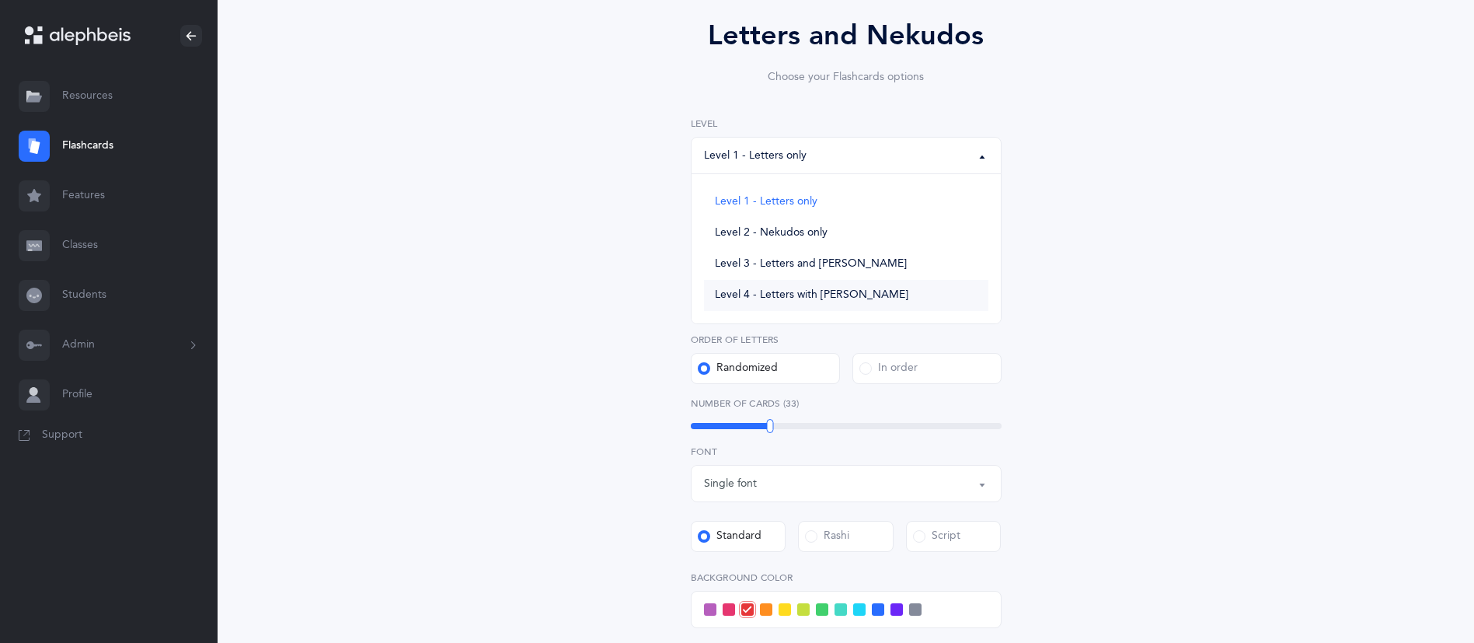
click at [816, 289] on span "Level 4 - Letters with [PERSON_NAME]" at bounding box center [811, 295] width 193 height 14
select select "4"
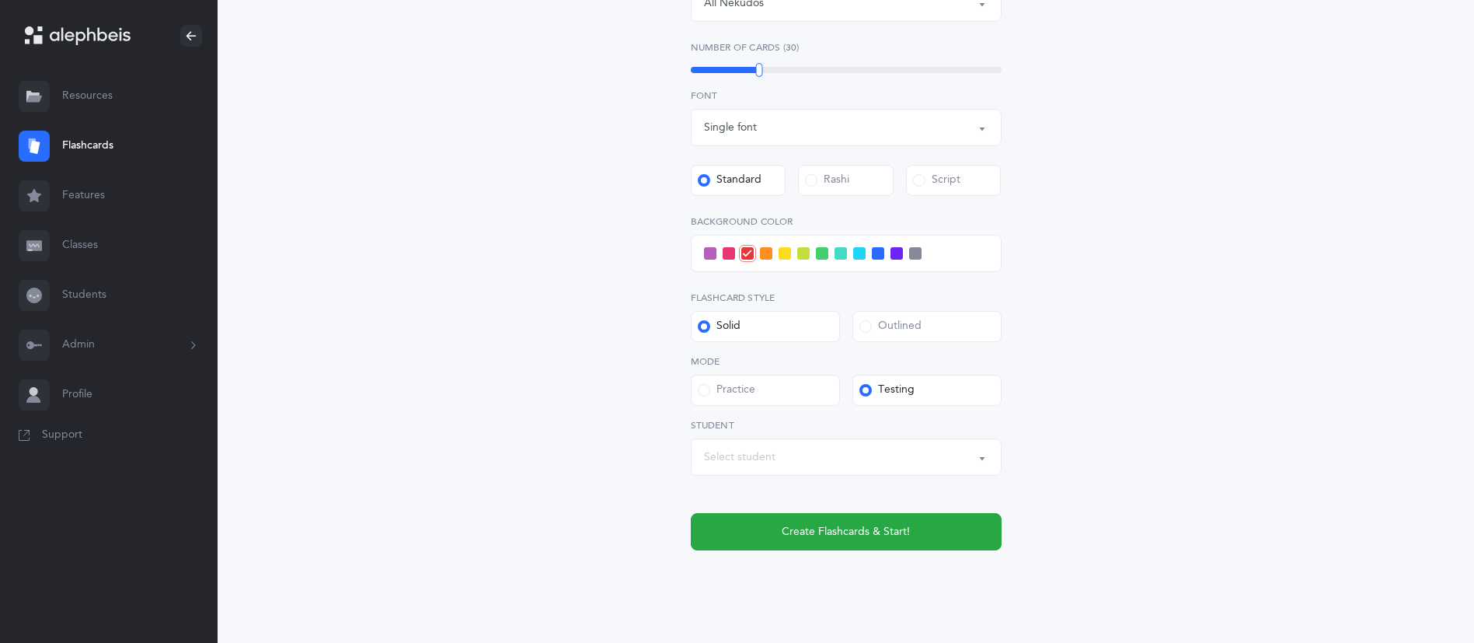
scroll to position [568, 0]
click at [801, 449] on div "Select student" at bounding box center [846, 455] width 284 height 26
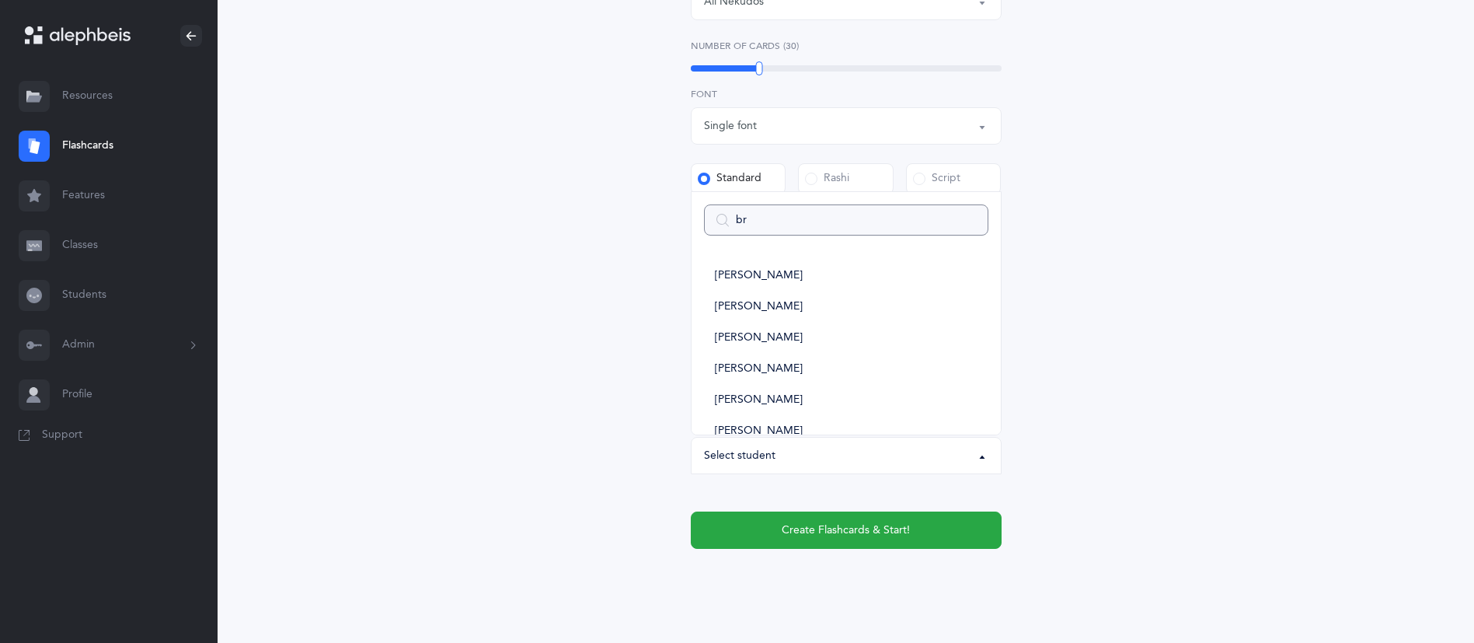
type input "bri"
select select
type input "bri"
click at [758, 402] on span "[PERSON_NAME]" at bounding box center [759, 400] width 88 height 14
select select "14510"
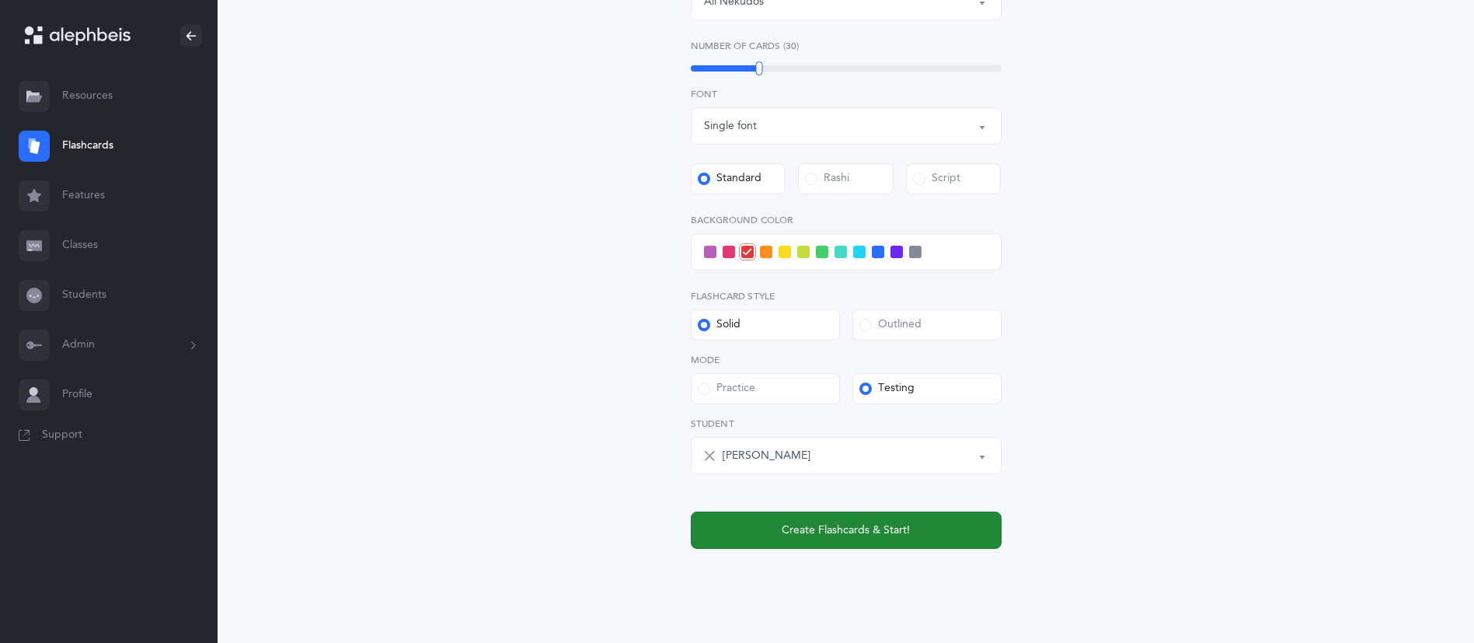
click at [806, 532] on span "Create Flashcards & Start!" at bounding box center [846, 530] width 128 height 16
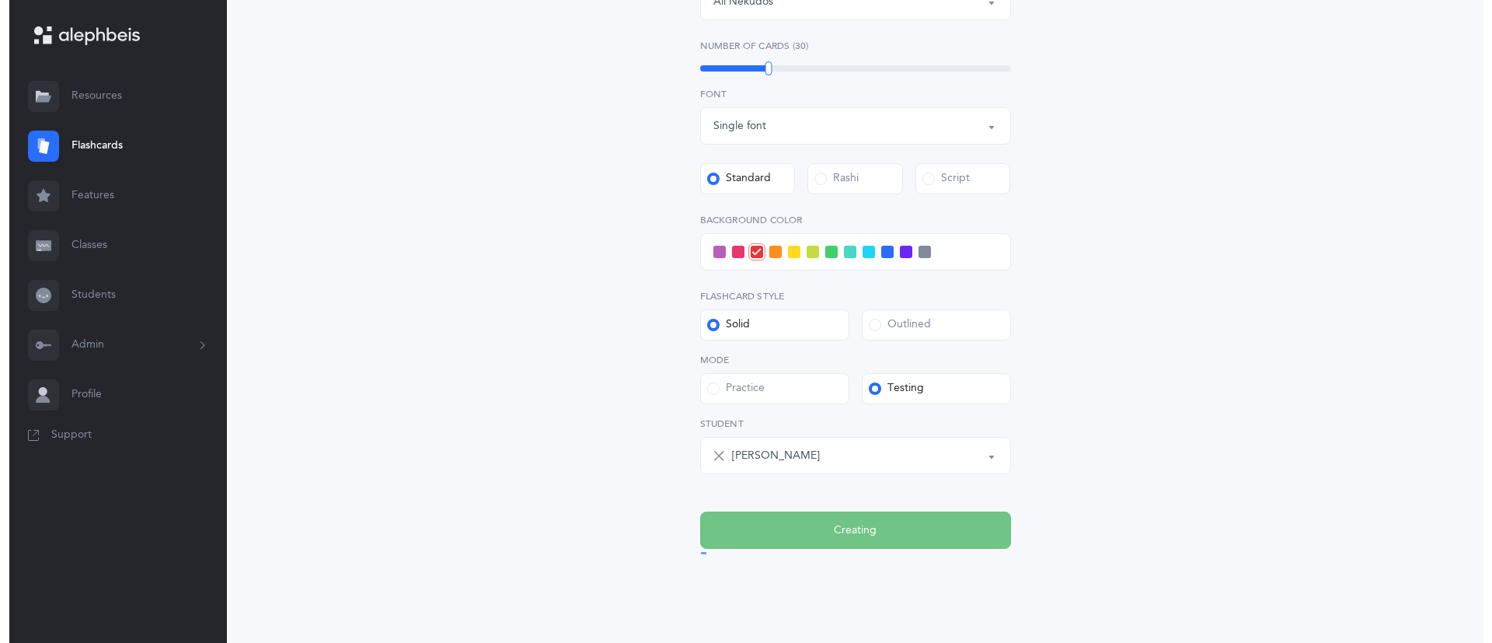
scroll to position [0, 0]
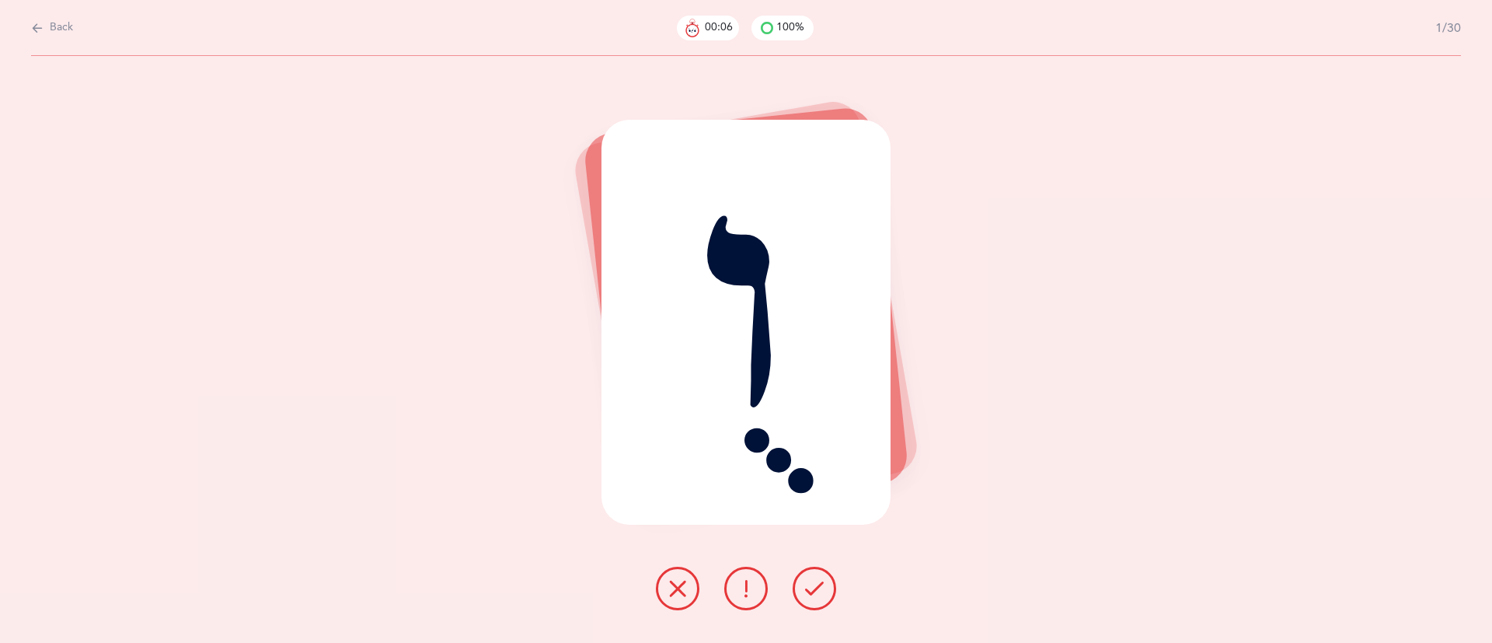
click at [816, 581] on icon at bounding box center [814, 588] width 19 height 19
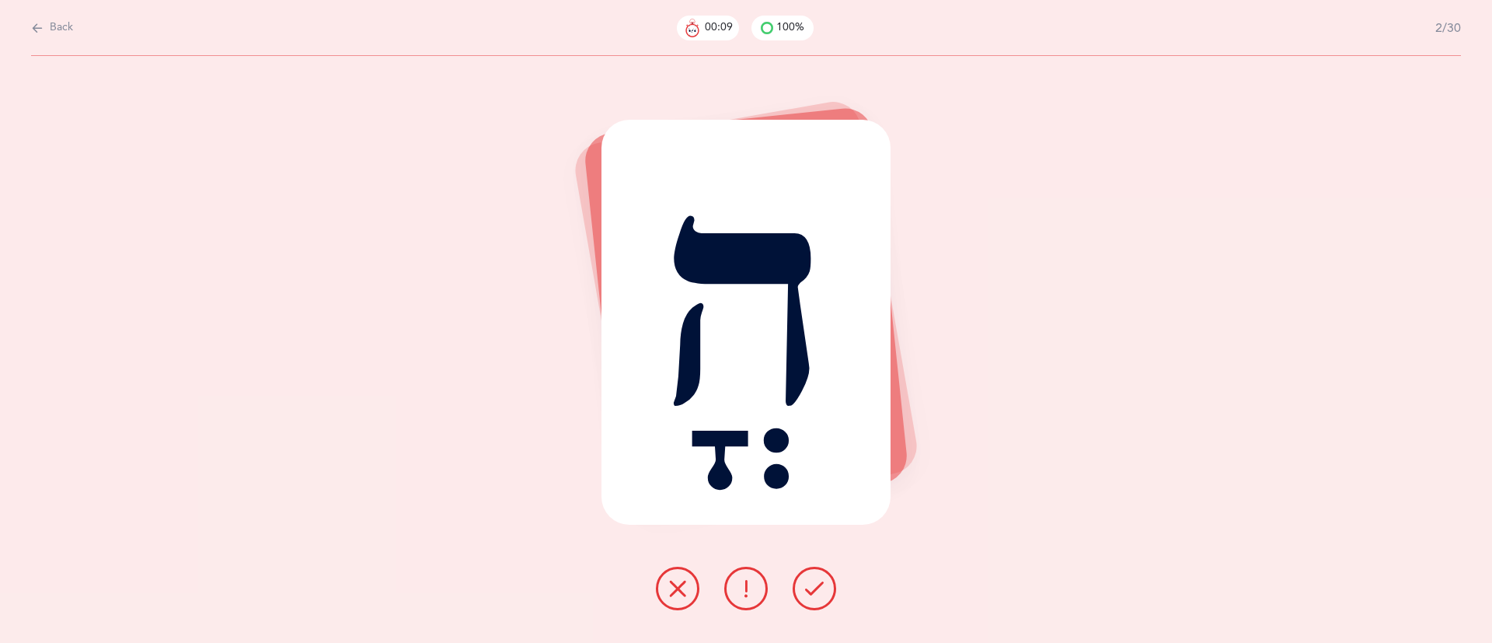
click at [653, 575] on div at bounding box center [745, 588] width 205 height 44
click at [670, 587] on icon at bounding box center [677, 588] width 19 height 19
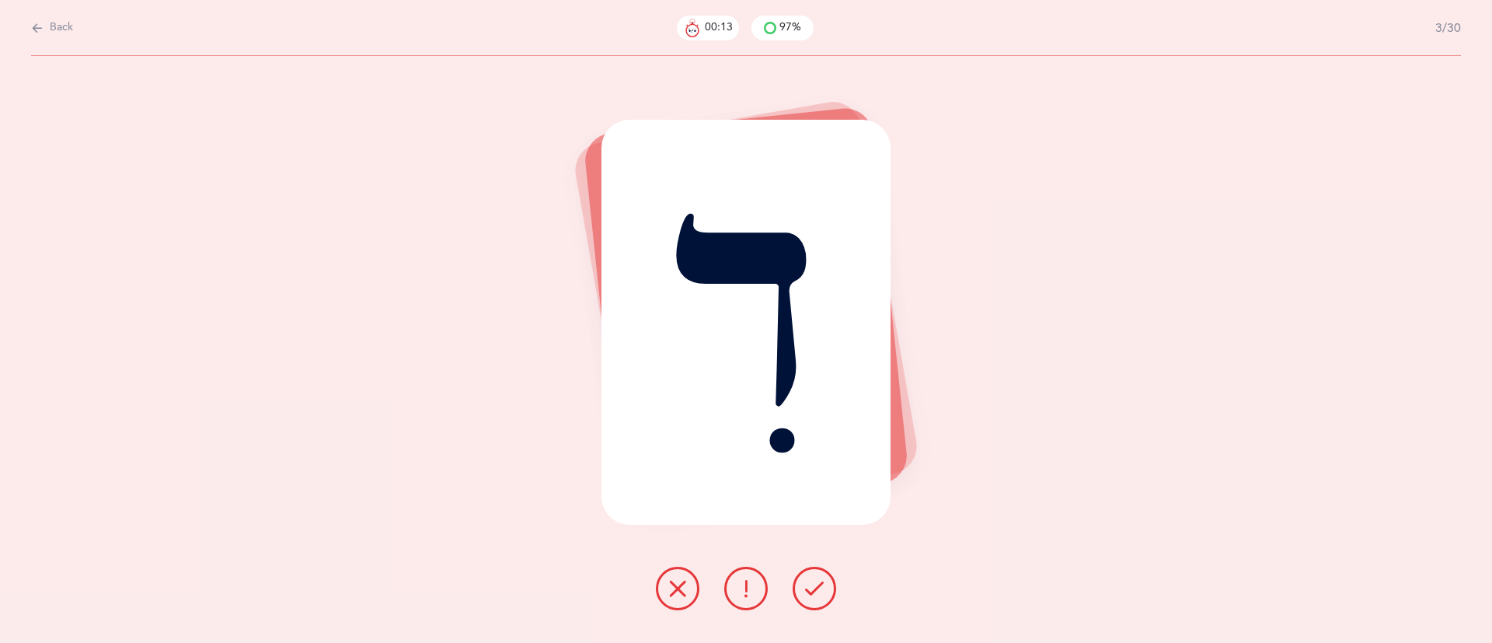
click at [809, 580] on icon at bounding box center [814, 588] width 19 height 19
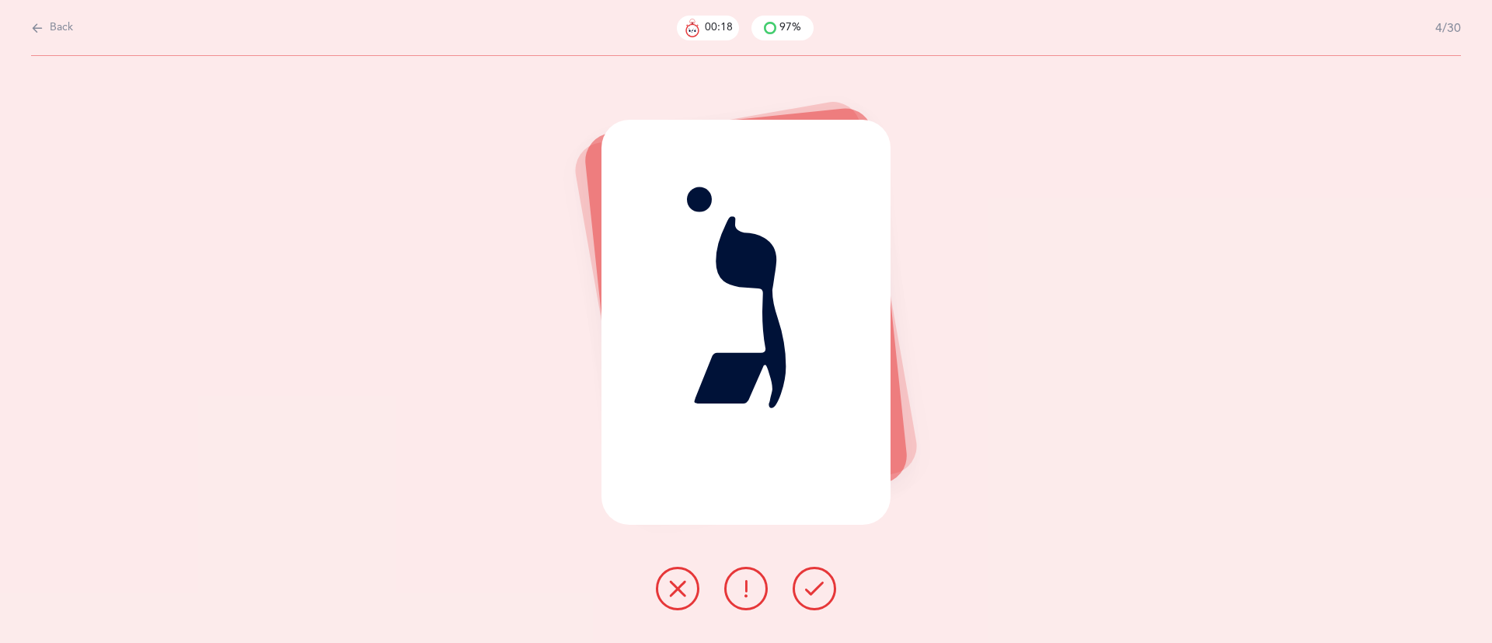
click at [669, 580] on icon at bounding box center [677, 588] width 19 height 19
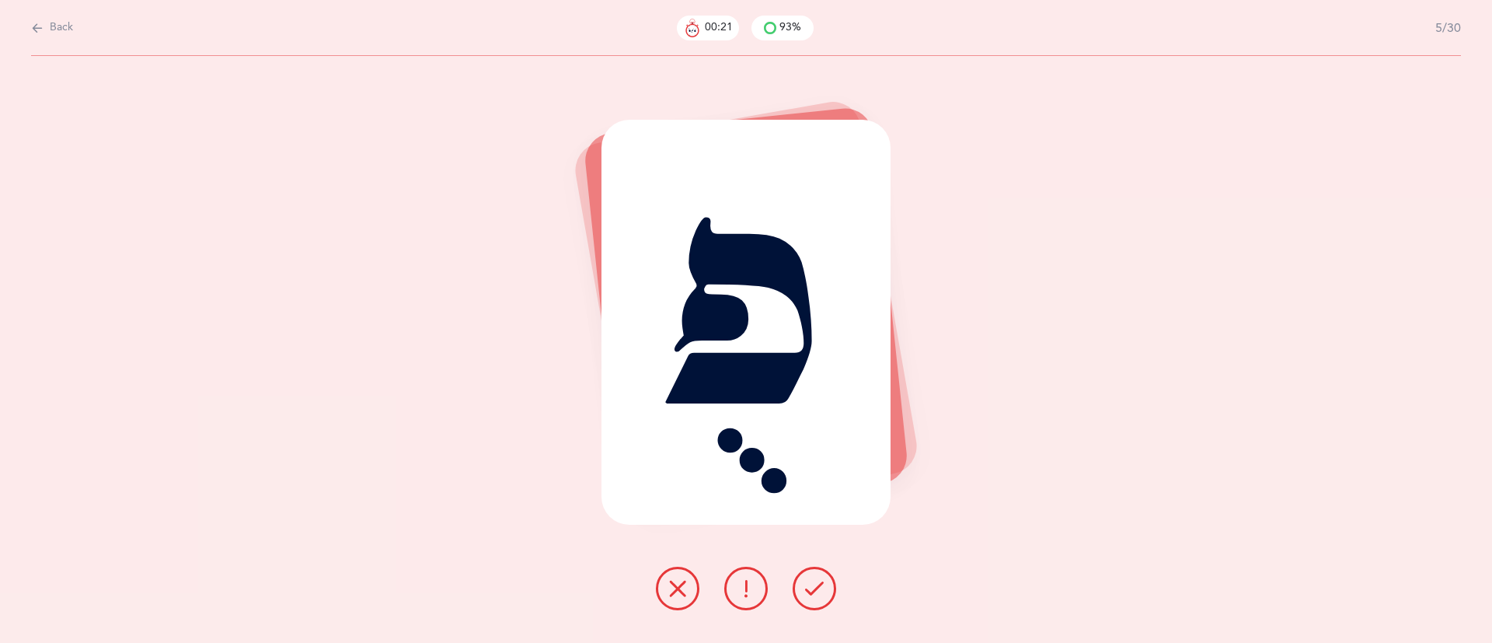
click at [815, 587] on icon at bounding box center [814, 588] width 19 height 19
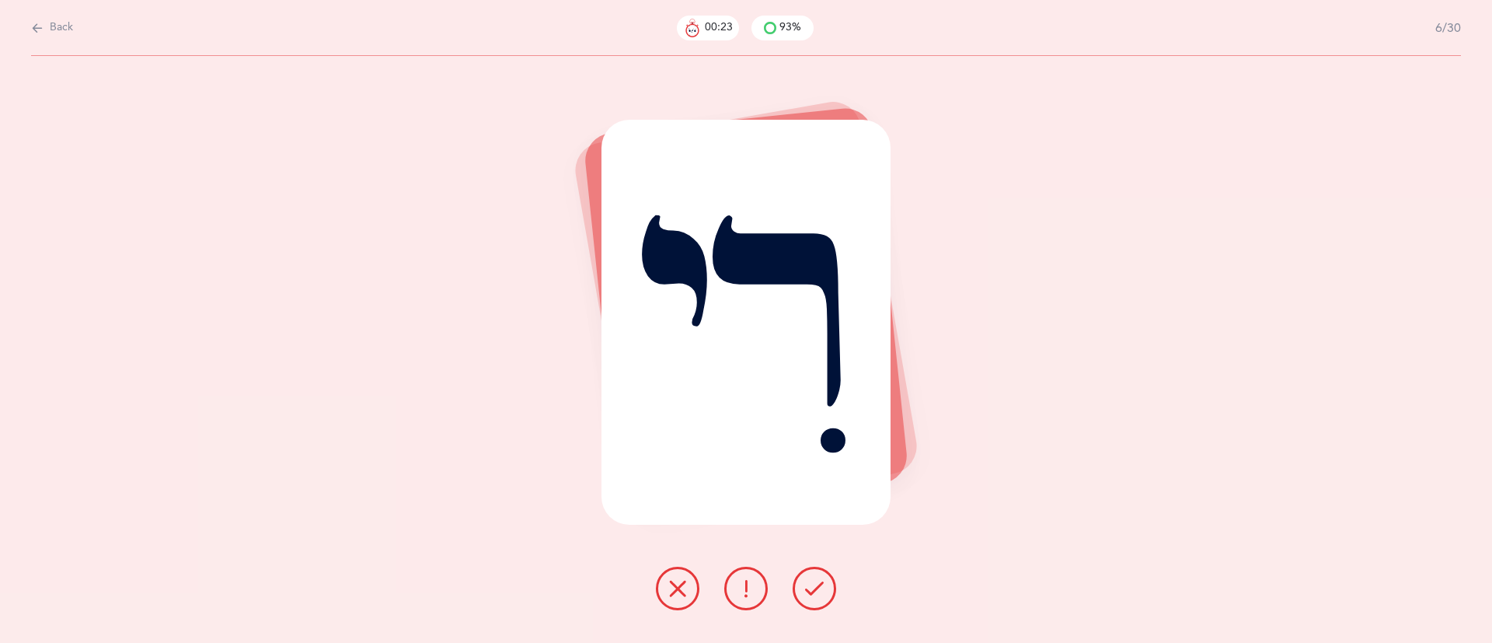
click at [815, 587] on icon at bounding box center [814, 588] width 19 height 19
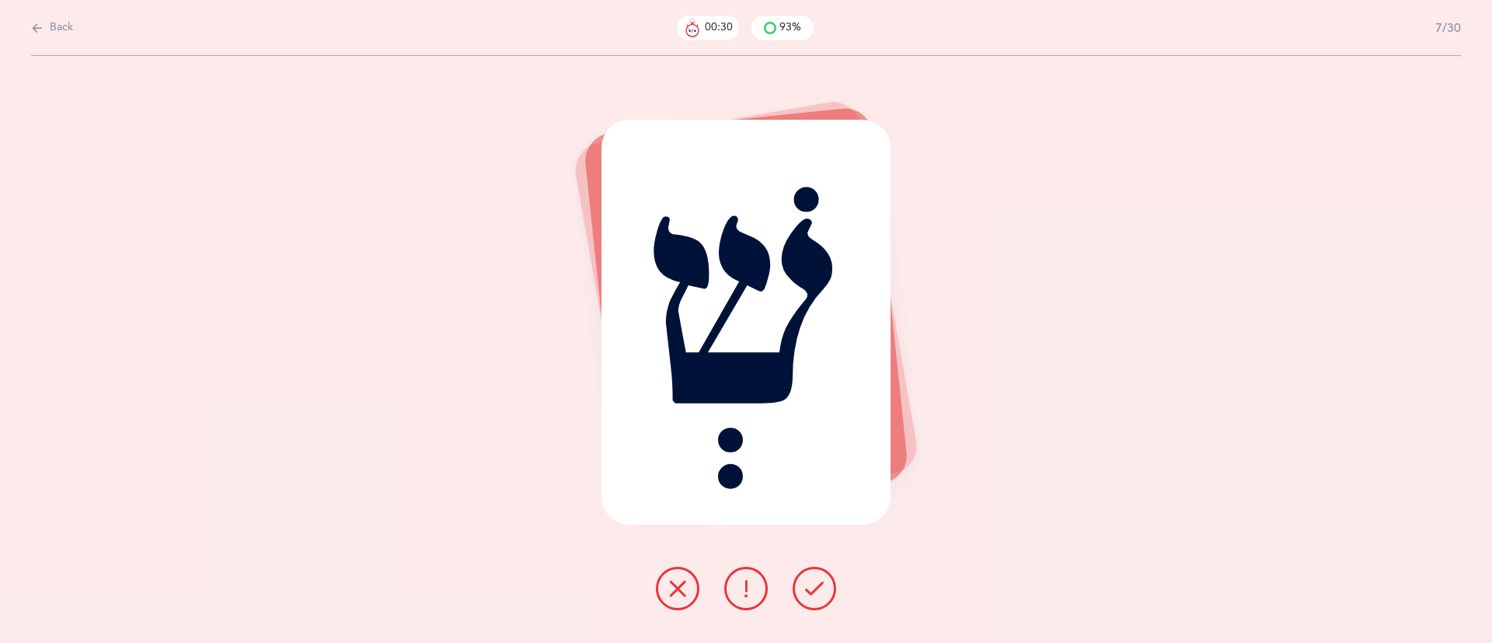
click at [815, 587] on icon at bounding box center [814, 588] width 19 height 19
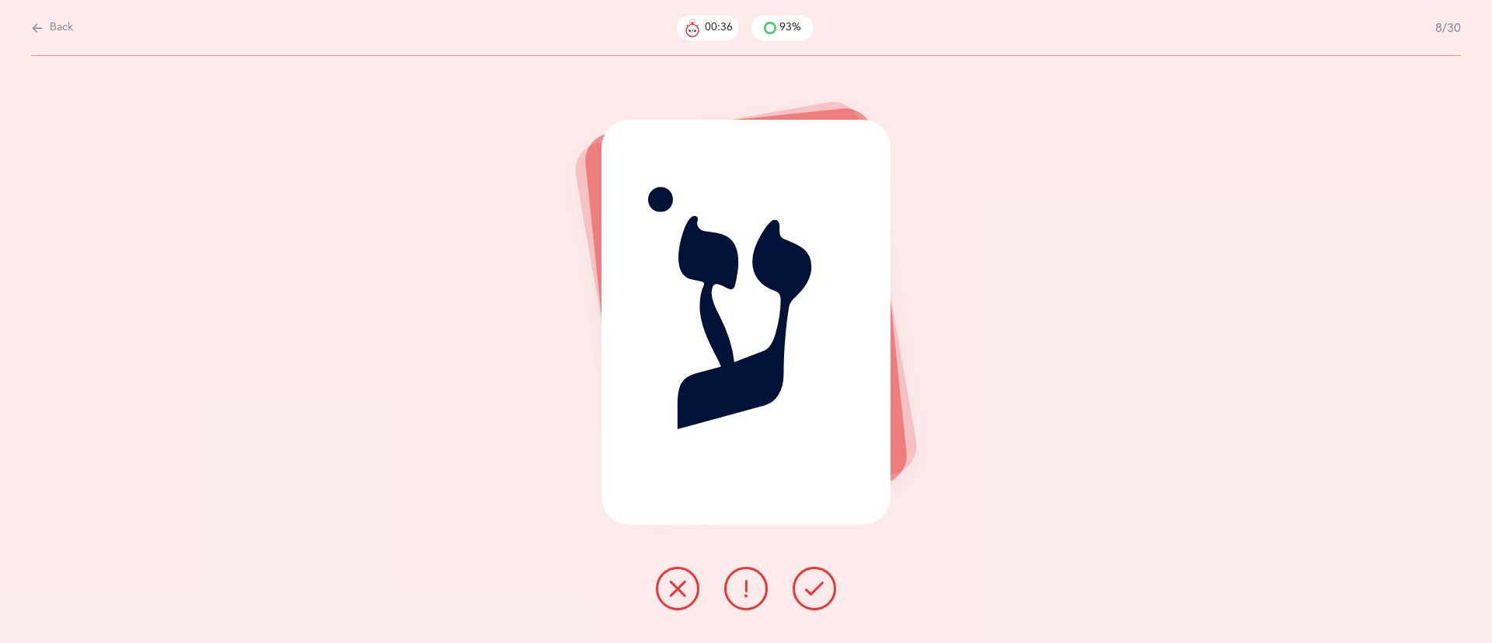
click at [663, 586] on button at bounding box center [678, 588] width 44 height 44
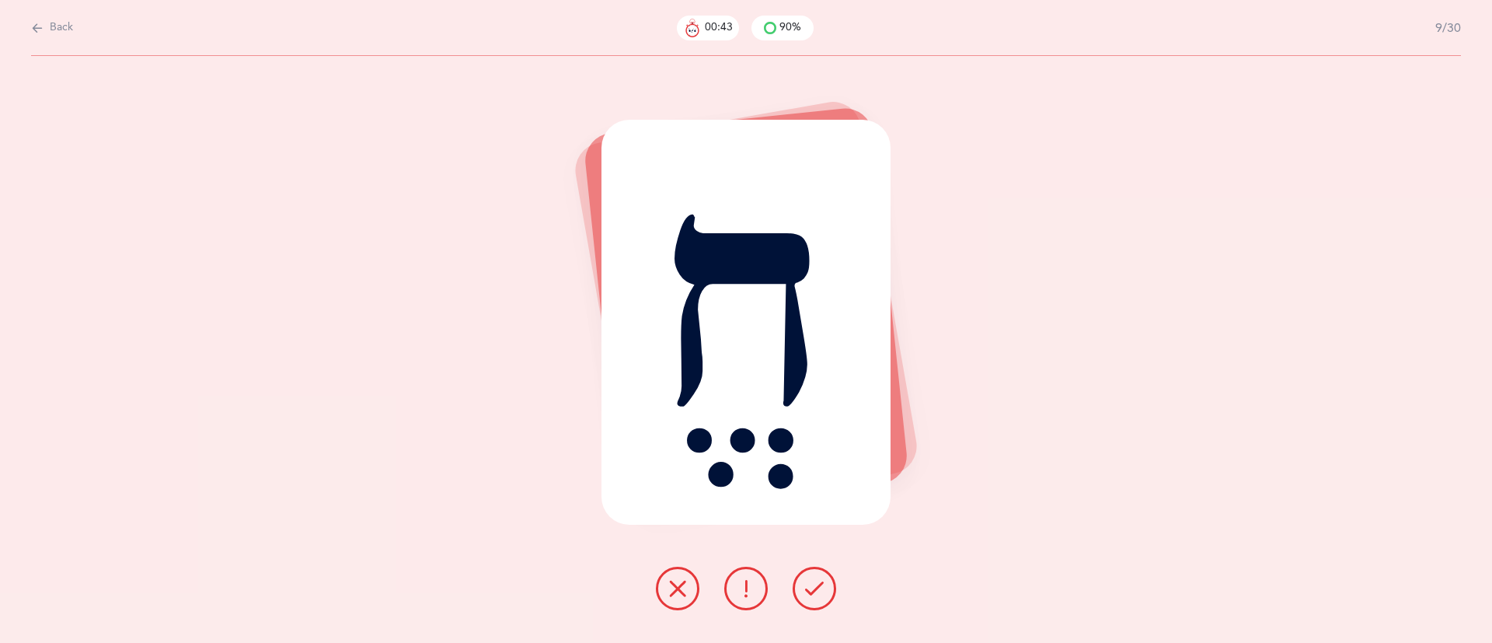
click at [678, 586] on icon at bounding box center [677, 588] width 19 height 19
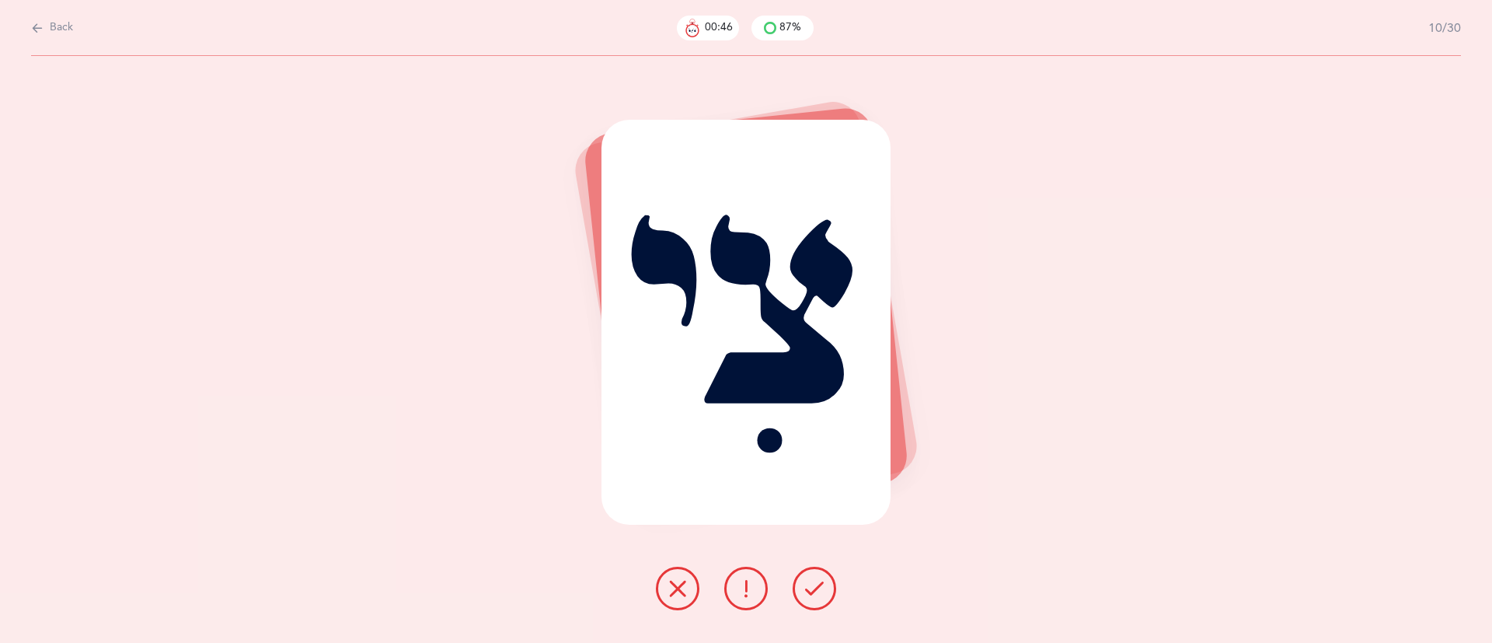
click at [819, 588] on icon at bounding box center [814, 588] width 19 height 19
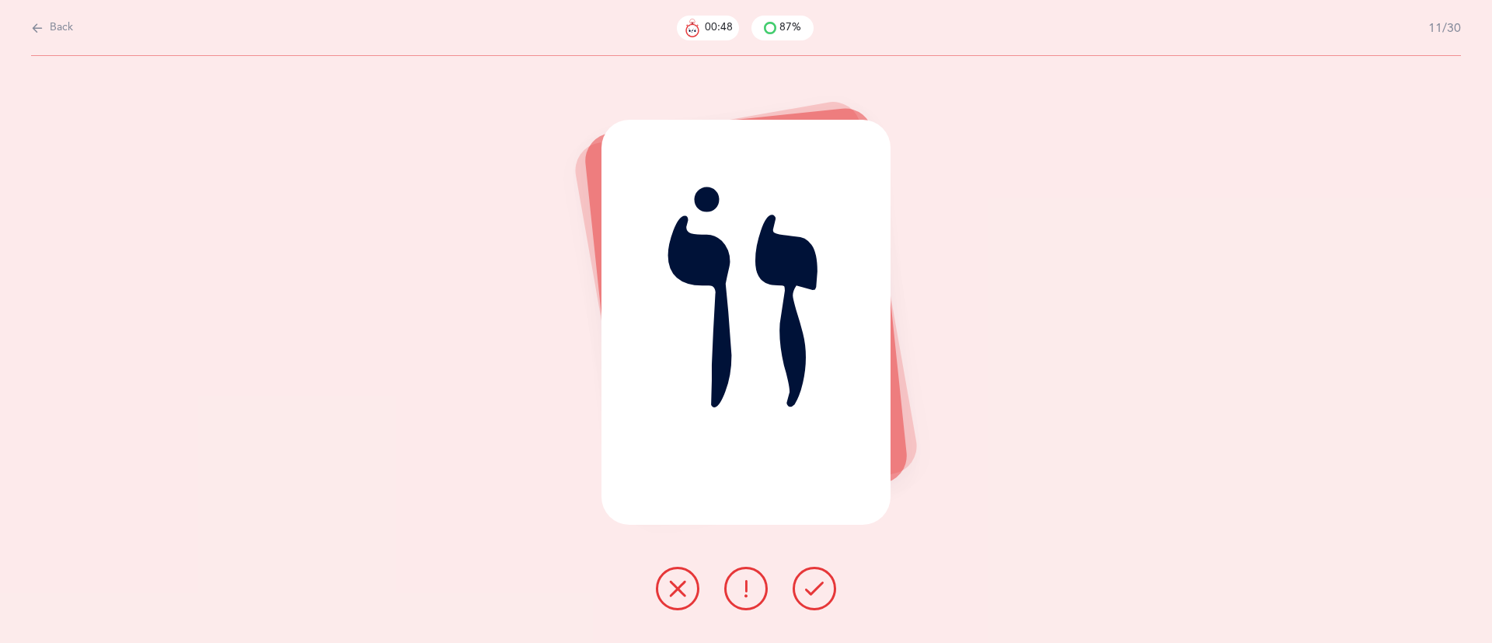
click at [819, 588] on icon at bounding box center [814, 588] width 19 height 19
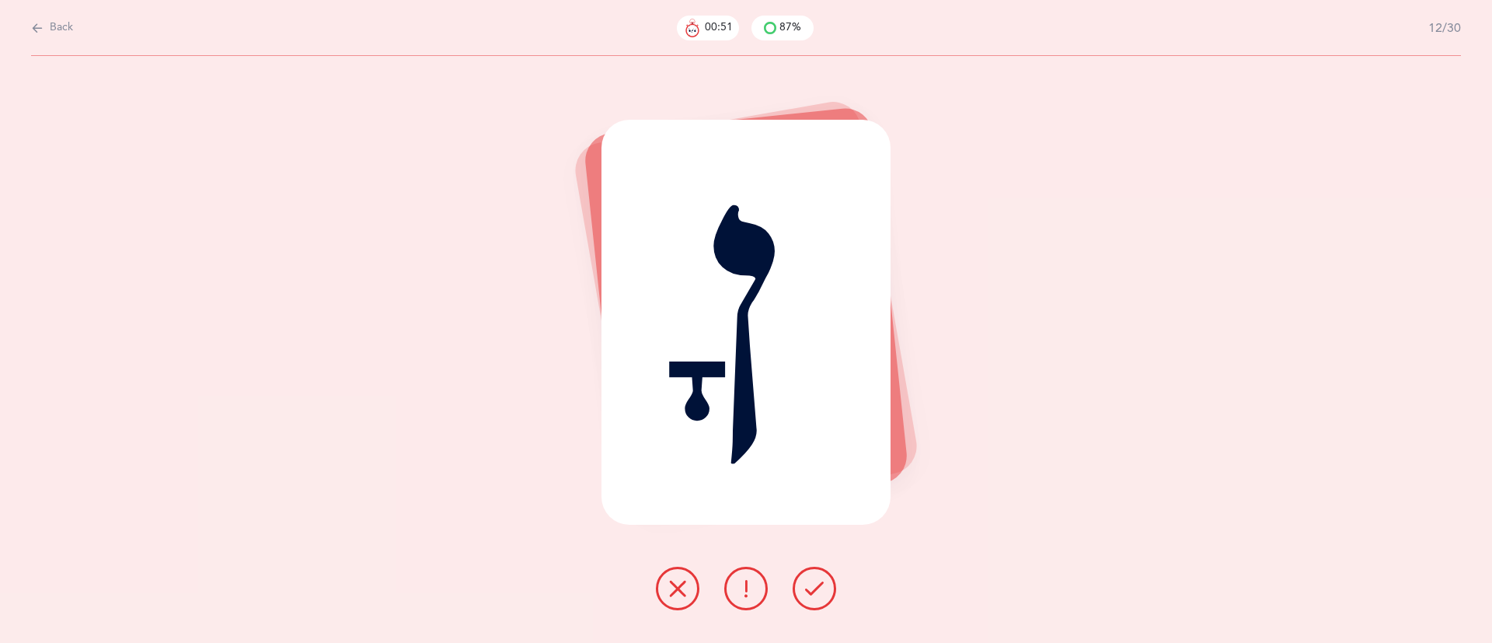
click at [819, 588] on icon at bounding box center [814, 588] width 19 height 19
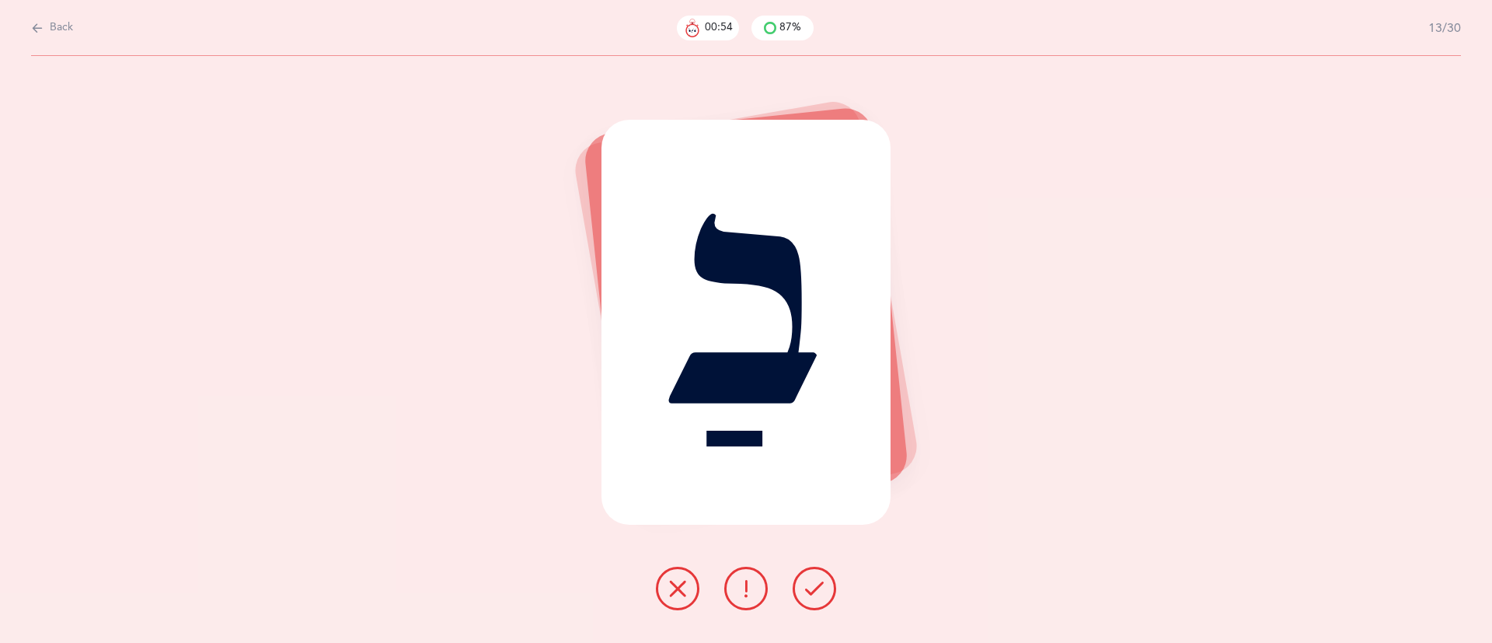
click at [819, 588] on icon at bounding box center [814, 588] width 19 height 19
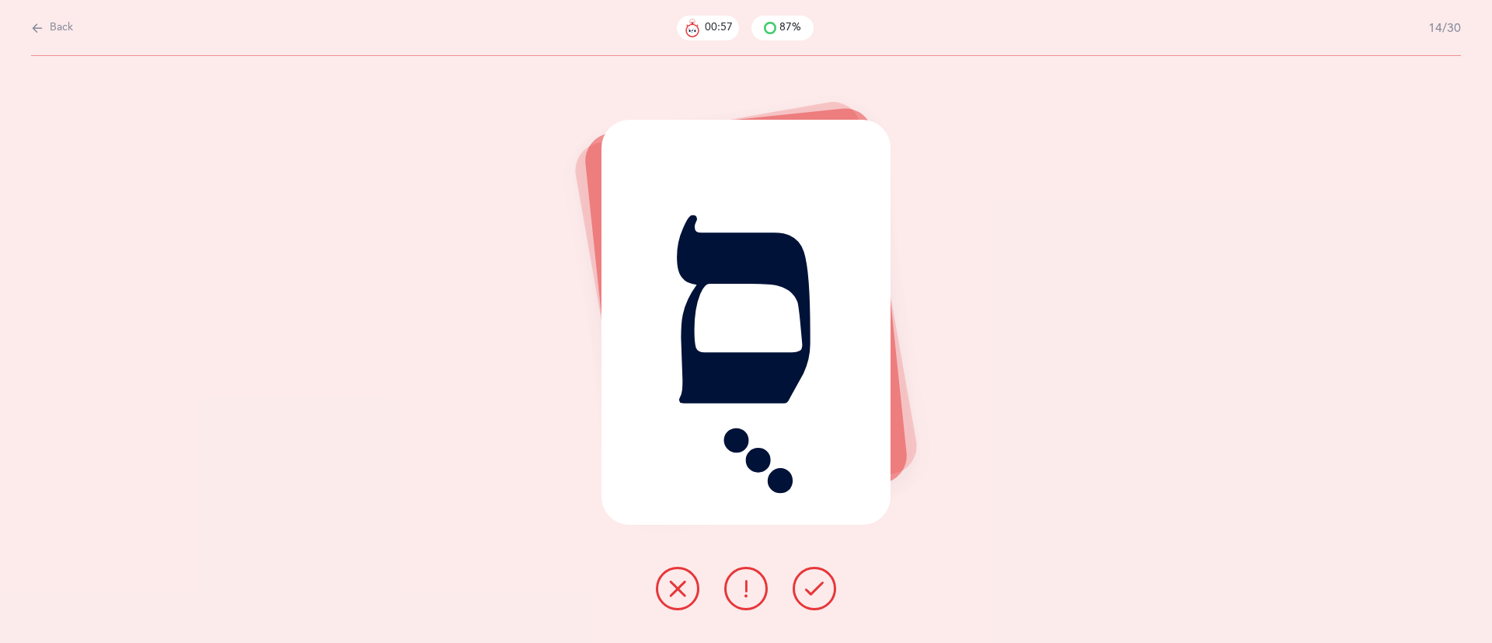
click at [819, 588] on icon at bounding box center [814, 588] width 19 height 19
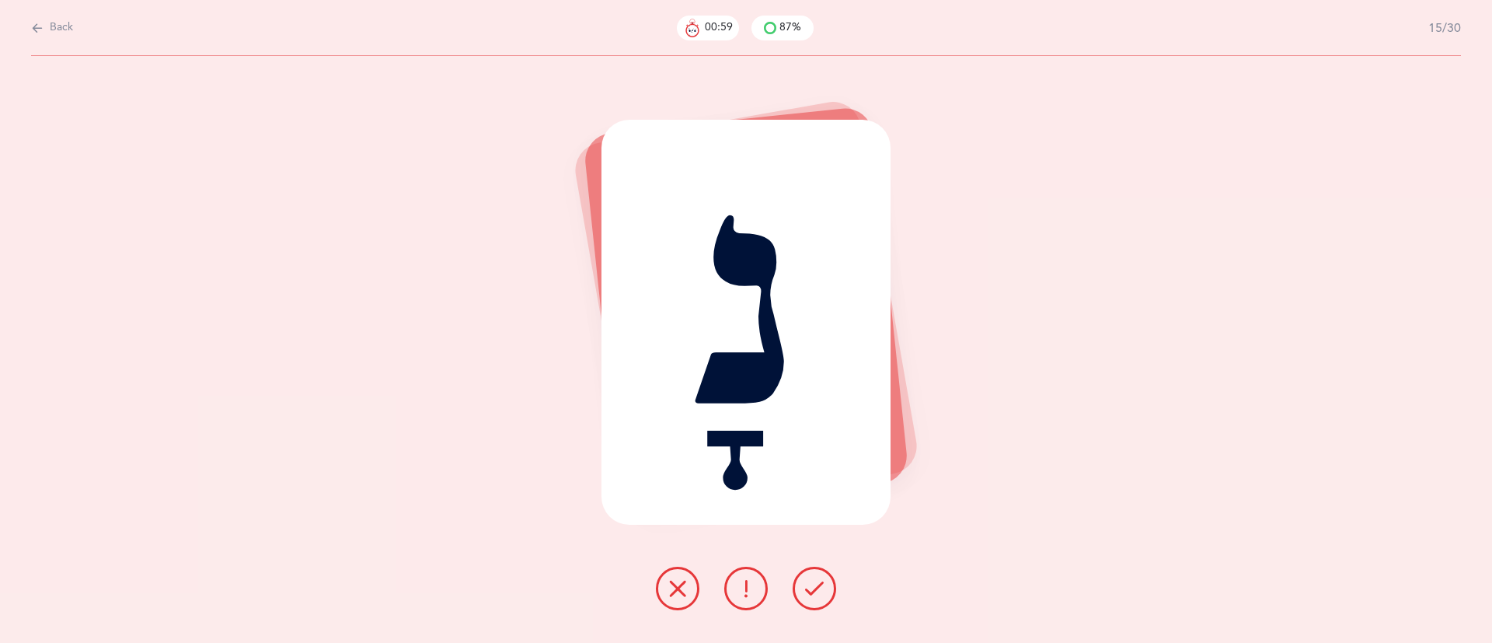
click at [819, 588] on icon at bounding box center [814, 588] width 19 height 19
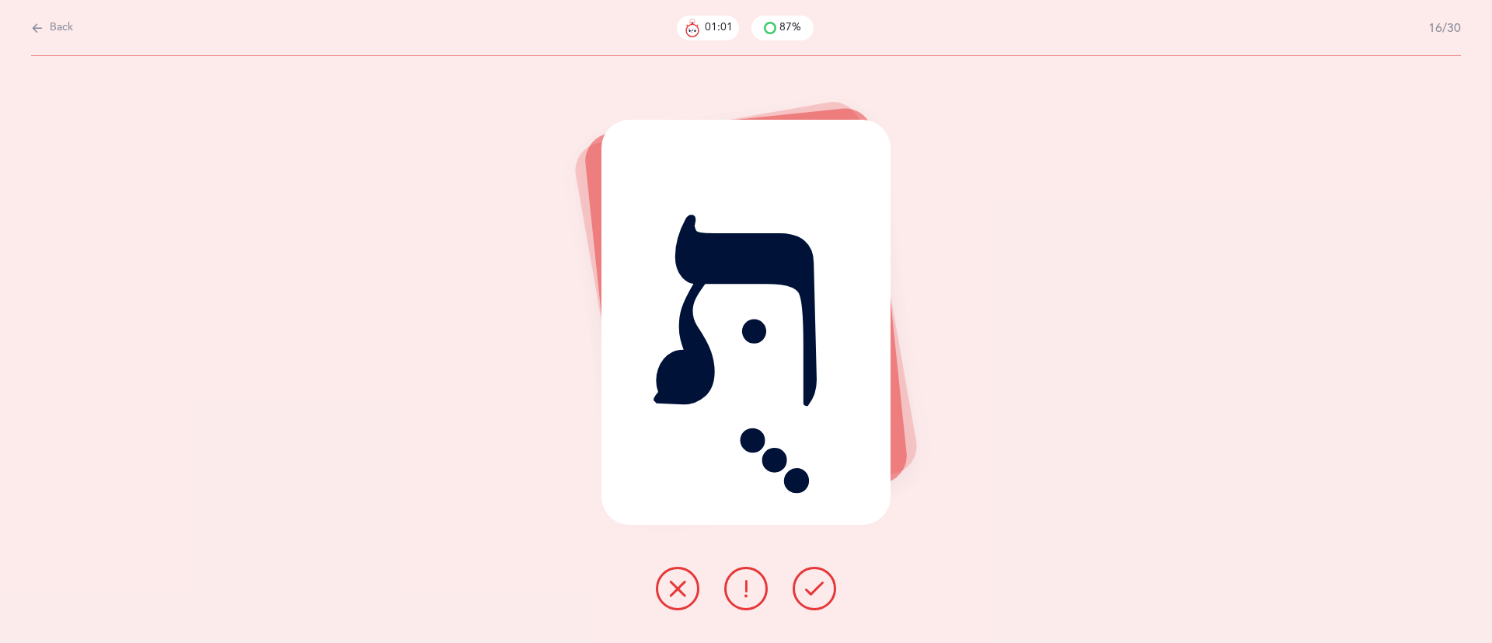
click at [819, 588] on icon at bounding box center [814, 588] width 19 height 19
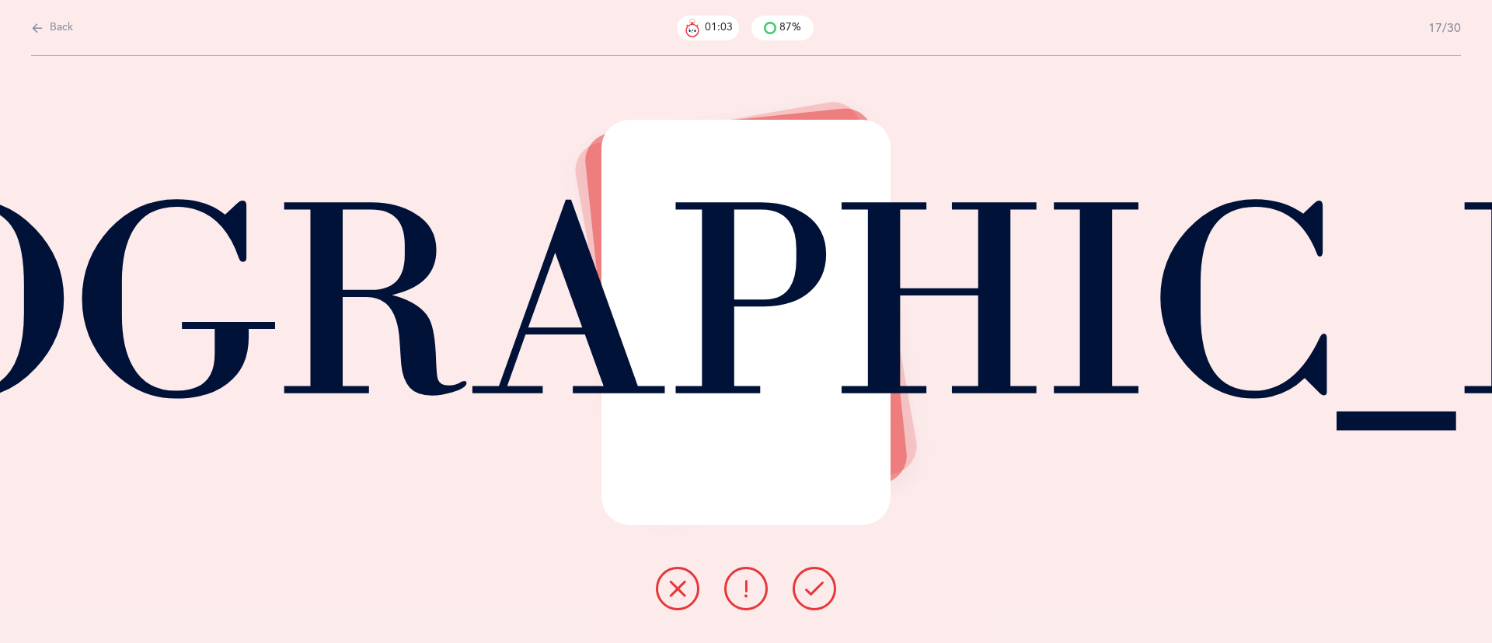
click at [819, 588] on icon at bounding box center [814, 588] width 19 height 19
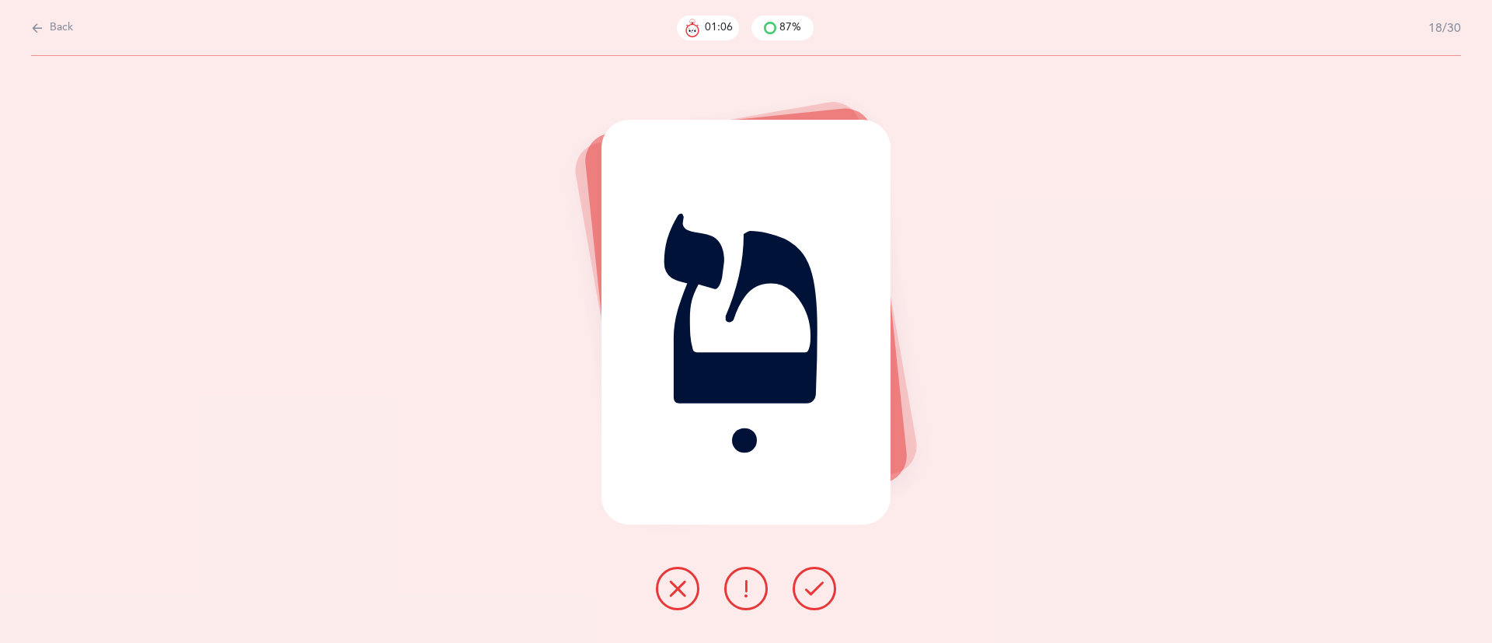
click at [819, 588] on icon at bounding box center [814, 588] width 19 height 19
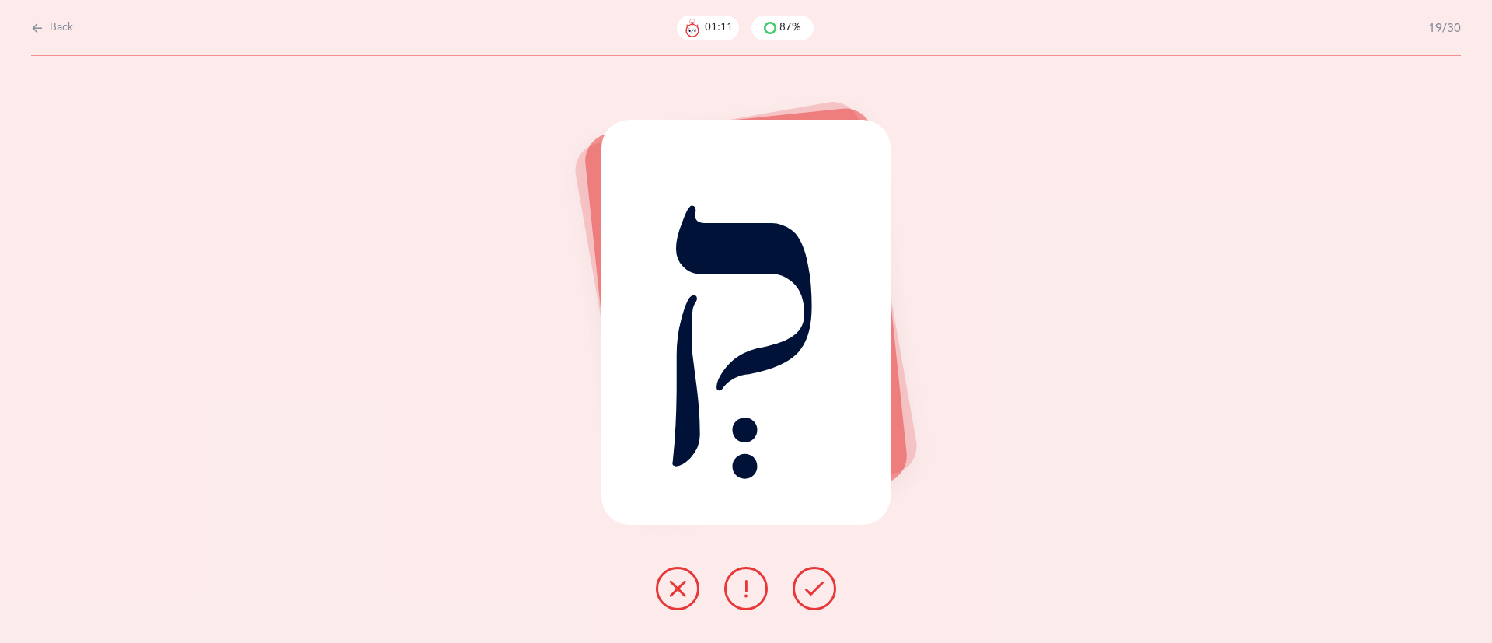
click at [819, 588] on icon at bounding box center [814, 588] width 19 height 19
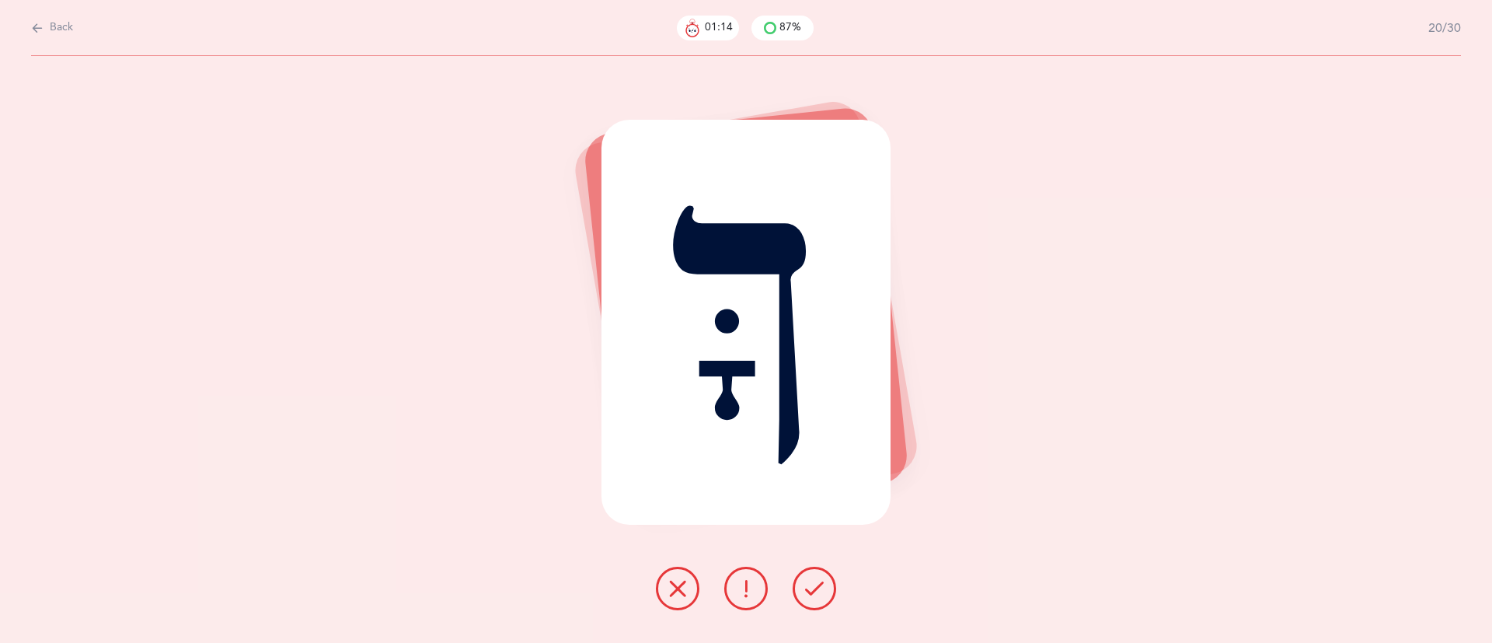
click at [819, 588] on icon at bounding box center [814, 588] width 19 height 19
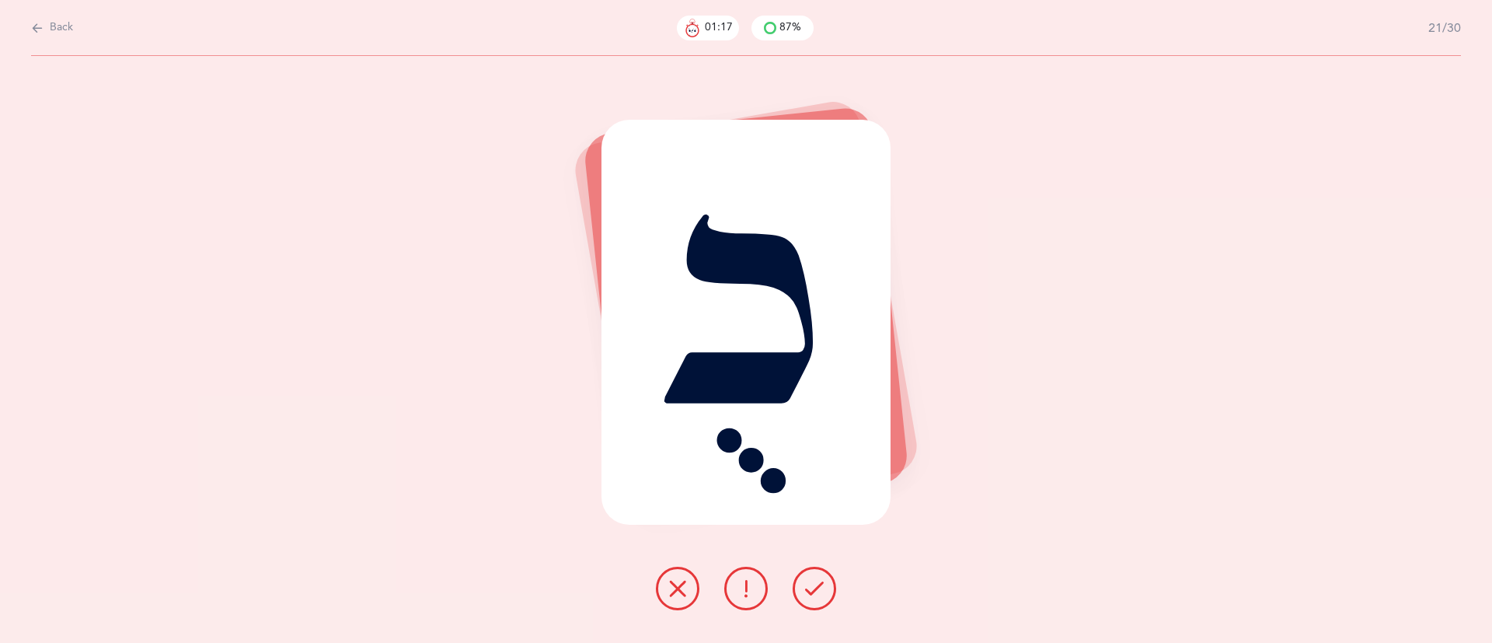
click at [679, 580] on icon at bounding box center [677, 588] width 19 height 19
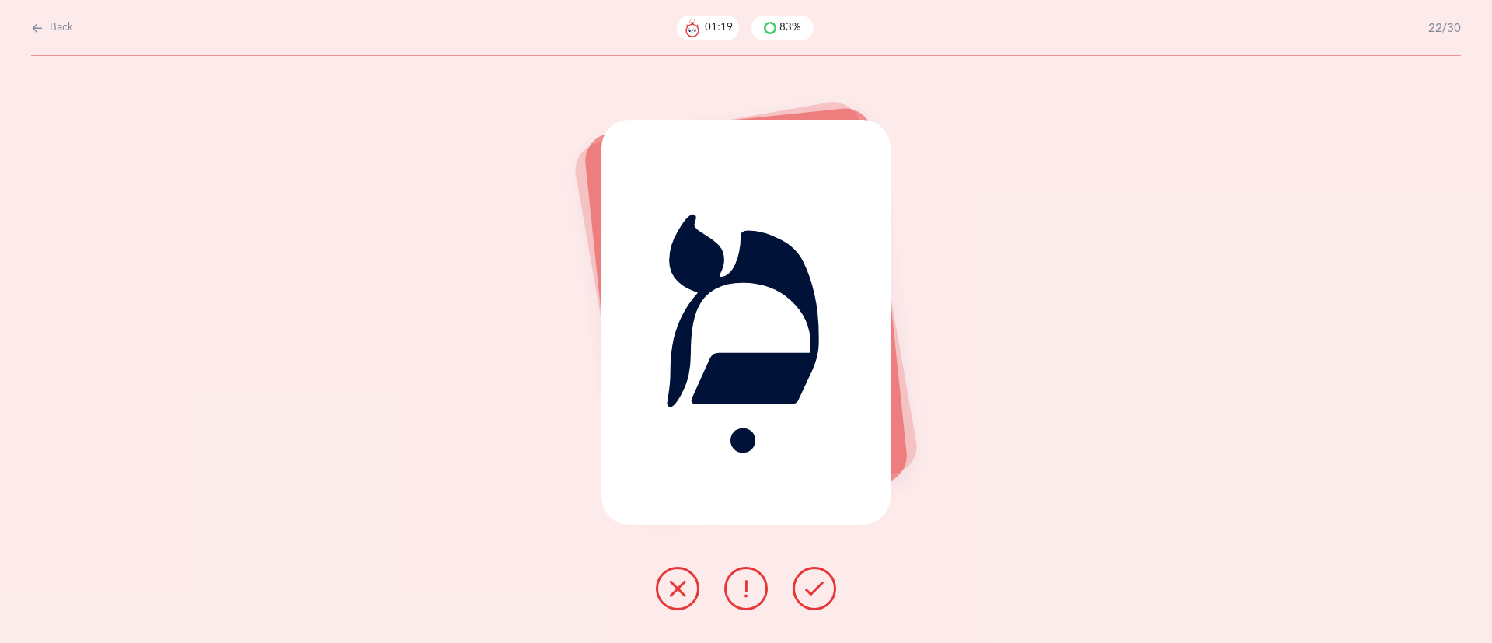
click at [814, 581] on icon at bounding box center [814, 588] width 19 height 19
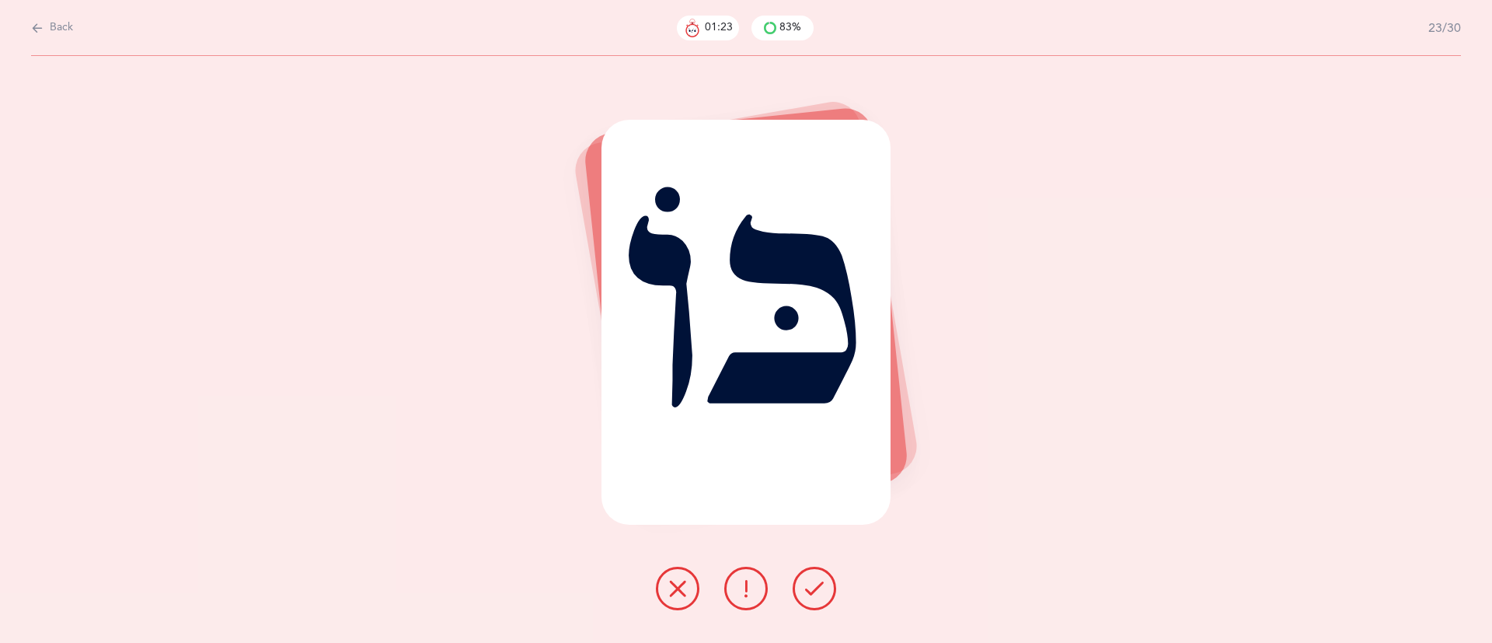
click at [814, 581] on icon at bounding box center [814, 588] width 19 height 19
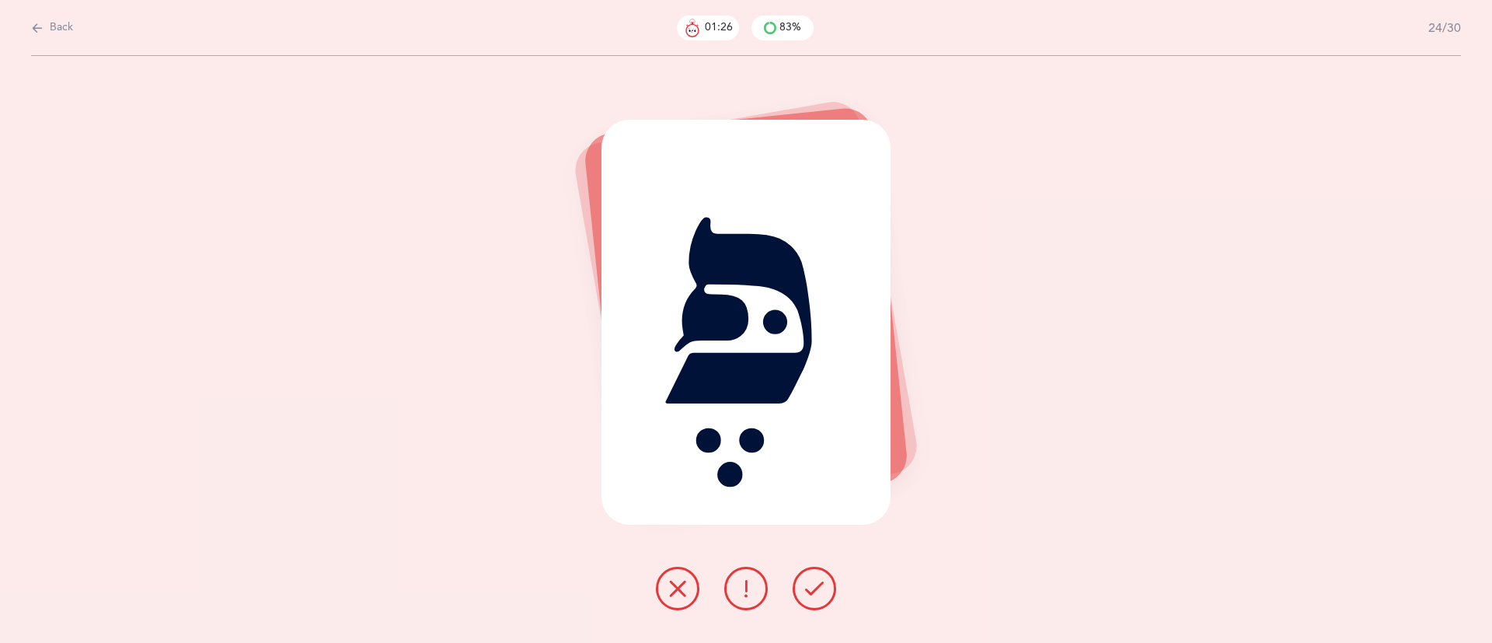
click at [682, 592] on icon at bounding box center [677, 588] width 19 height 19
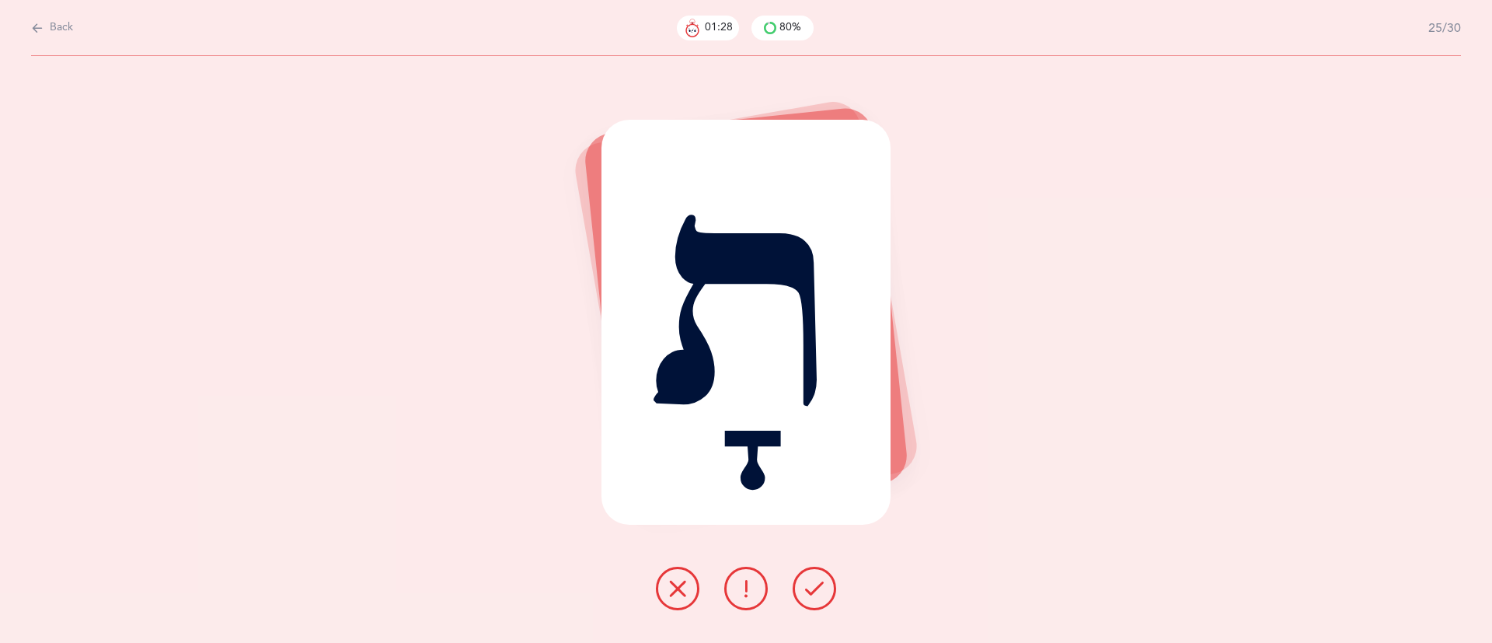
click at [815, 596] on icon at bounding box center [814, 588] width 19 height 19
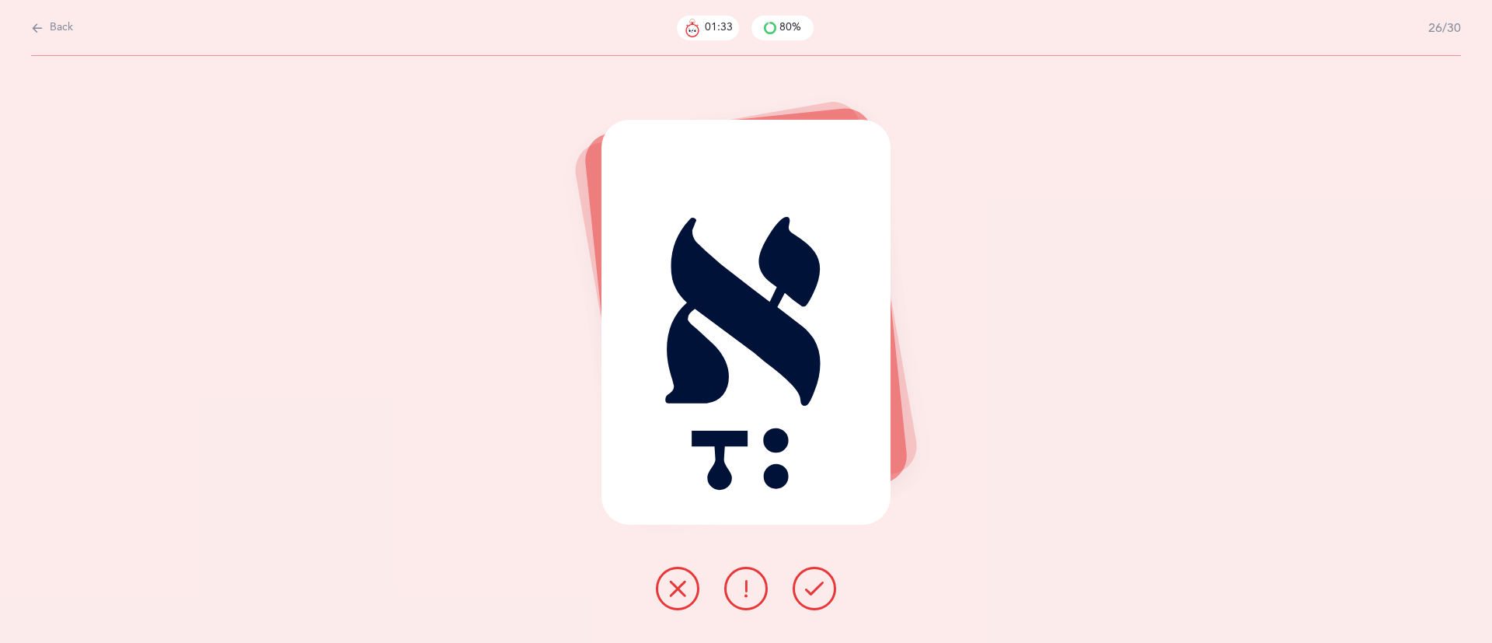
click at [684, 585] on icon at bounding box center [677, 588] width 19 height 19
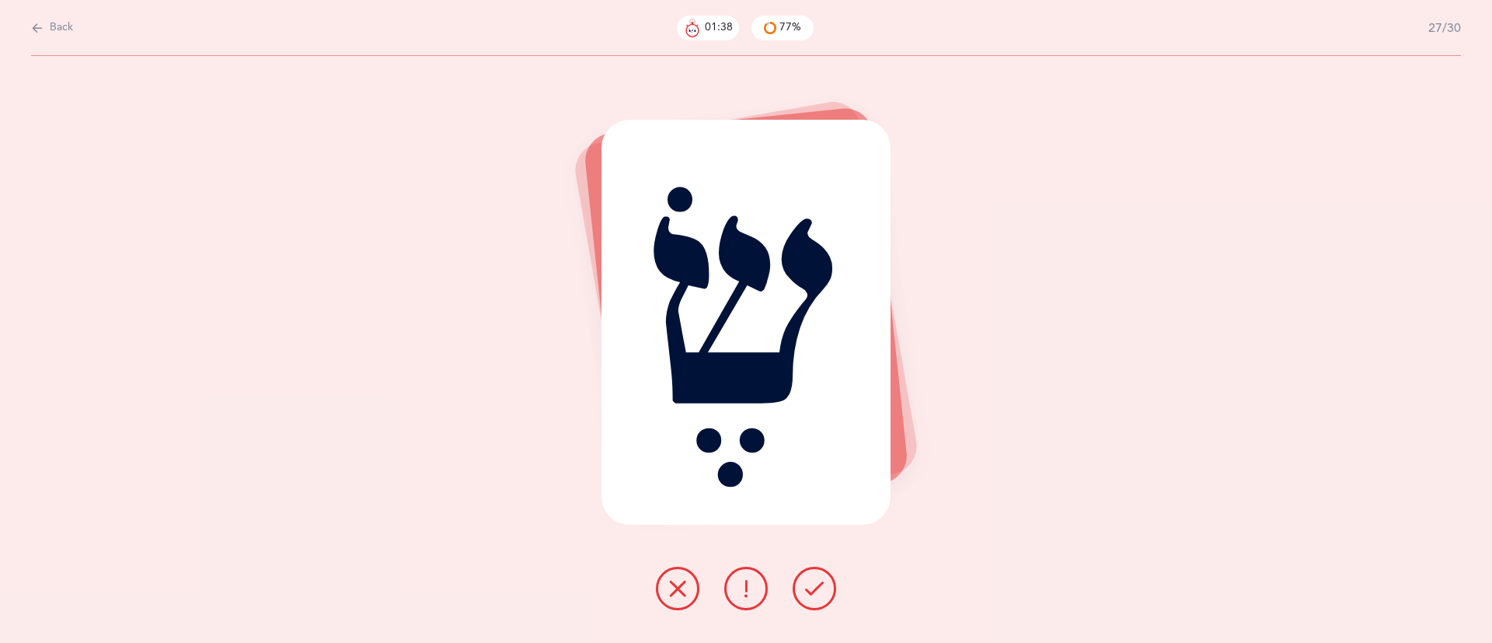
click at [684, 585] on icon at bounding box center [677, 588] width 19 height 19
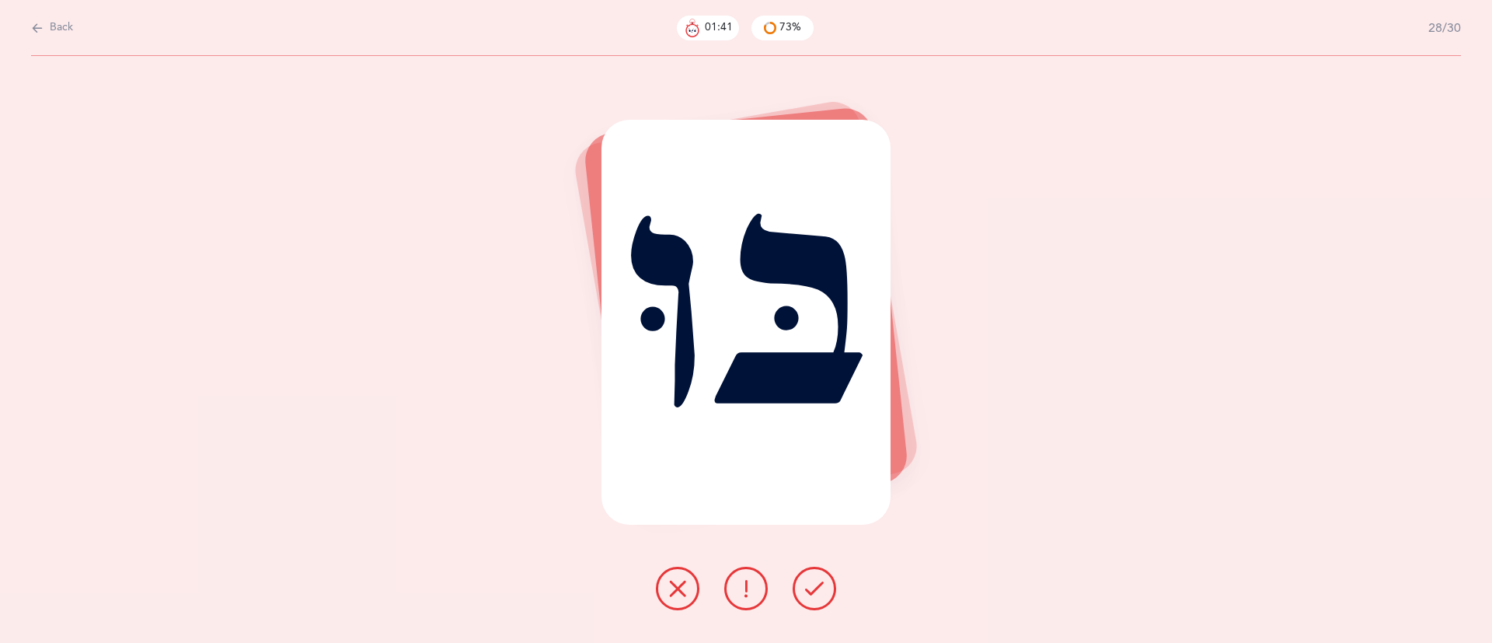
click at [675, 587] on icon at bounding box center [677, 588] width 19 height 19
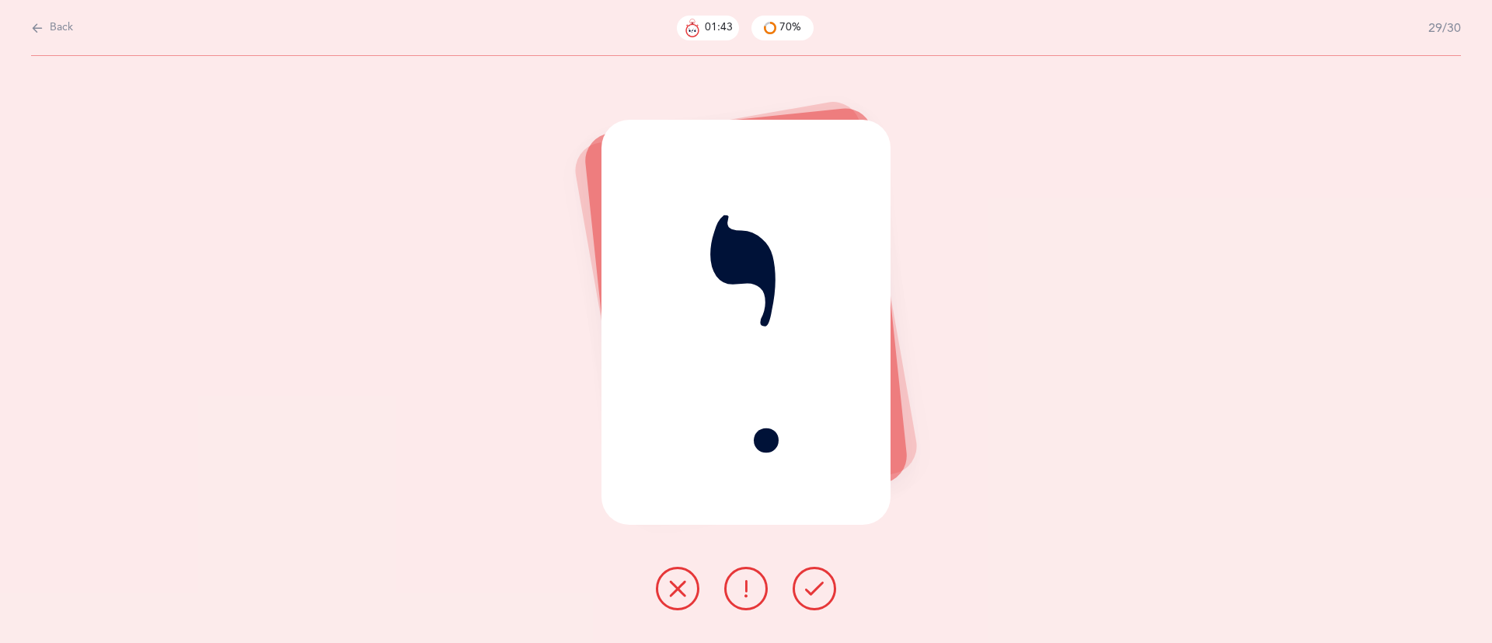
click at [824, 584] on button at bounding box center [814, 588] width 44 height 44
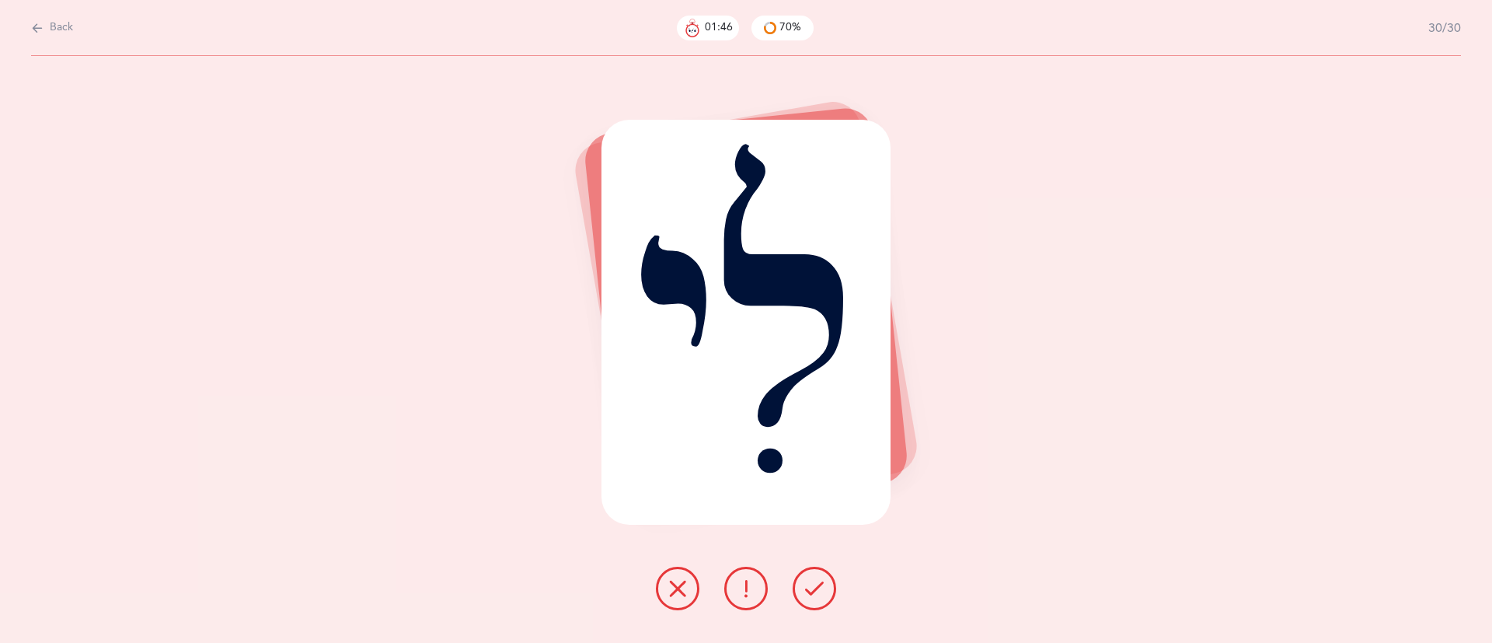
click at [824, 584] on button at bounding box center [814, 588] width 44 height 44
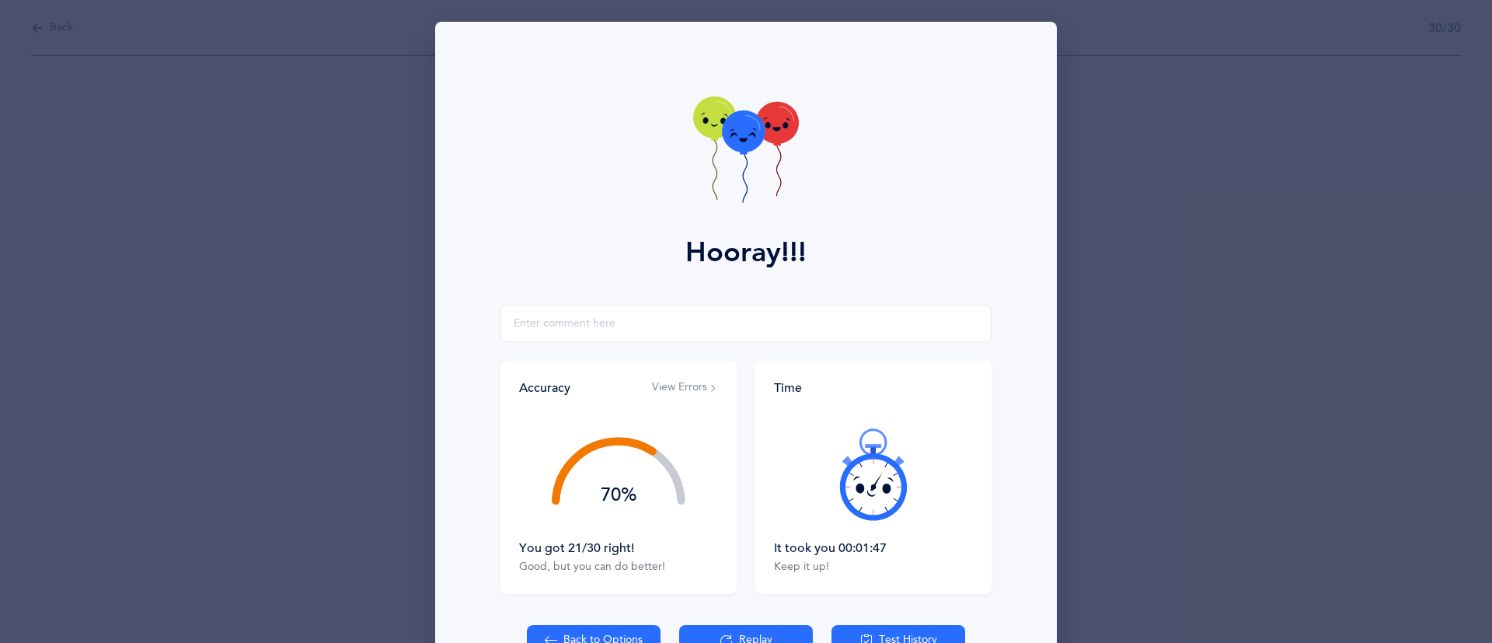
scroll to position [97, 0]
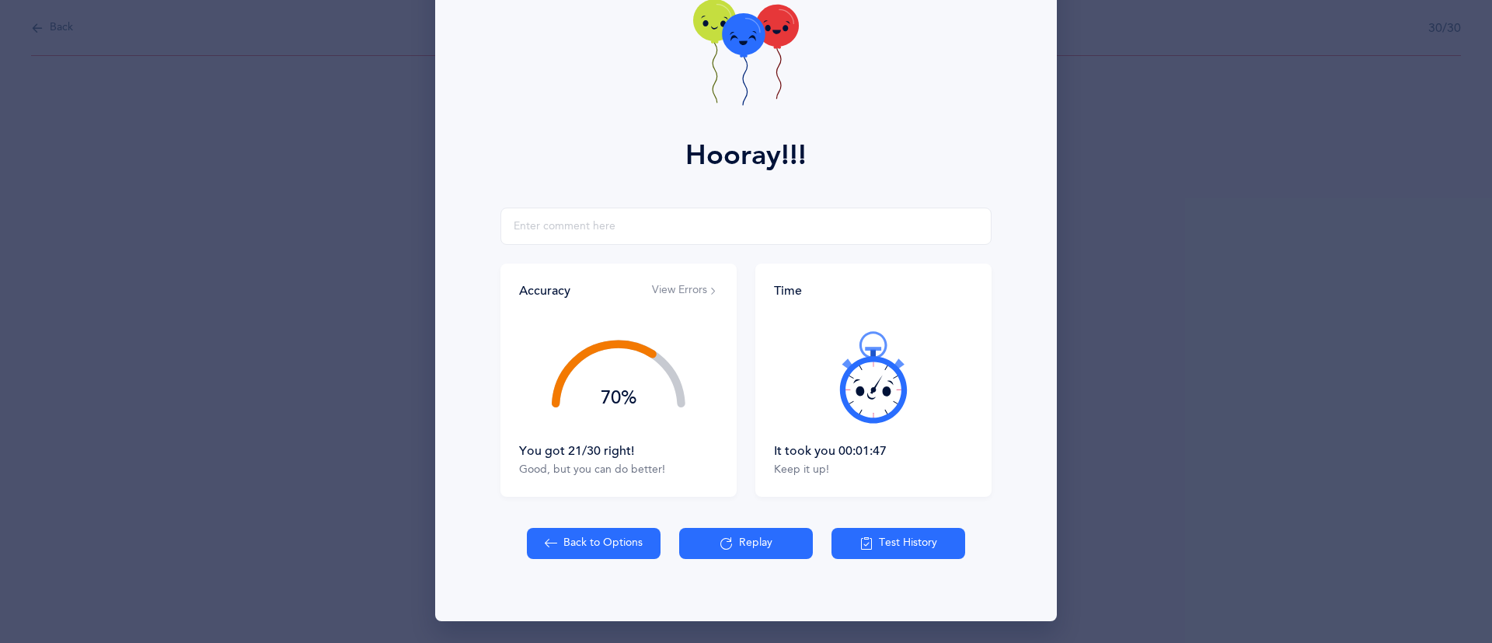
click at [639, 388] on div "70%" at bounding box center [619, 397] width 134 height 19
click at [587, 410] on div "70%" at bounding box center [619, 373] width 134 height 75
click at [562, 460] on div "You got 21/30 right! Good, but you can do better!" at bounding box center [618, 460] width 199 height 36
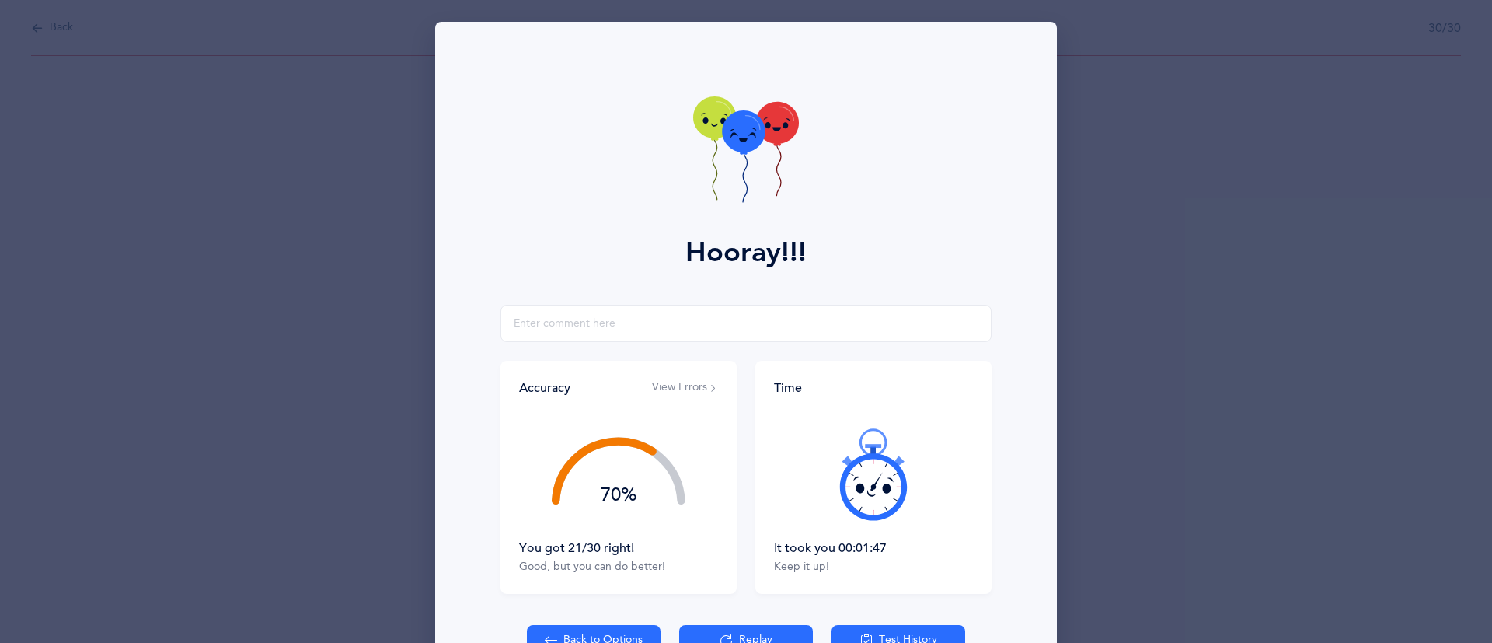
click at [720, 230] on div "Hooray!!!" at bounding box center [745, 163] width 603 height 283
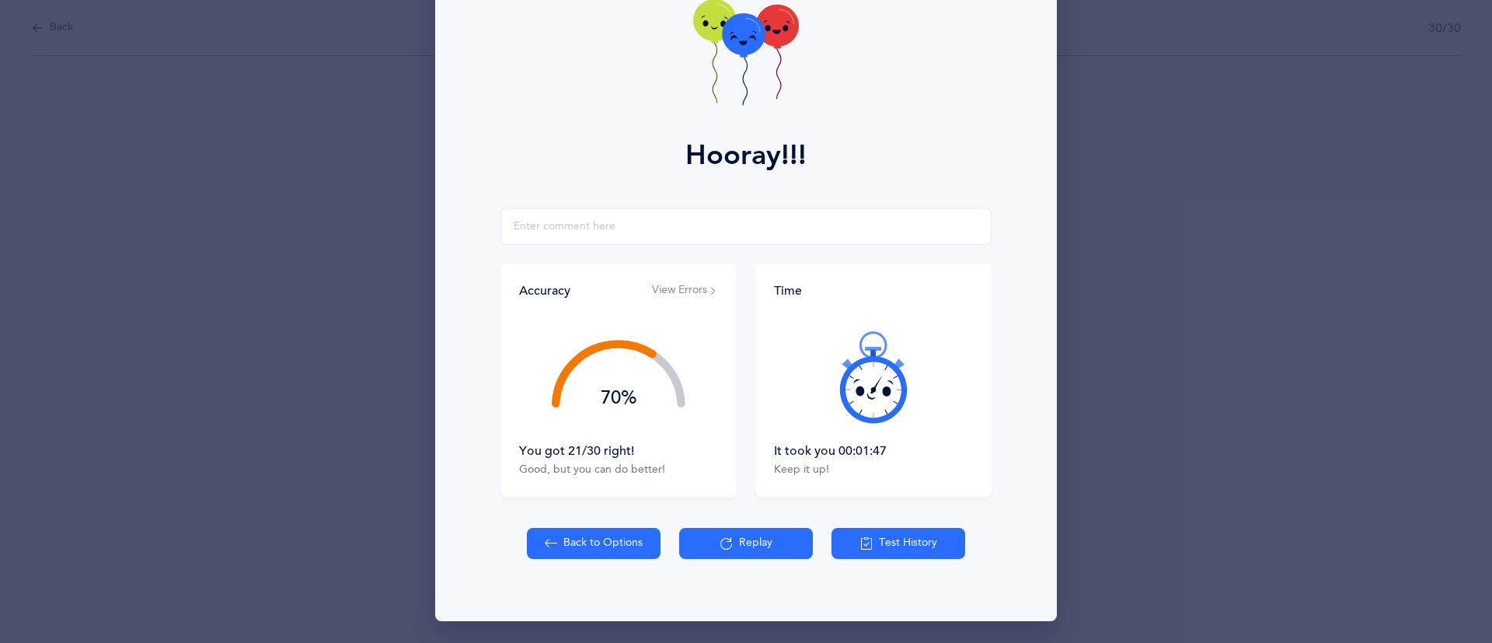
click at [726, 541] on button "Replay" at bounding box center [746, 543] width 134 height 31
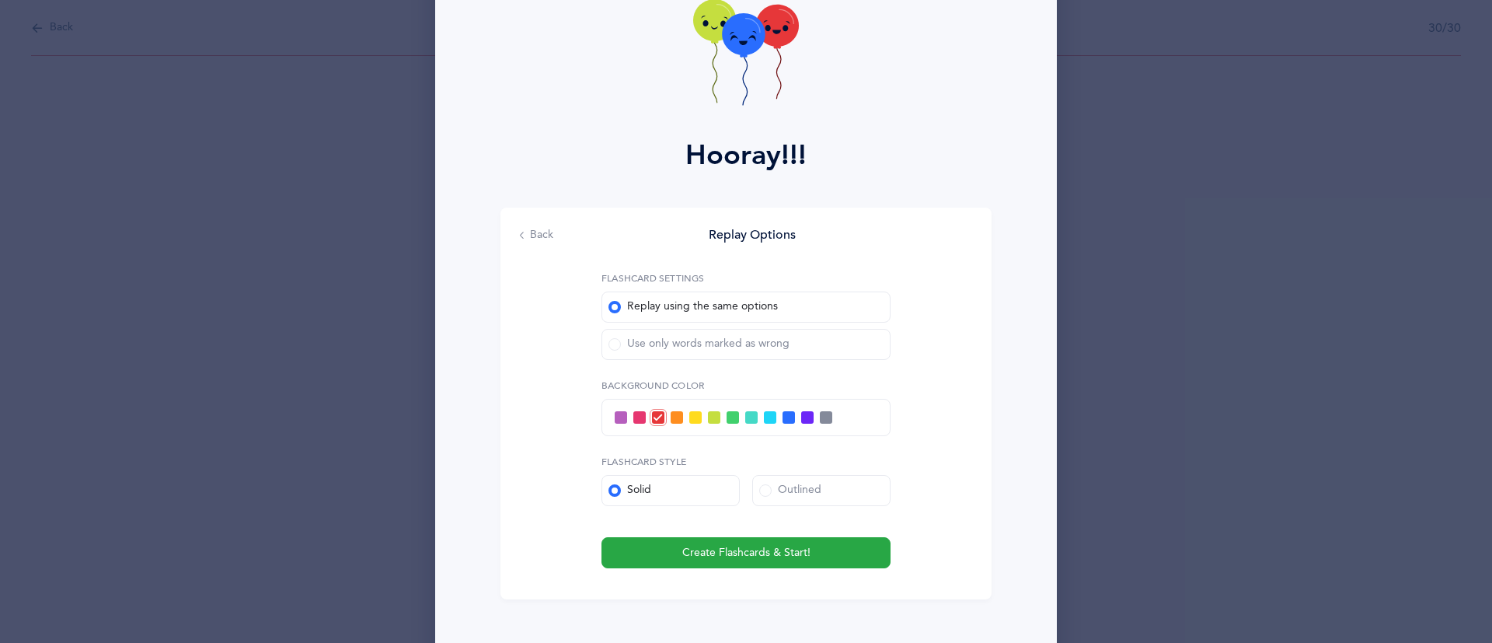
click at [728, 353] on label "Use only words marked as wrong" at bounding box center [745, 344] width 289 height 31
click at [0, 0] on input "Use only words marked as wrong" at bounding box center [0, 0] width 0 height 0
click at [720, 560] on button "Create Flashcards & Start!" at bounding box center [745, 552] width 289 height 31
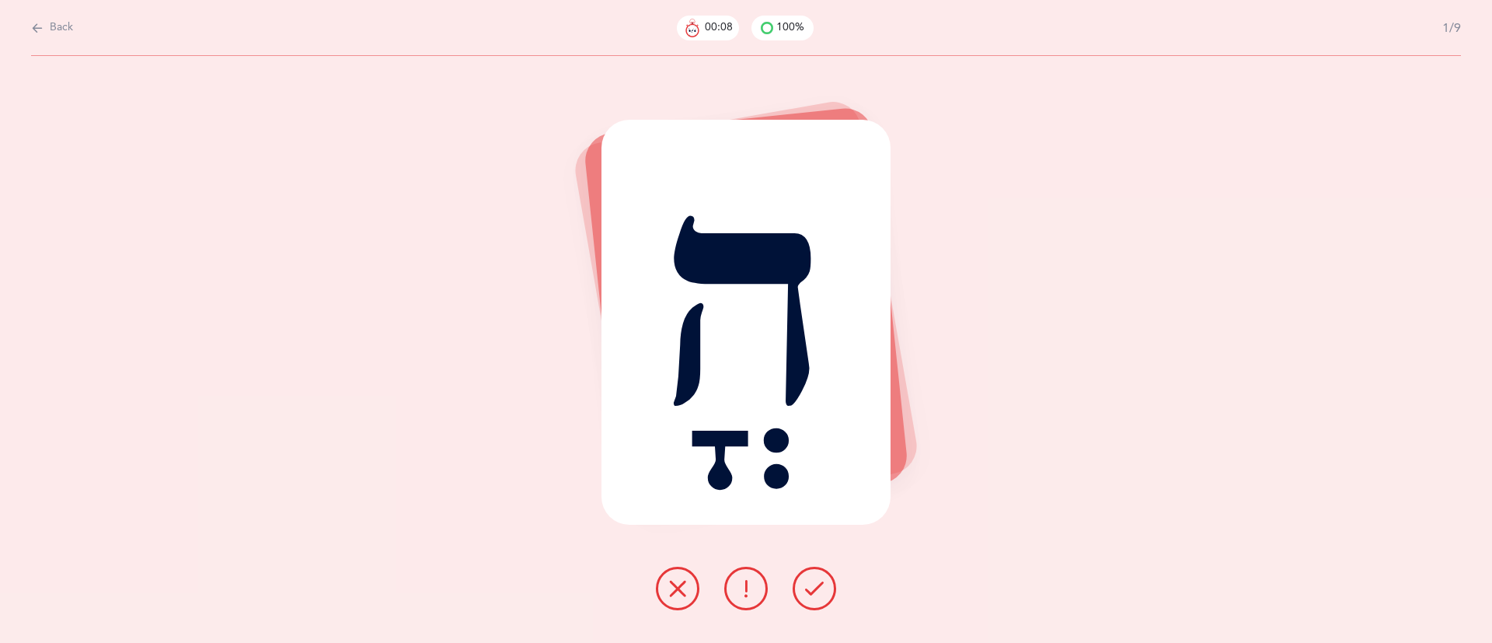
click at [824, 599] on button at bounding box center [814, 588] width 44 height 44
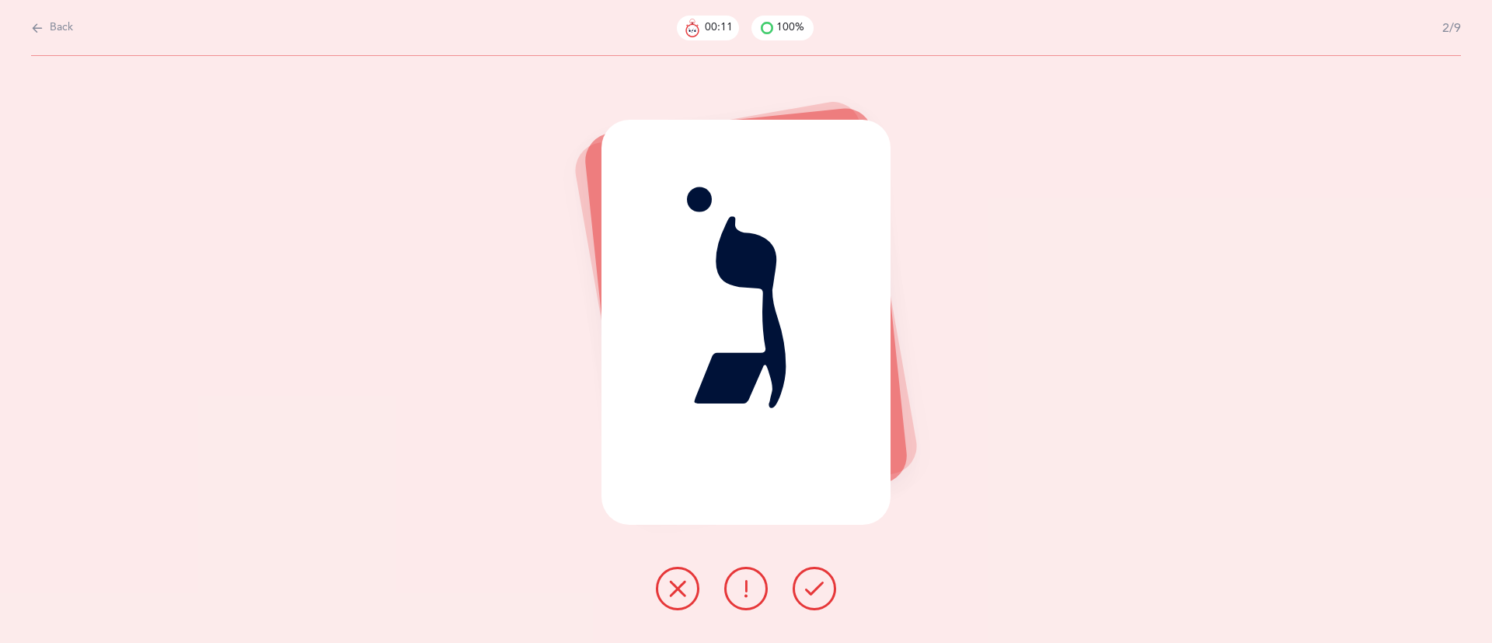
click at [823, 589] on icon at bounding box center [814, 588] width 19 height 19
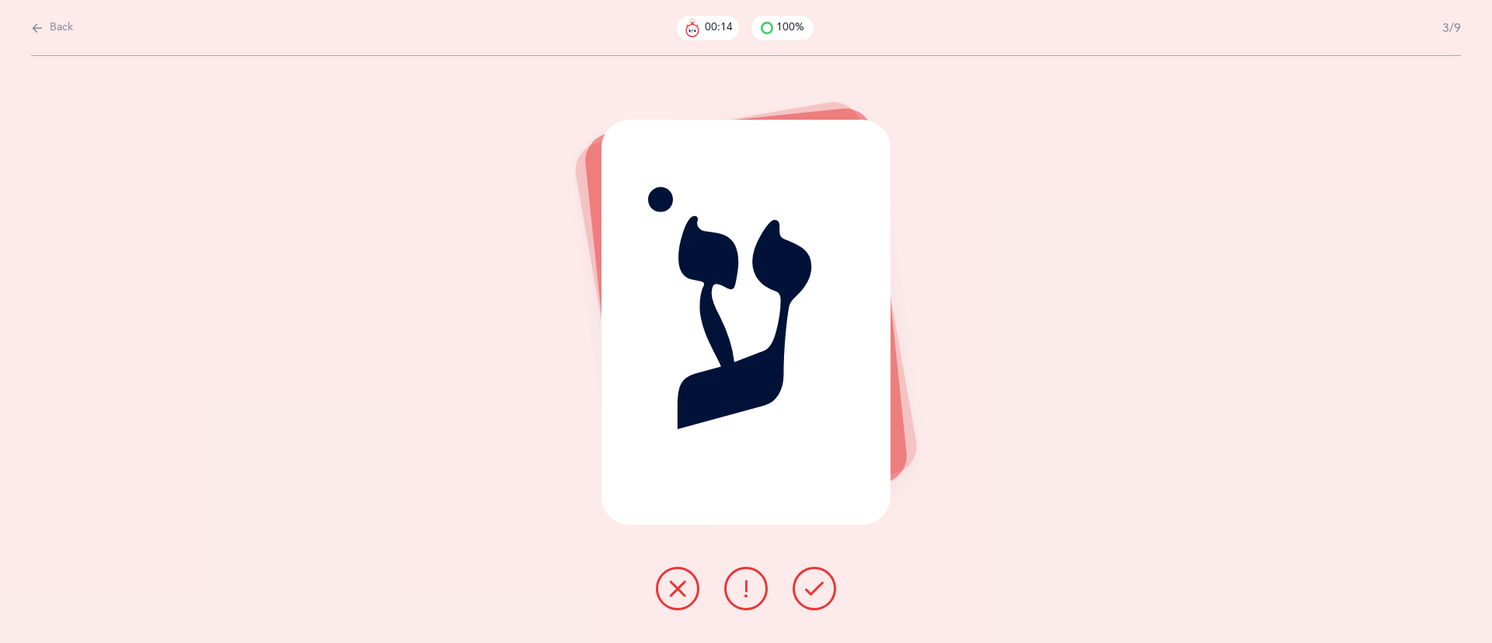
click at [823, 589] on icon at bounding box center [814, 588] width 19 height 19
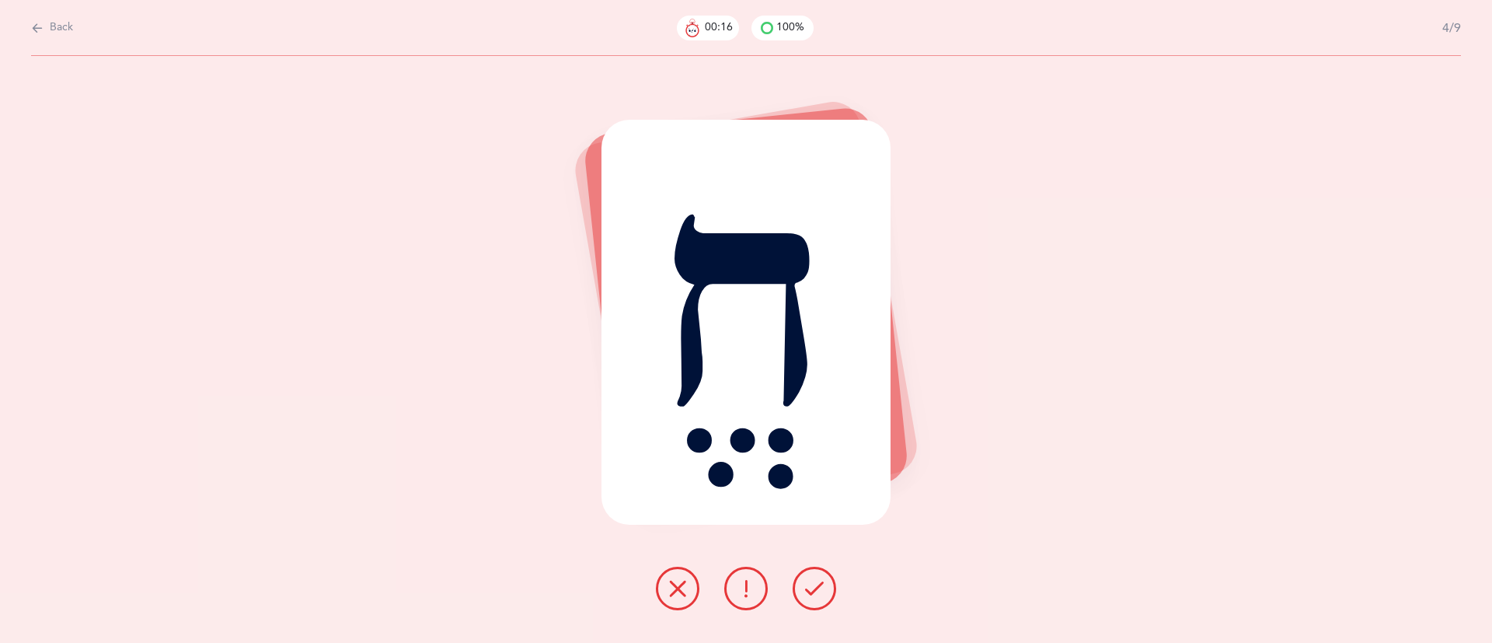
click at [823, 589] on icon at bounding box center [814, 588] width 19 height 19
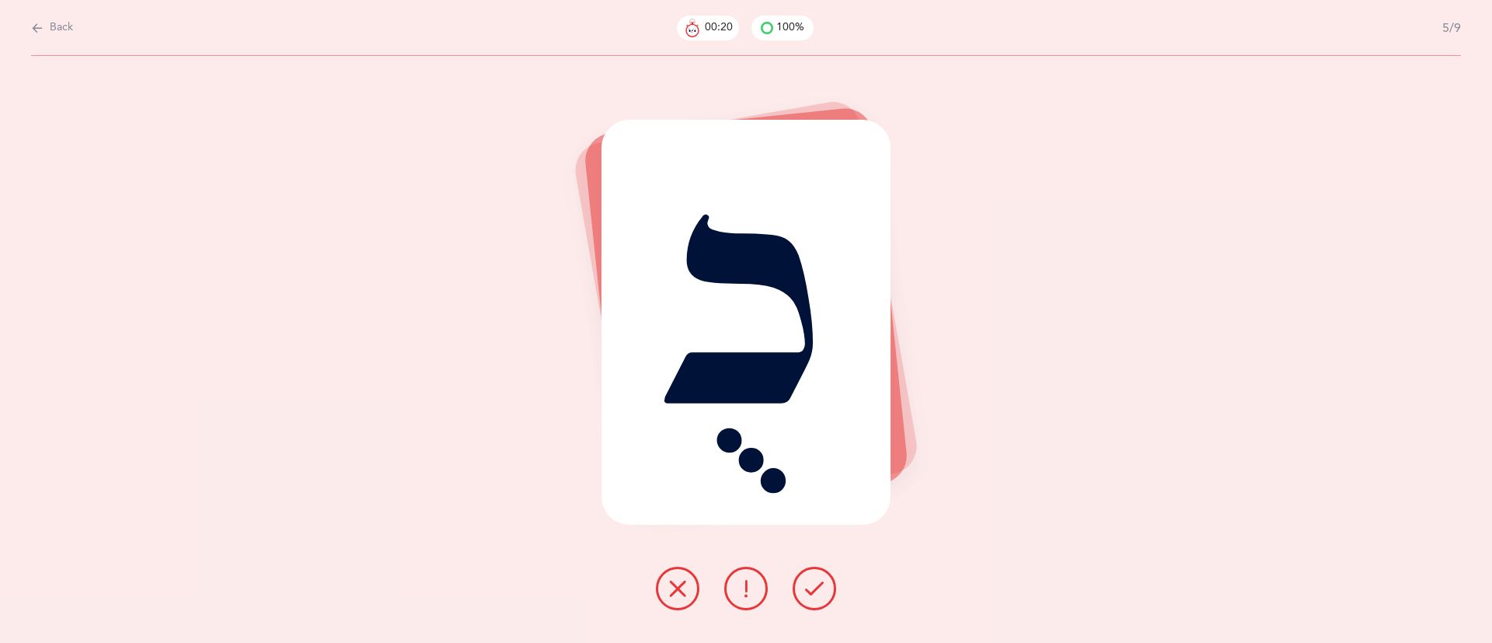
click at [674, 583] on icon at bounding box center [677, 588] width 19 height 19
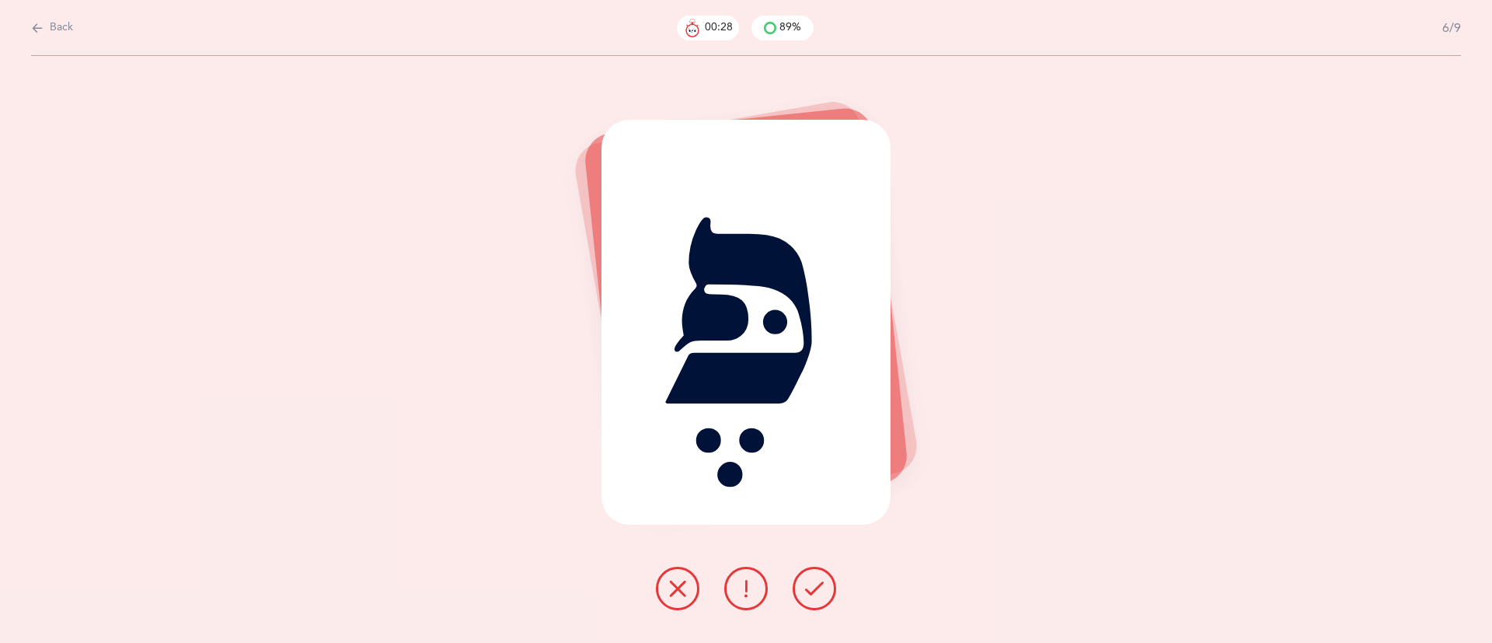
click at [679, 589] on icon at bounding box center [677, 588] width 19 height 19
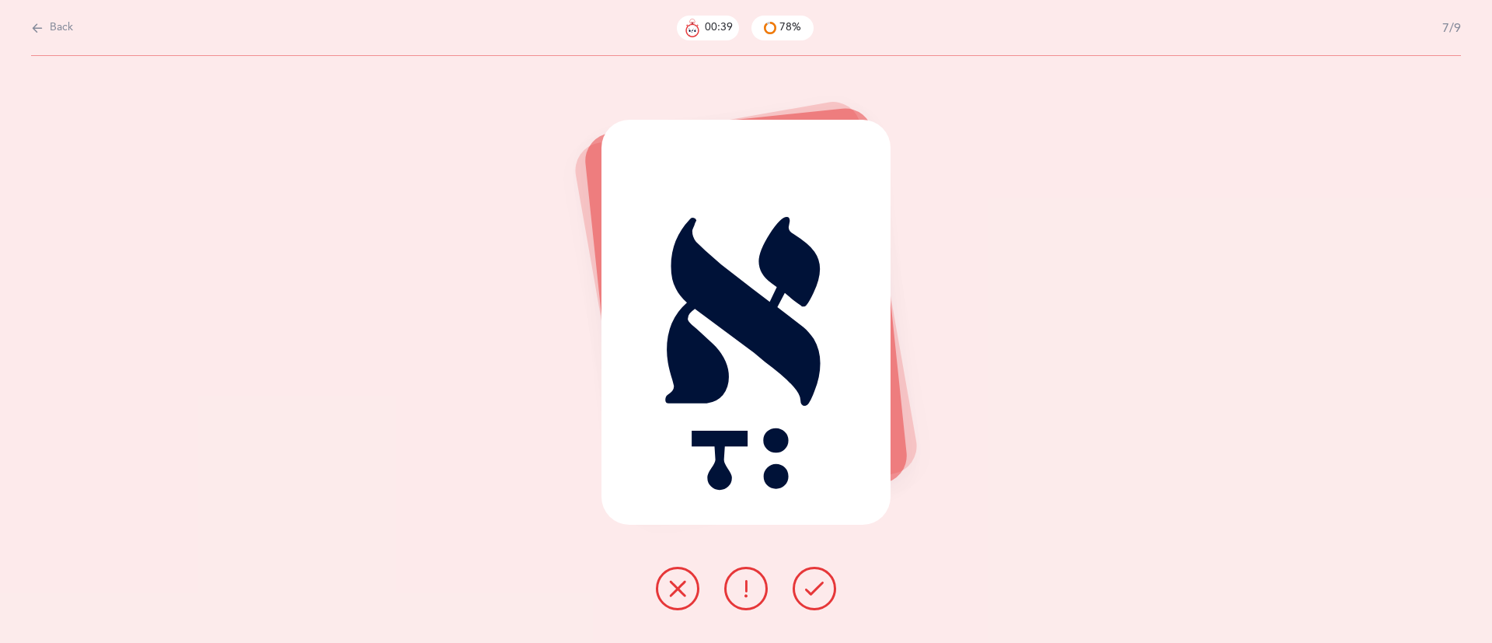
click at [810, 593] on icon at bounding box center [814, 588] width 19 height 19
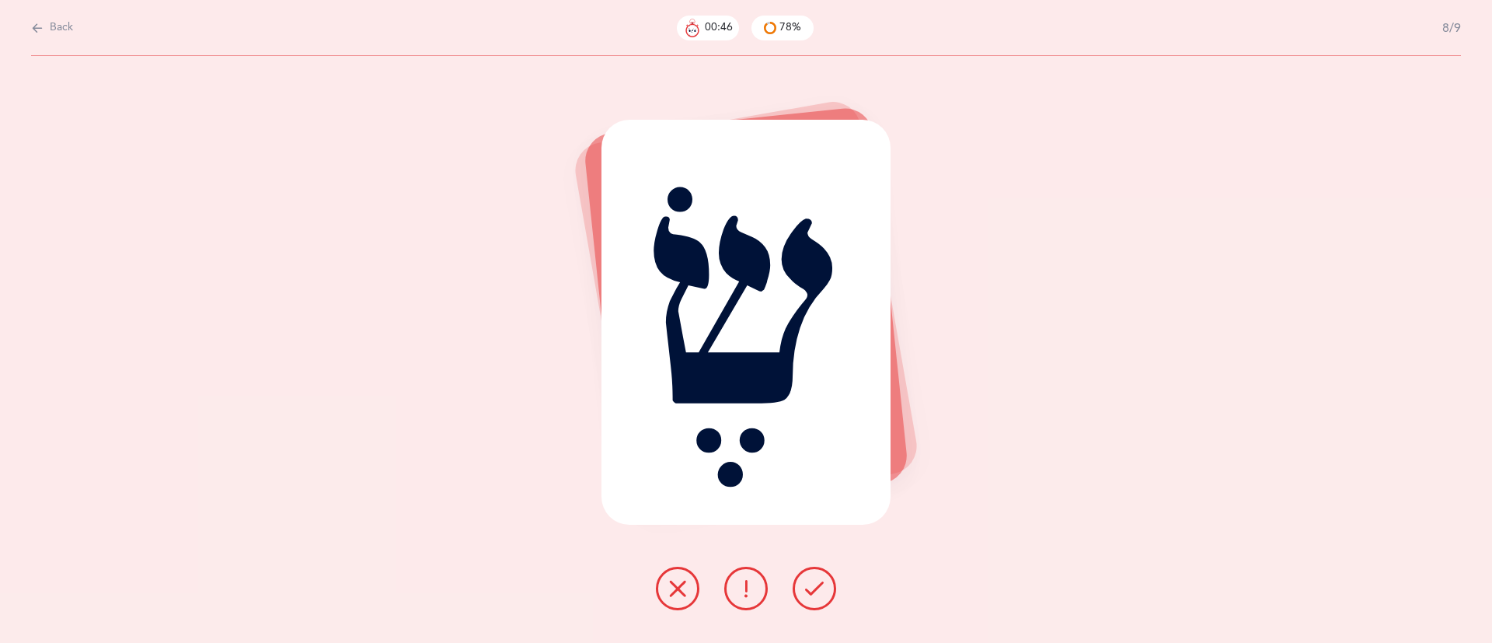
click at [661, 577] on button at bounding box center [678, 588] width 44 height 44
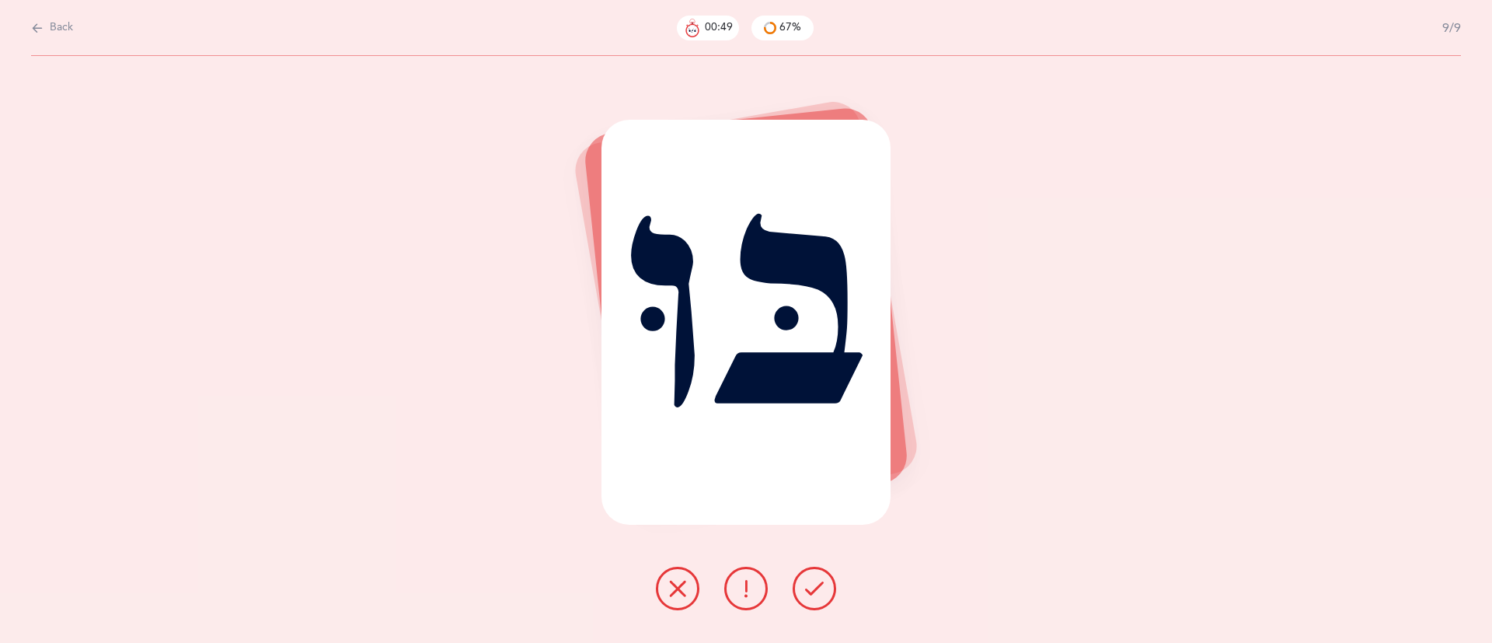
click at [796, 588] on button at bounding box center [814, 588] width 44 height 44
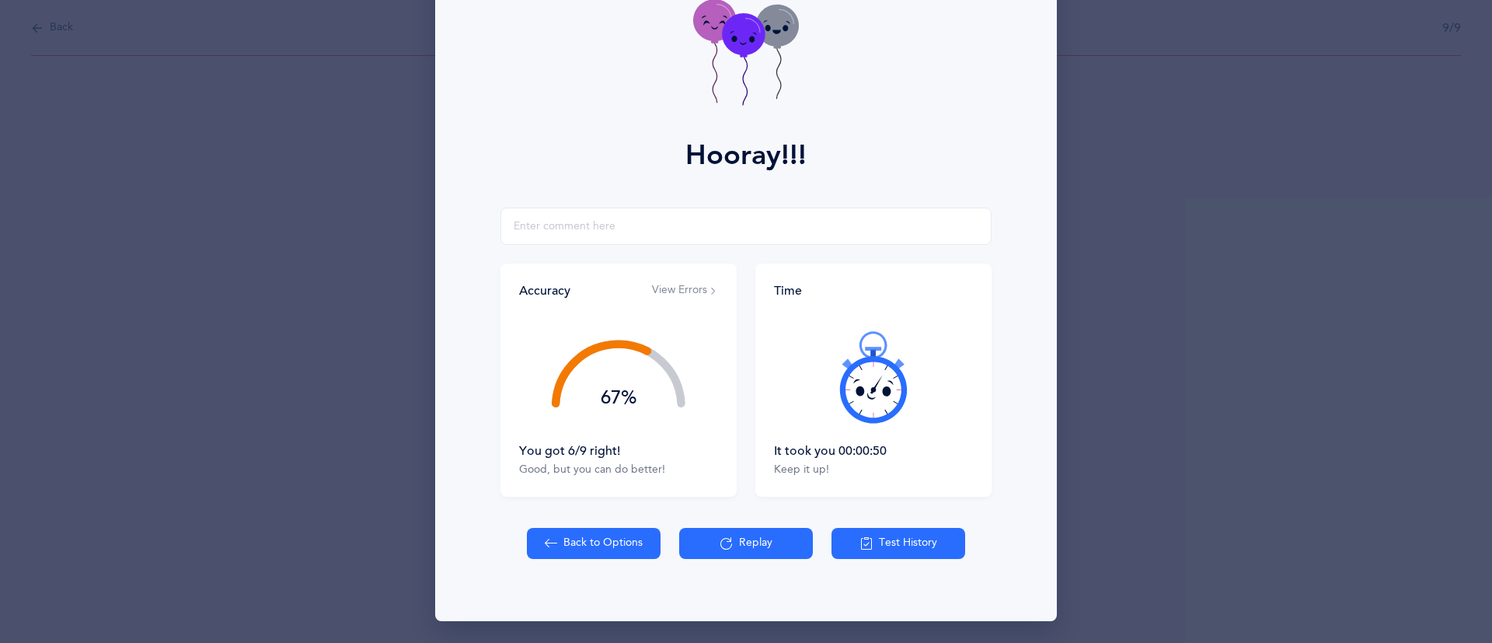
click at [527, 545] on button "Back to Options" at bounding box center [594, 543] width 134 height 31
select select "4"
select select "27"
select select "single"
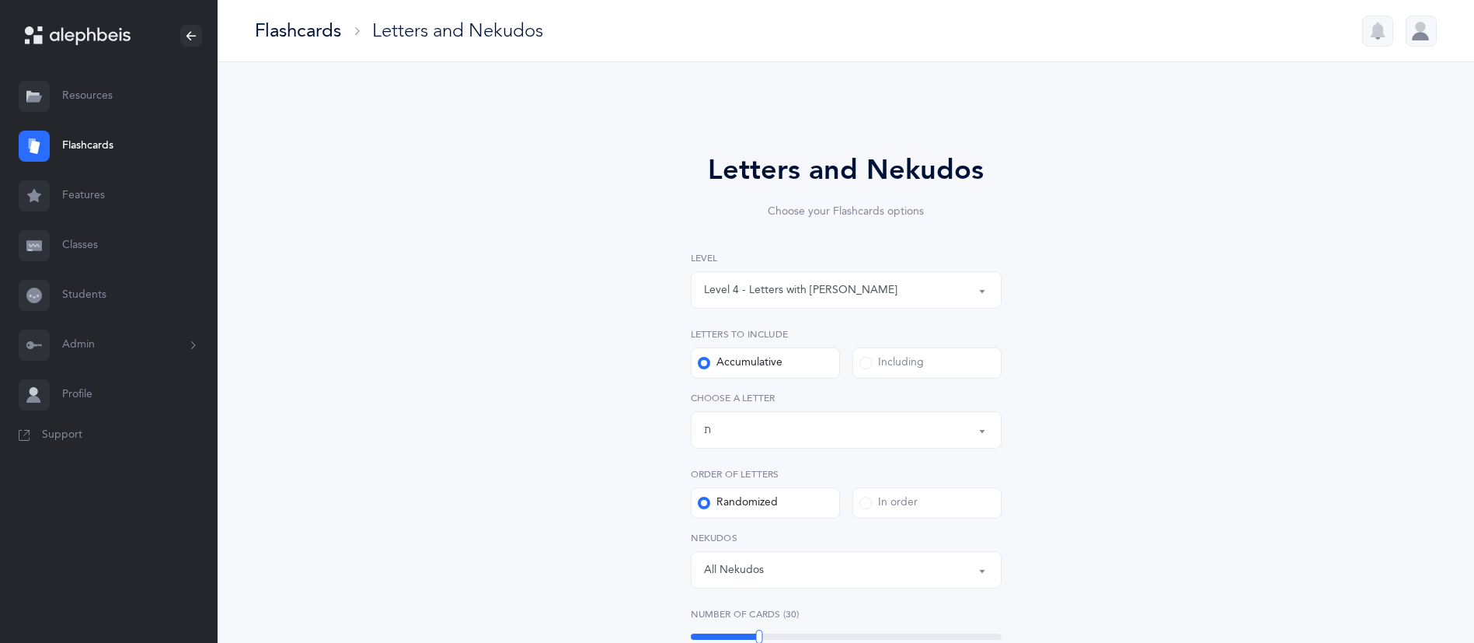
click at [96, 297] on link "Students" at bounding box center [109, 295] width 218 height 50
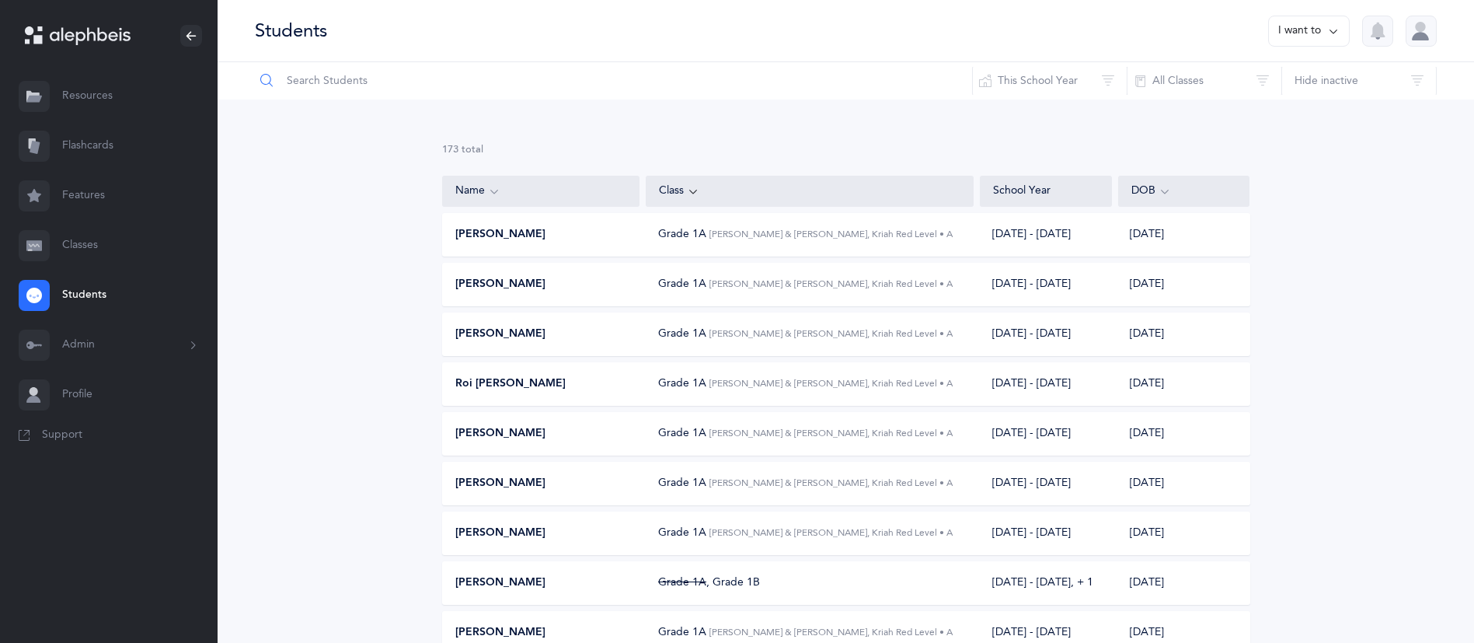
click at [440, 71] on input "text" at bounding box center [613, 80] width 719 height 37
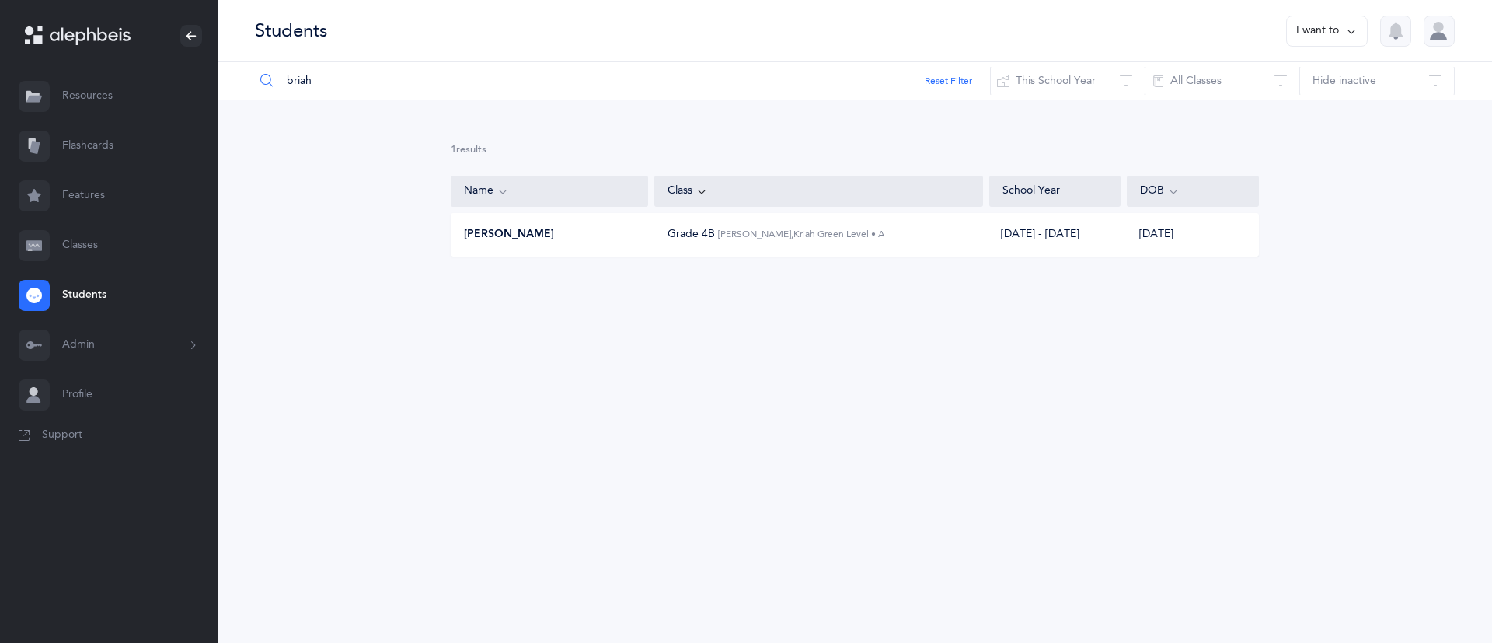
type input "briah"
click at [486, 244] on div "[PERSON_NAME] Grade 4B [PERSON_NAME], [GEOGRAPHIC_DATA] • A [DATE] - [DATE] [DA…" at bounding box center [855, 235] width 808 height 44
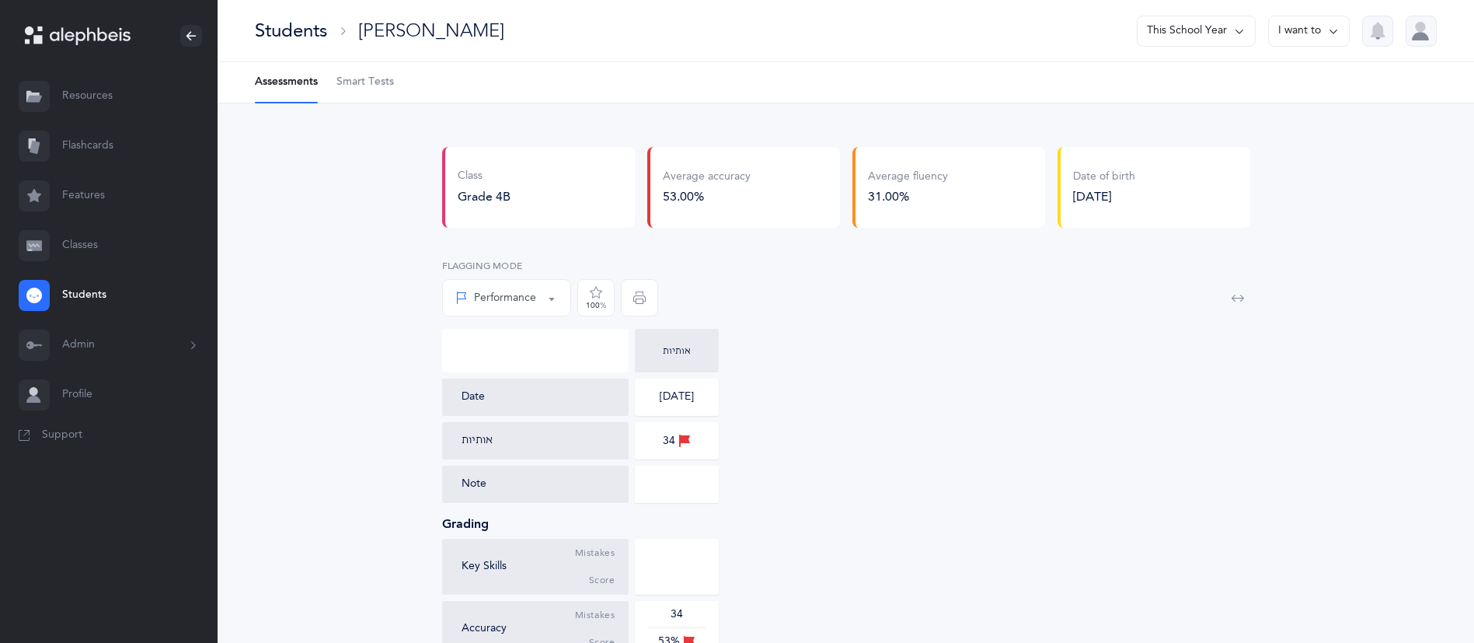
click at [358, 84] on span "Smart Tests" at bounding box center [364, 83] width 57 height 16
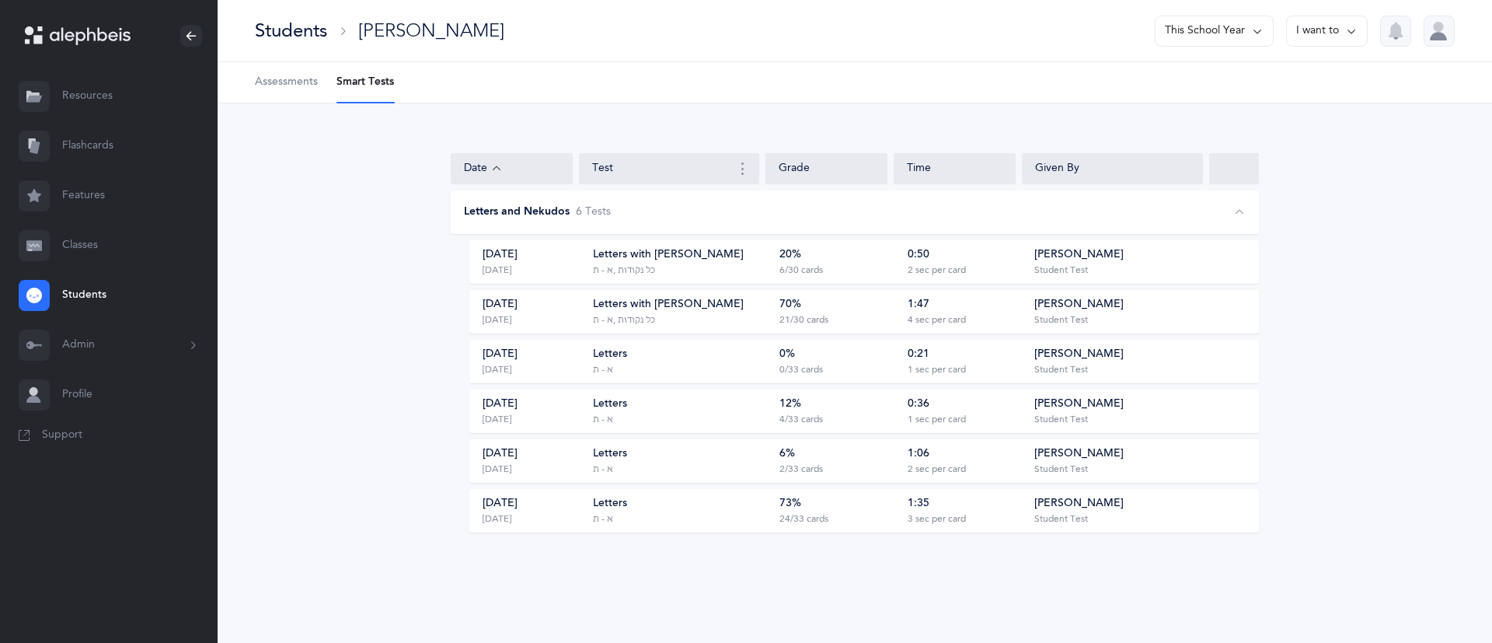
click at [85, 293] on link "Students" at bounding box center [109, 295] width 218 height 50
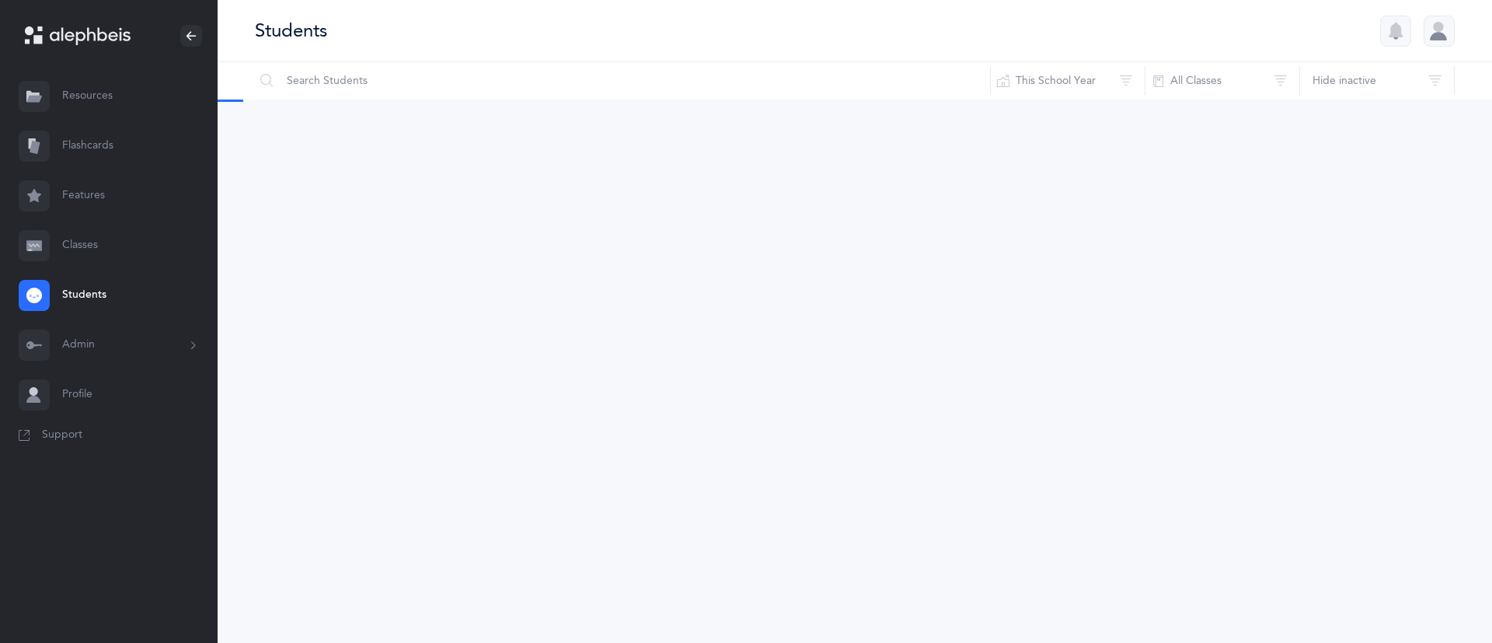
click at [88, 138] on link "Flashcards" at bounding box center [109, 146] width 218 height 50
